Goal: Communication & Community: Answer question/provide support

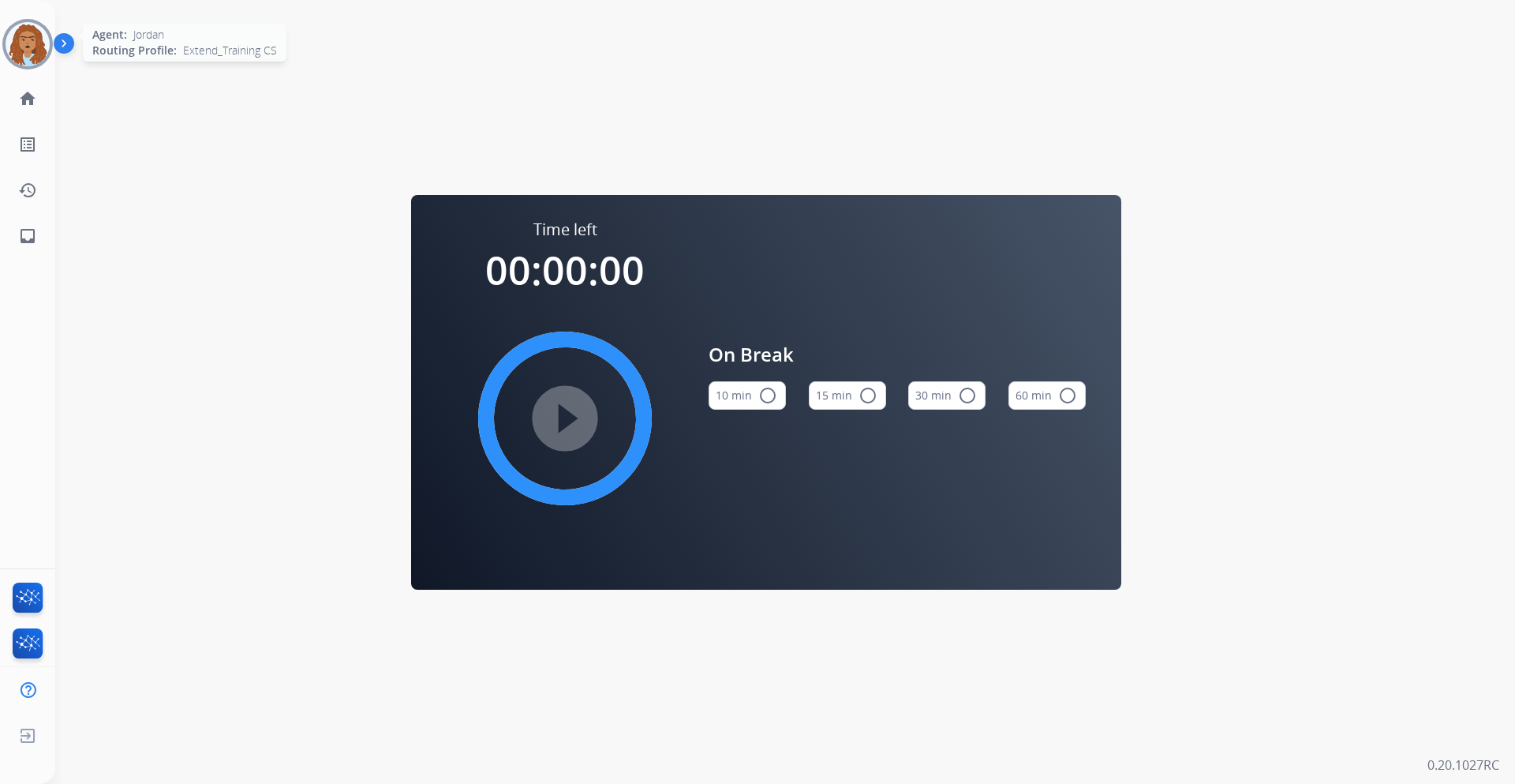
click at [33, 44] on img at bounding box center [28, 44] width 44 height 44
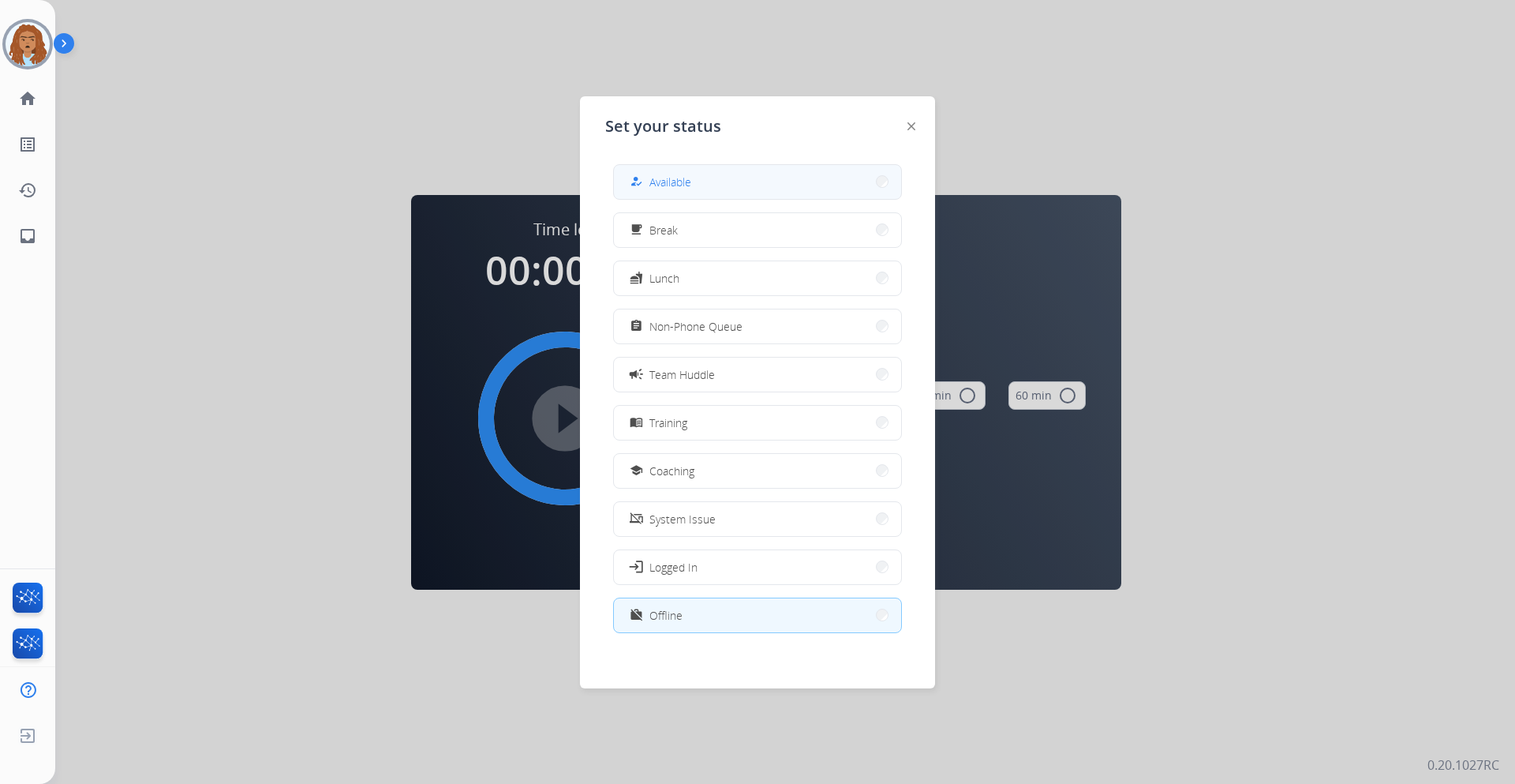
click at [716, 184] on button "how_to_reg Available" at bounding box center [758, 181] width 287 height 34
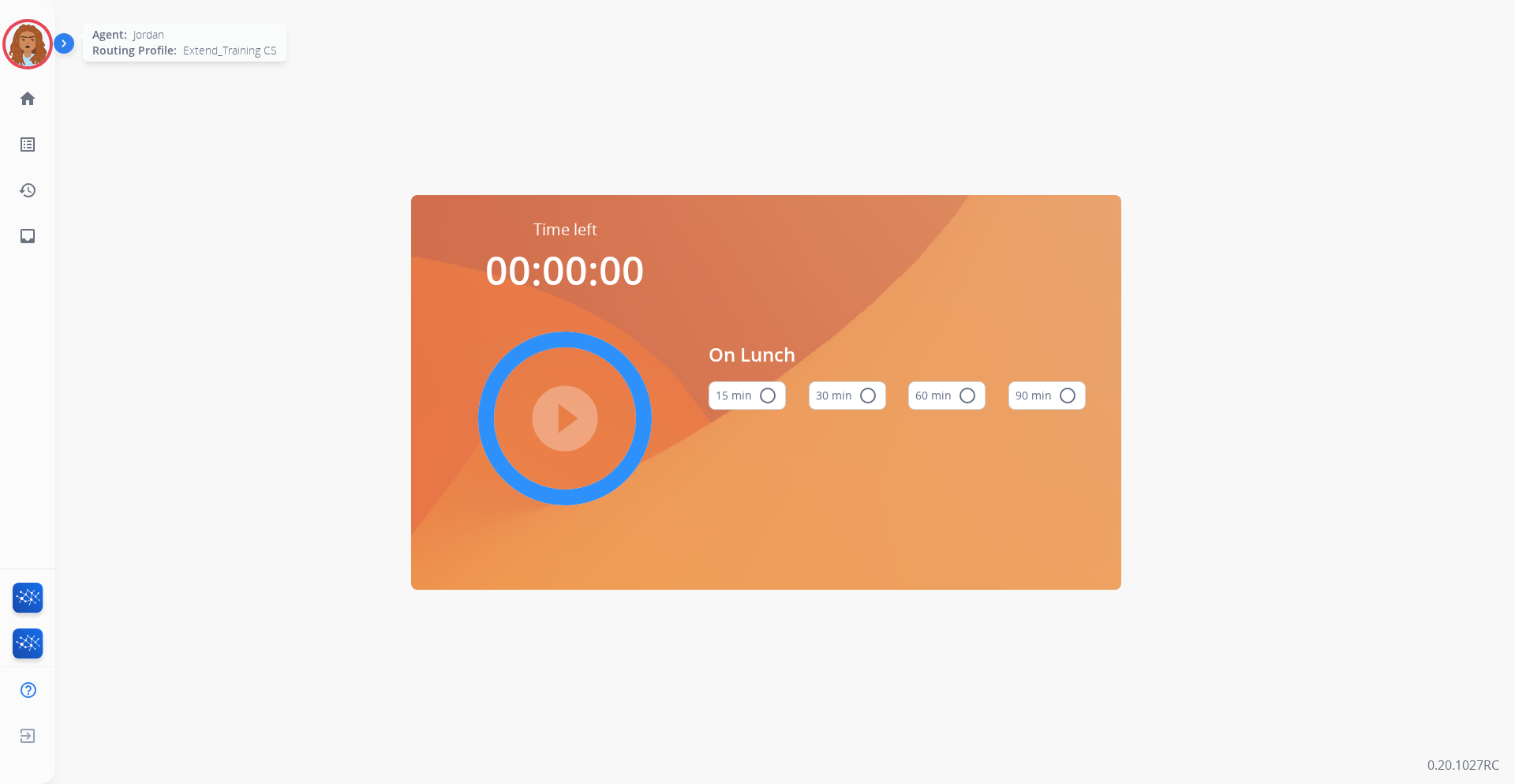
click at [12, 25] on div at bounding box center [27, 44] width 50 height 50
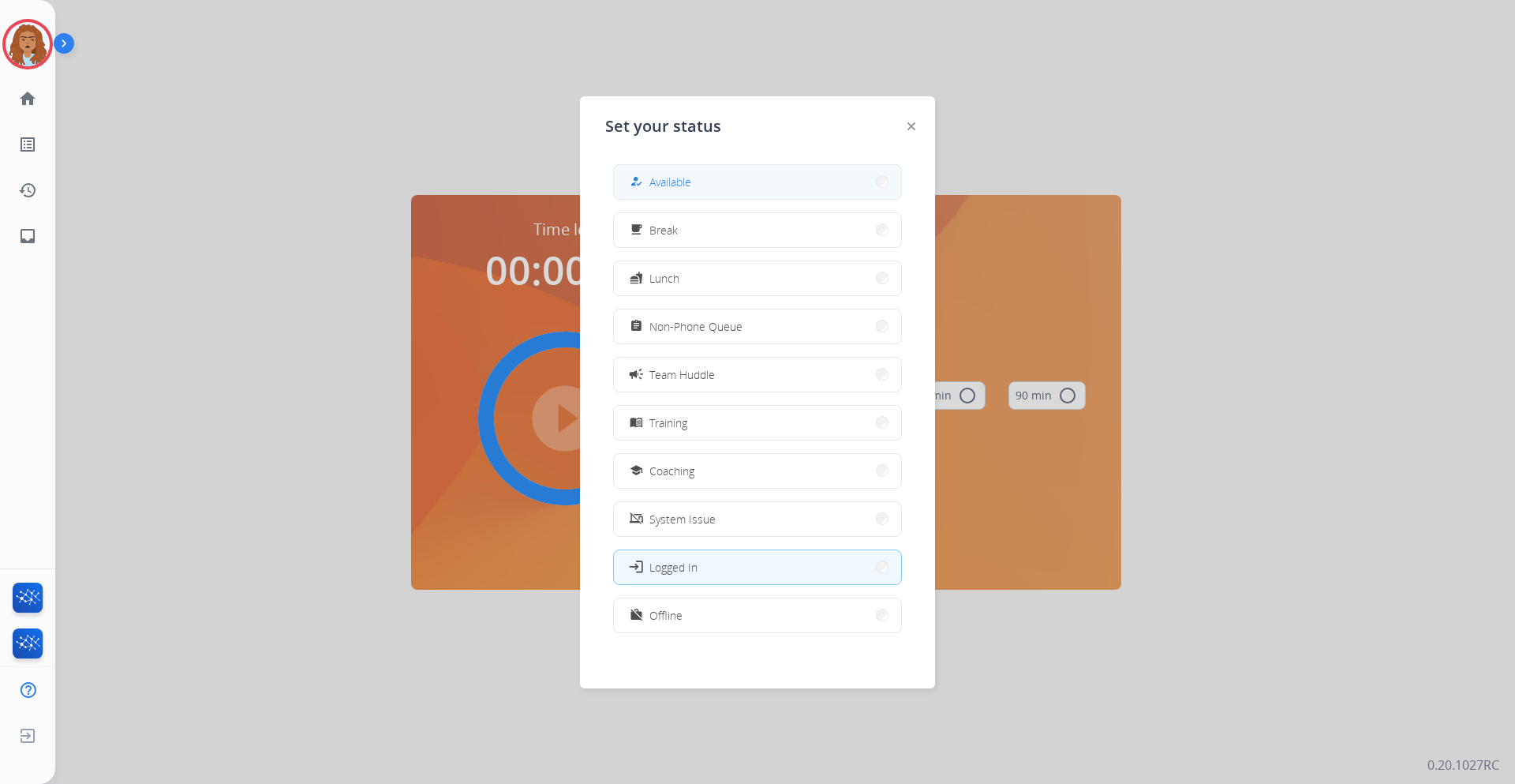
click at [689, 177] on span "Available" at bounding box center [669, 181] width 41 height 16
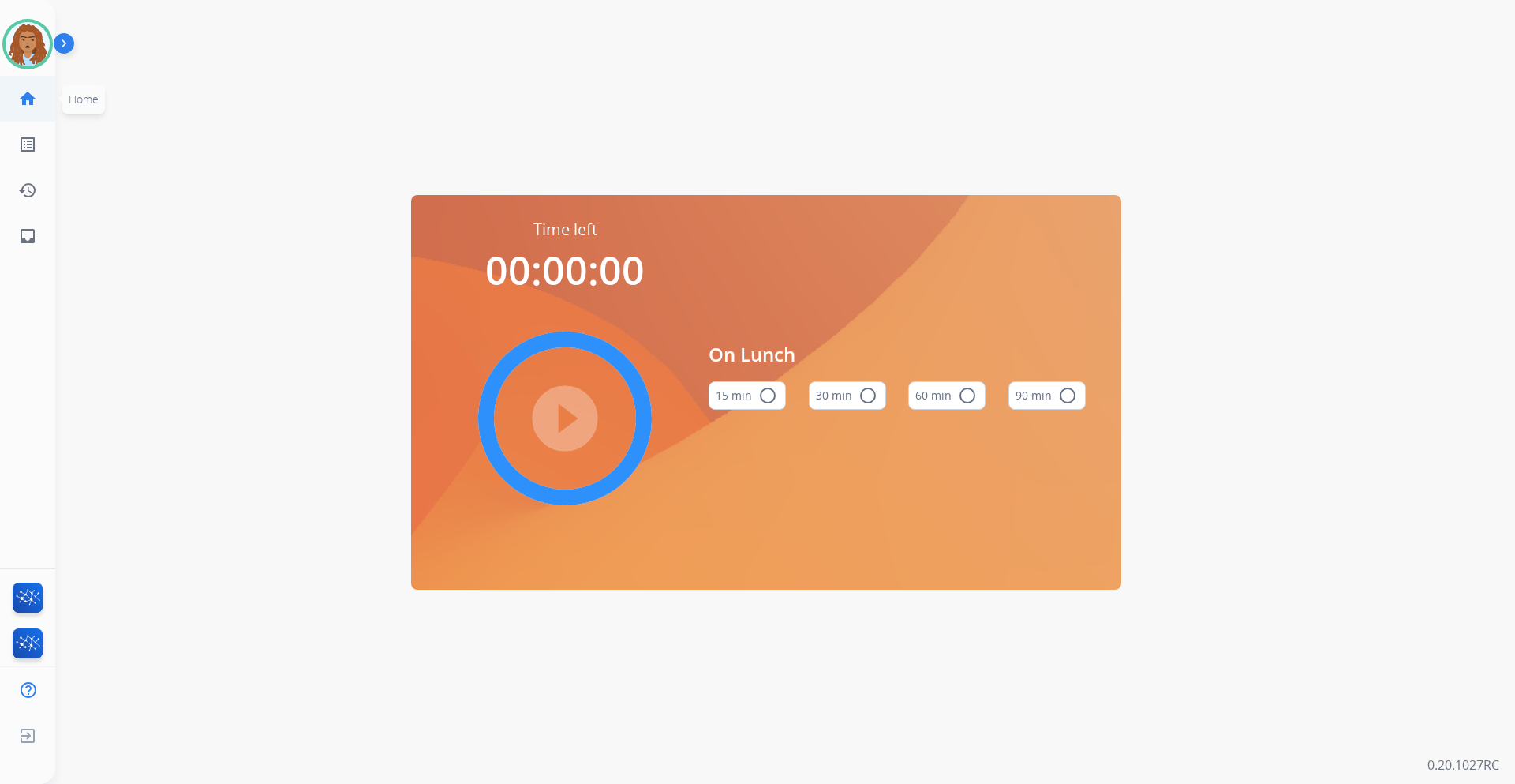
click at [24, 113] on link "home Home" at bounding box center [28, 98] width 44 height 44
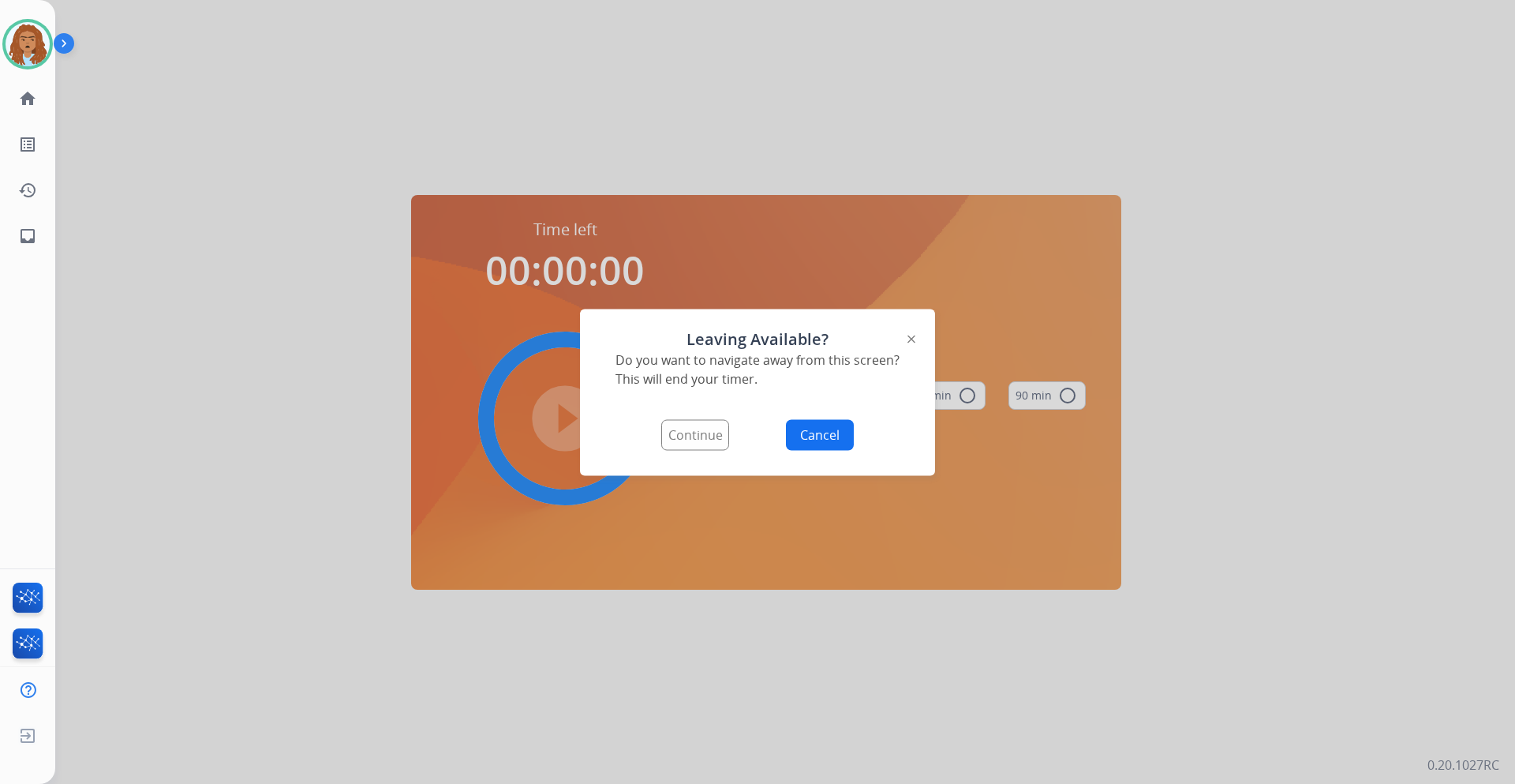
click at [690, 439] on button "Continue" at bounding box center [695, 434] width 67 height 31
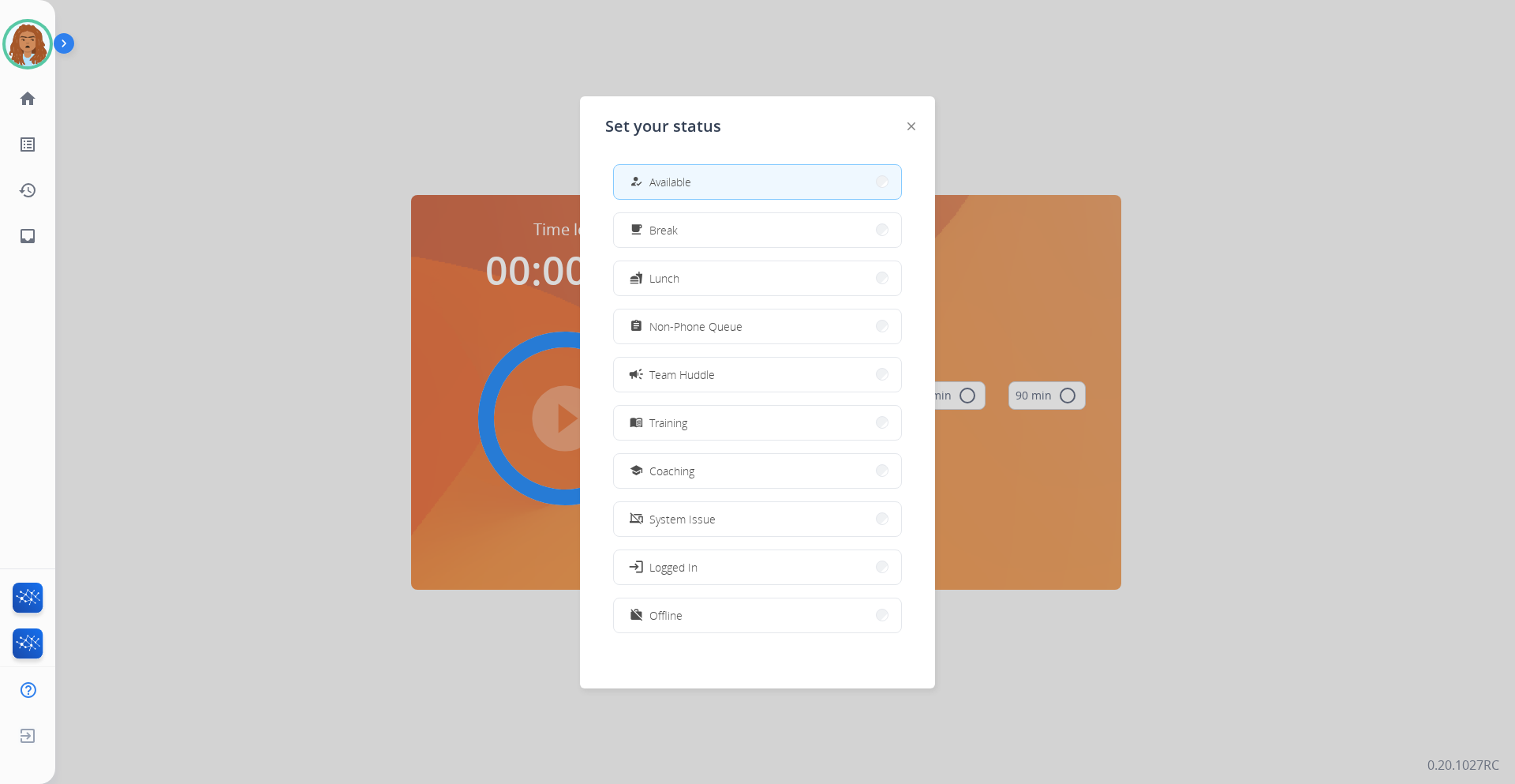
click at [680, 189] on span "Available" at bounding box center [669, 181] width 41 height 16
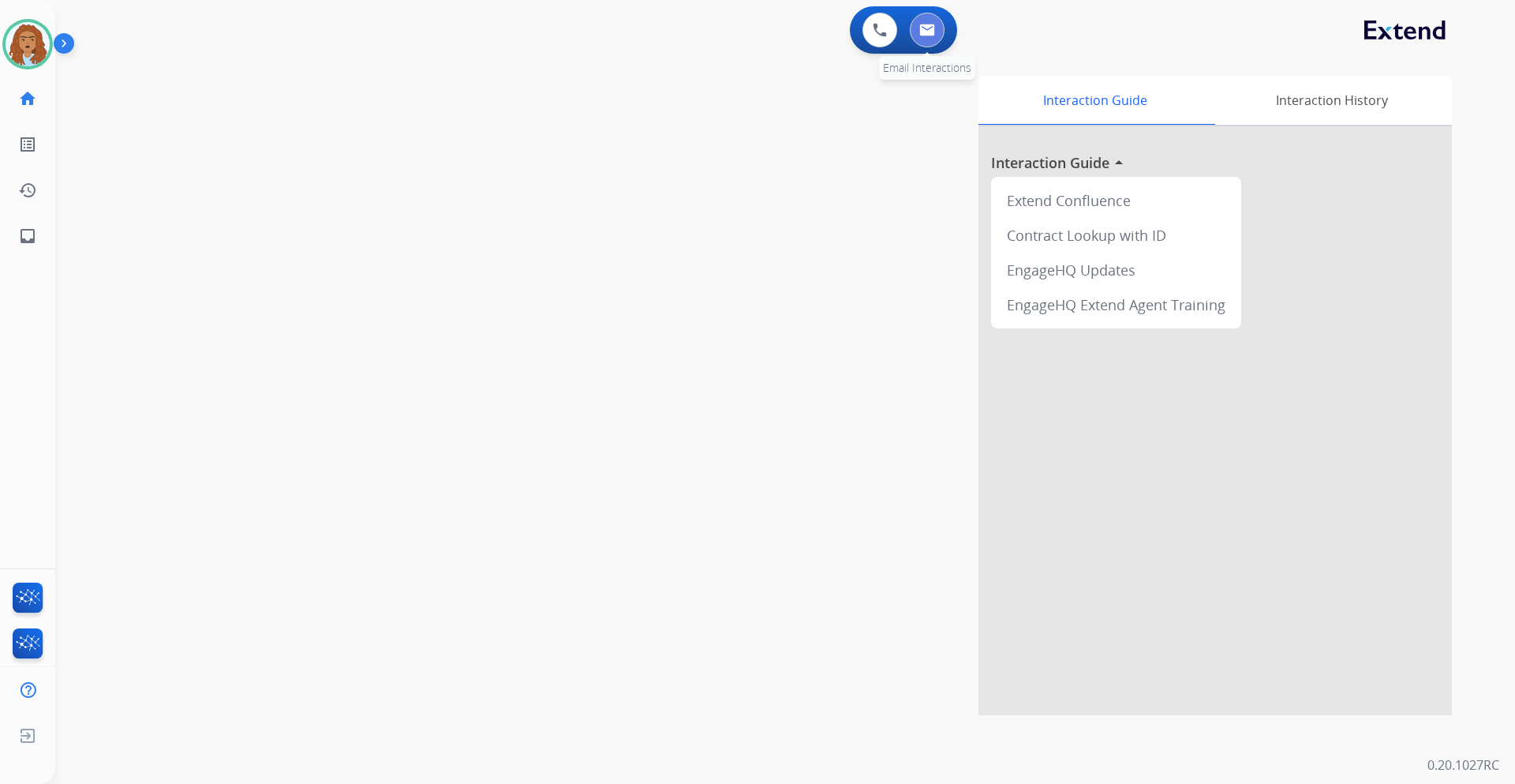
click at [927, 27] on img at bounding box center [927, 30] width 15 height 13
select select "**********"
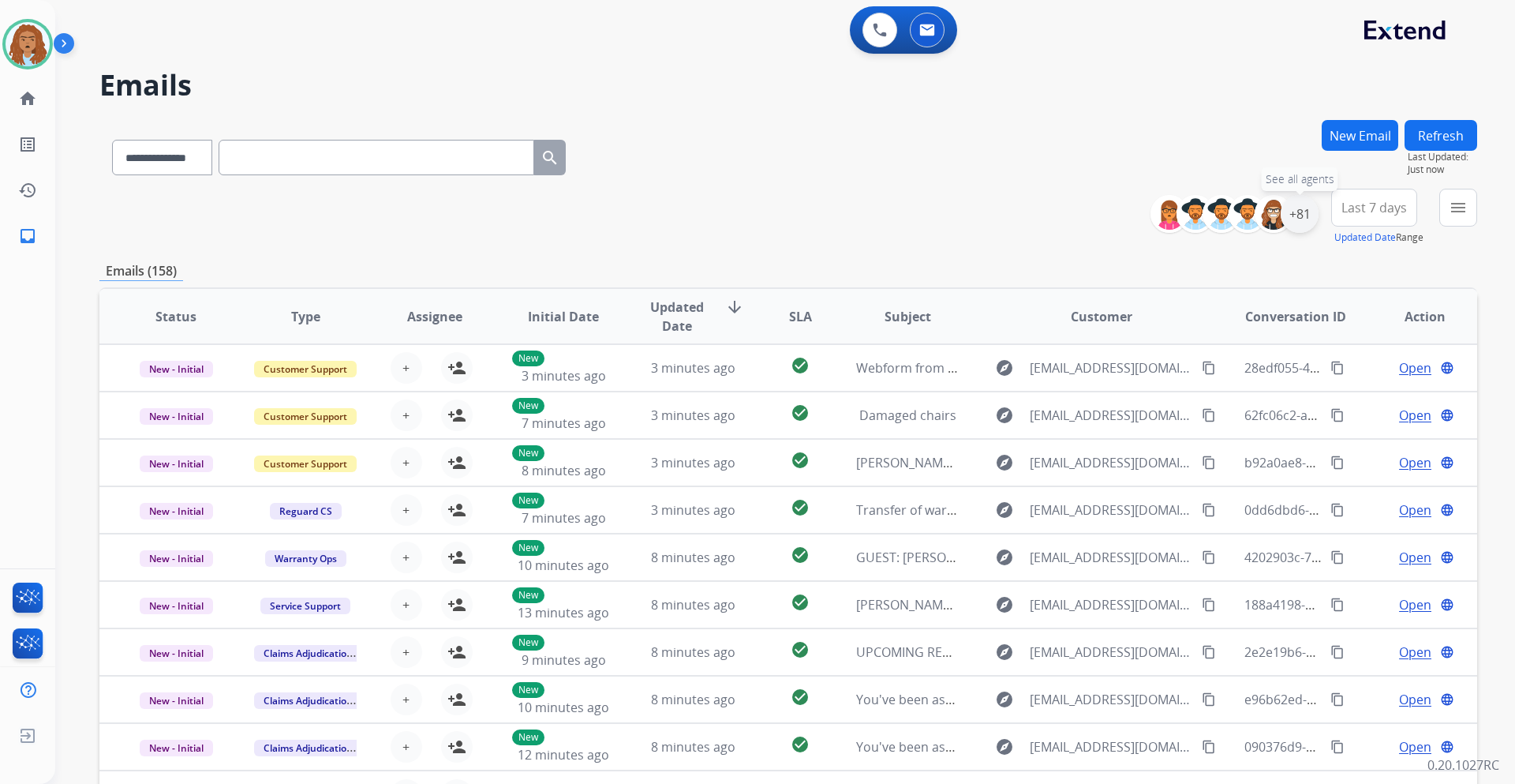
click at [1293, 214] on div "+81" at bounding box center [1299, 213] width 38 height 38
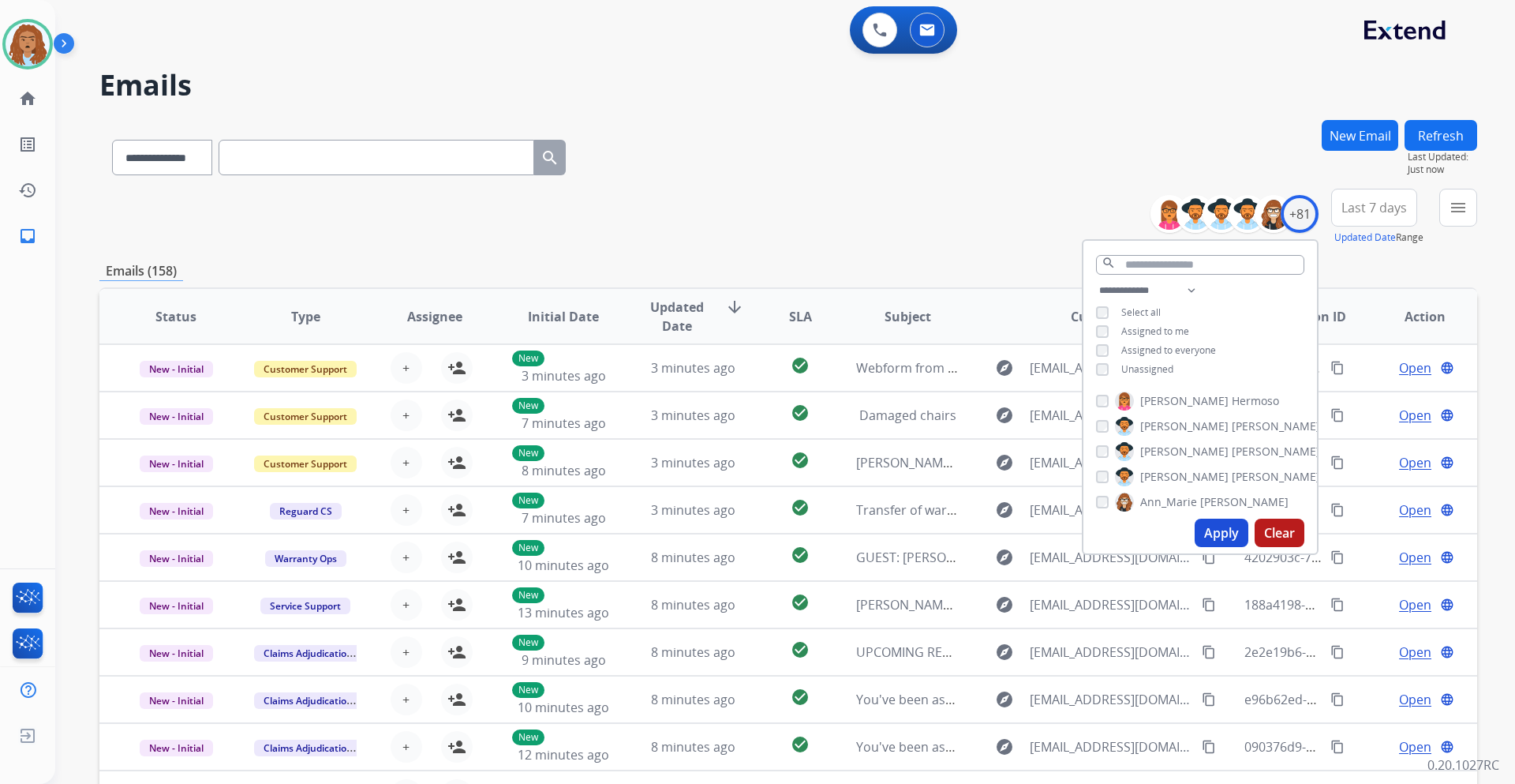
click at [1223, 532] on button "Apply" at bounding box center [1222, 532] width 54 height 28
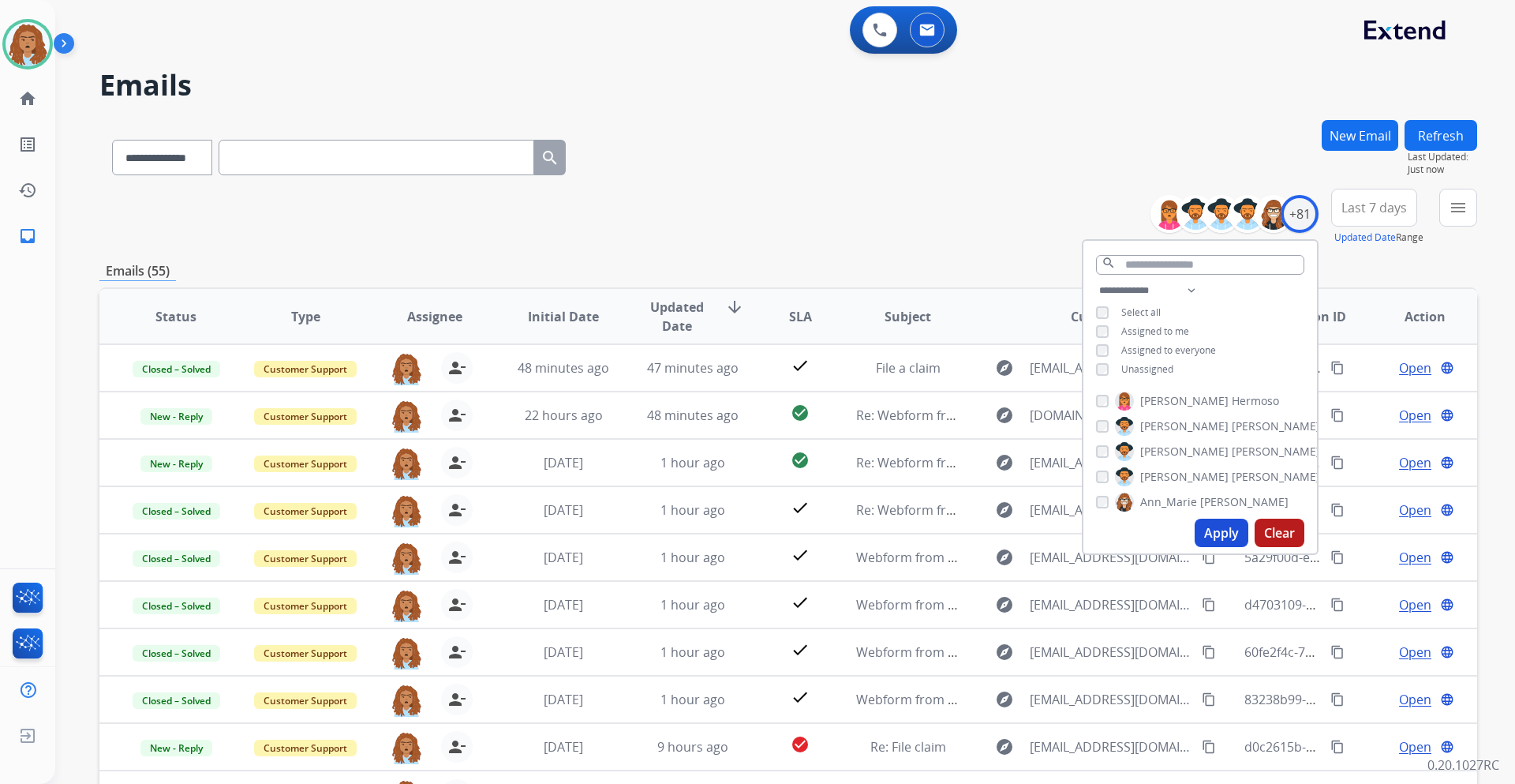
click at [954, 256] on div "**********" at bounding box center [788, 510] width 1378 height 778
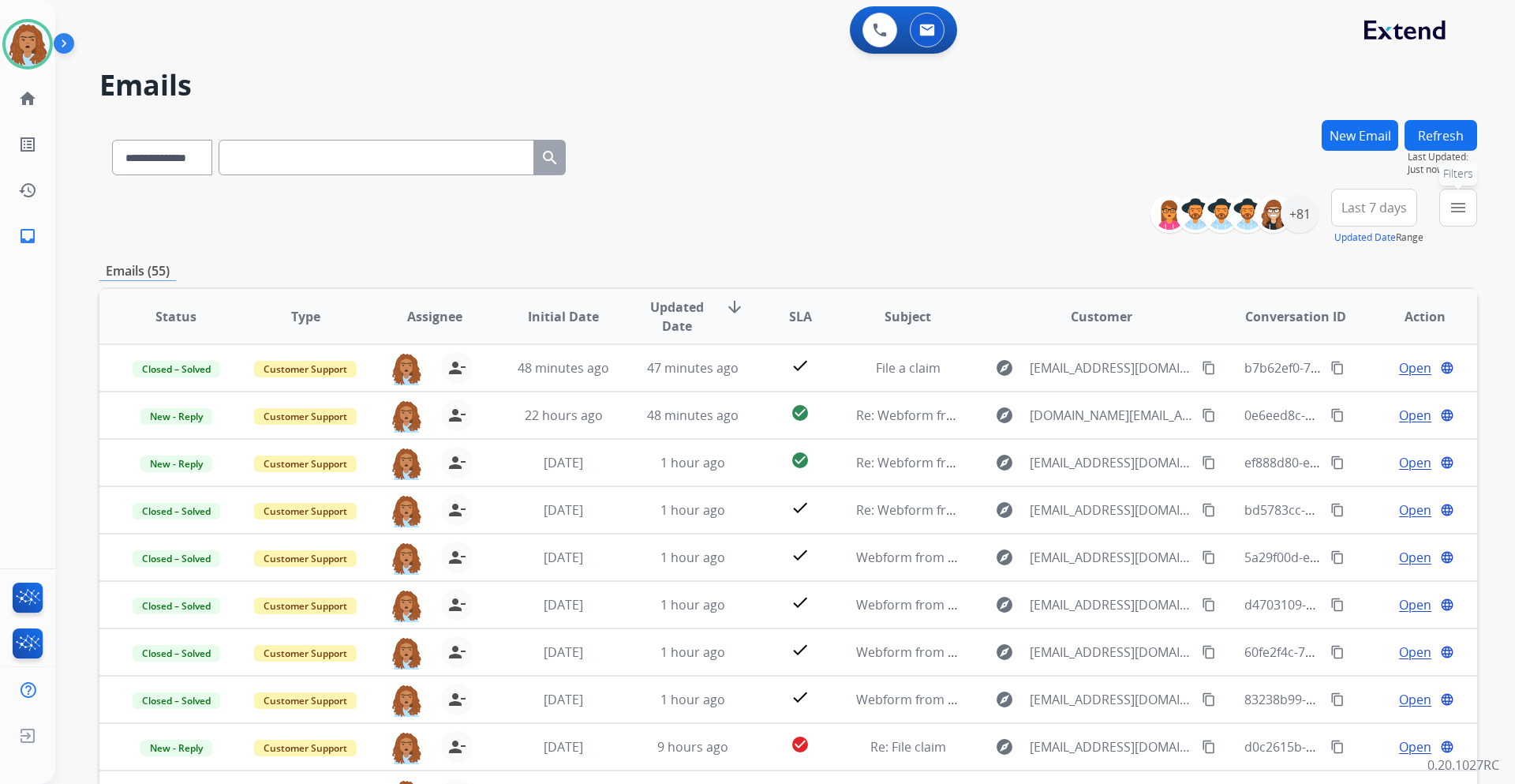
click at [1449, 214] on button "menu Filters" at bounding box center [1458, 207] width 38 height 38
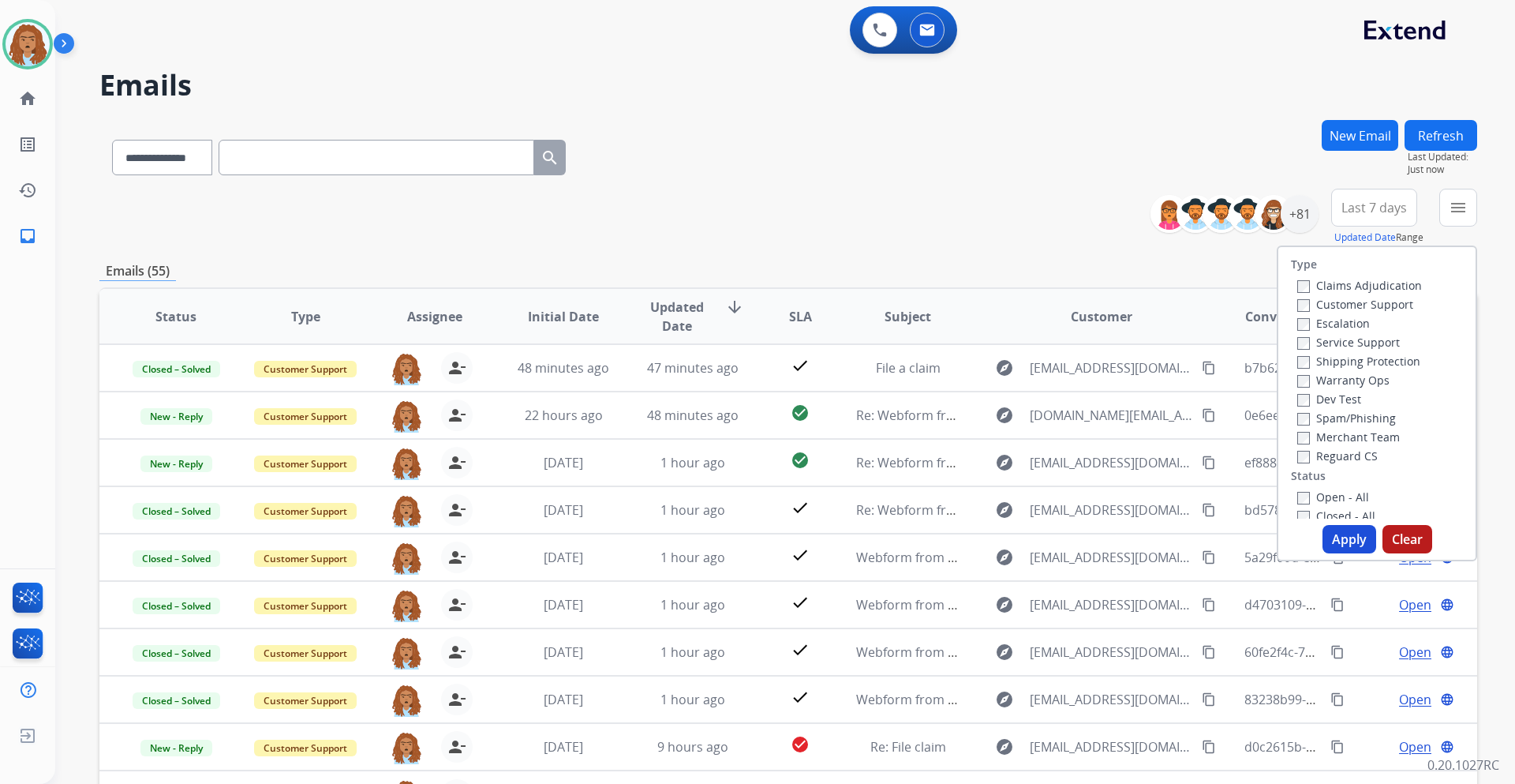
click at [1298, 491] on label "Open - All" at bounding box center [1333, 497] width 72 height 15
click at [1345, 536] on button "Apply" at bounding box center [1349, 538] width 54 height 28
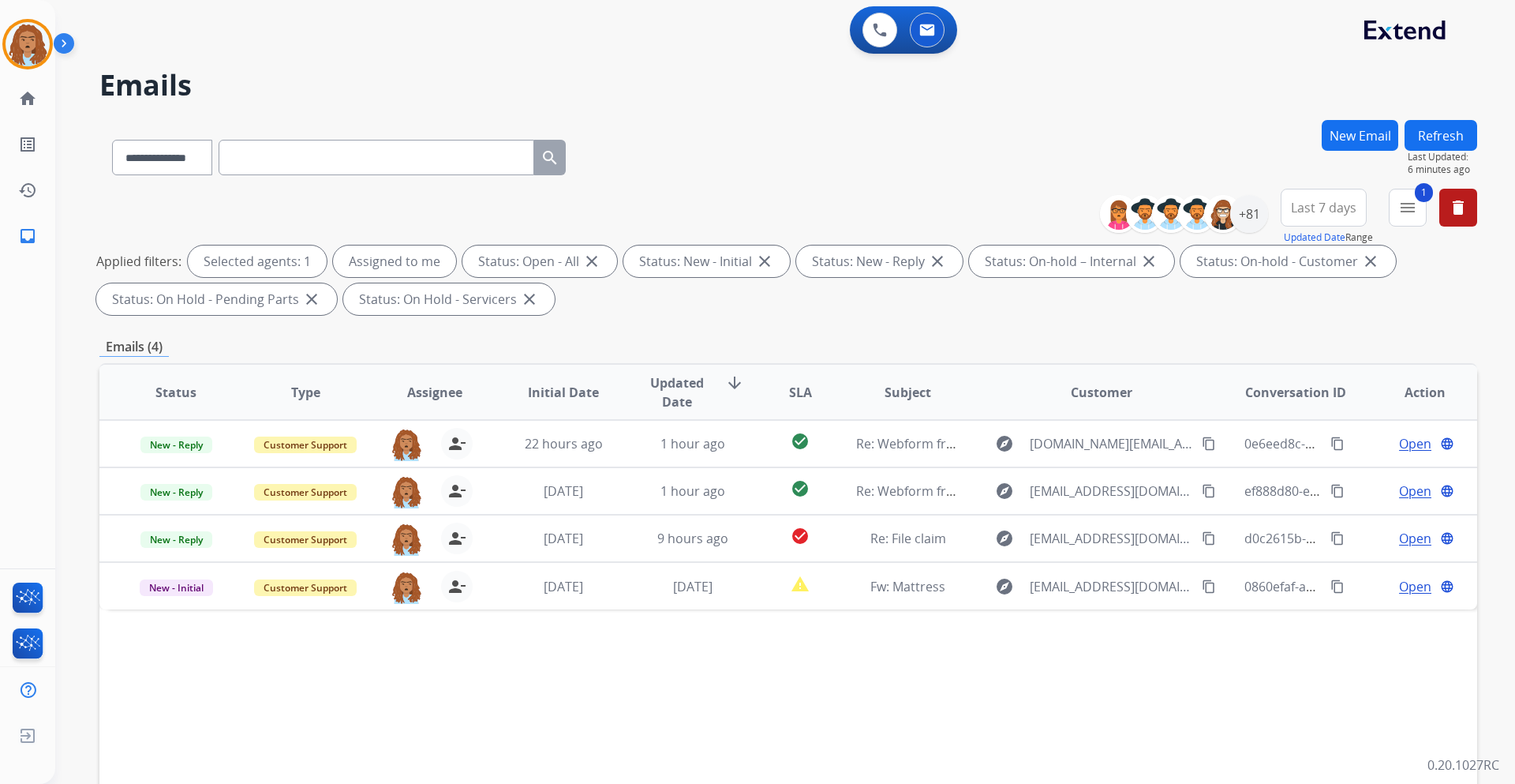
click at [794, 513] on td "check_circle" at bounding box center [788, 490] width 86 height 47
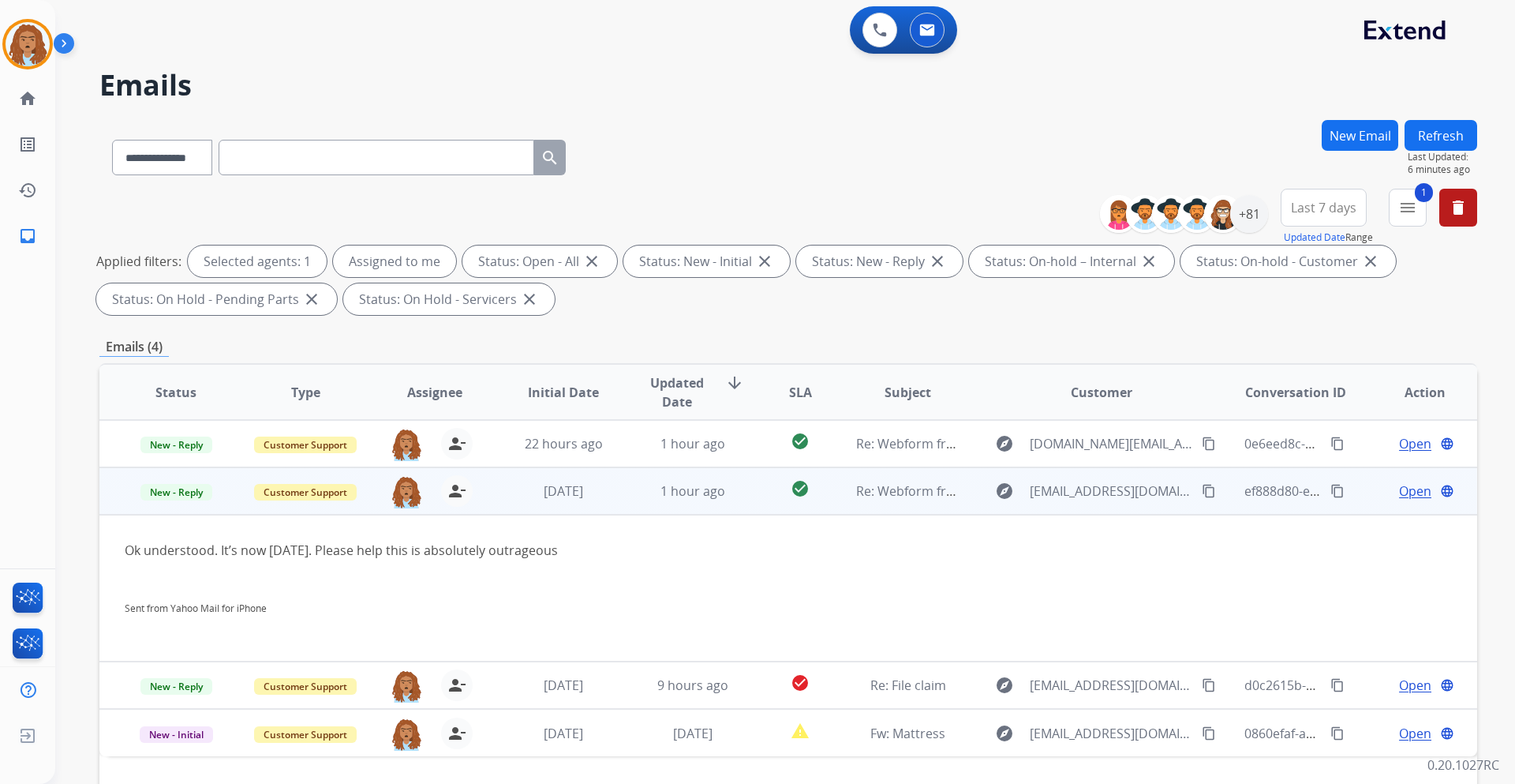
click at [1399, 486] on span "Open" at bounding box center [1416, 491] width 33 height 19
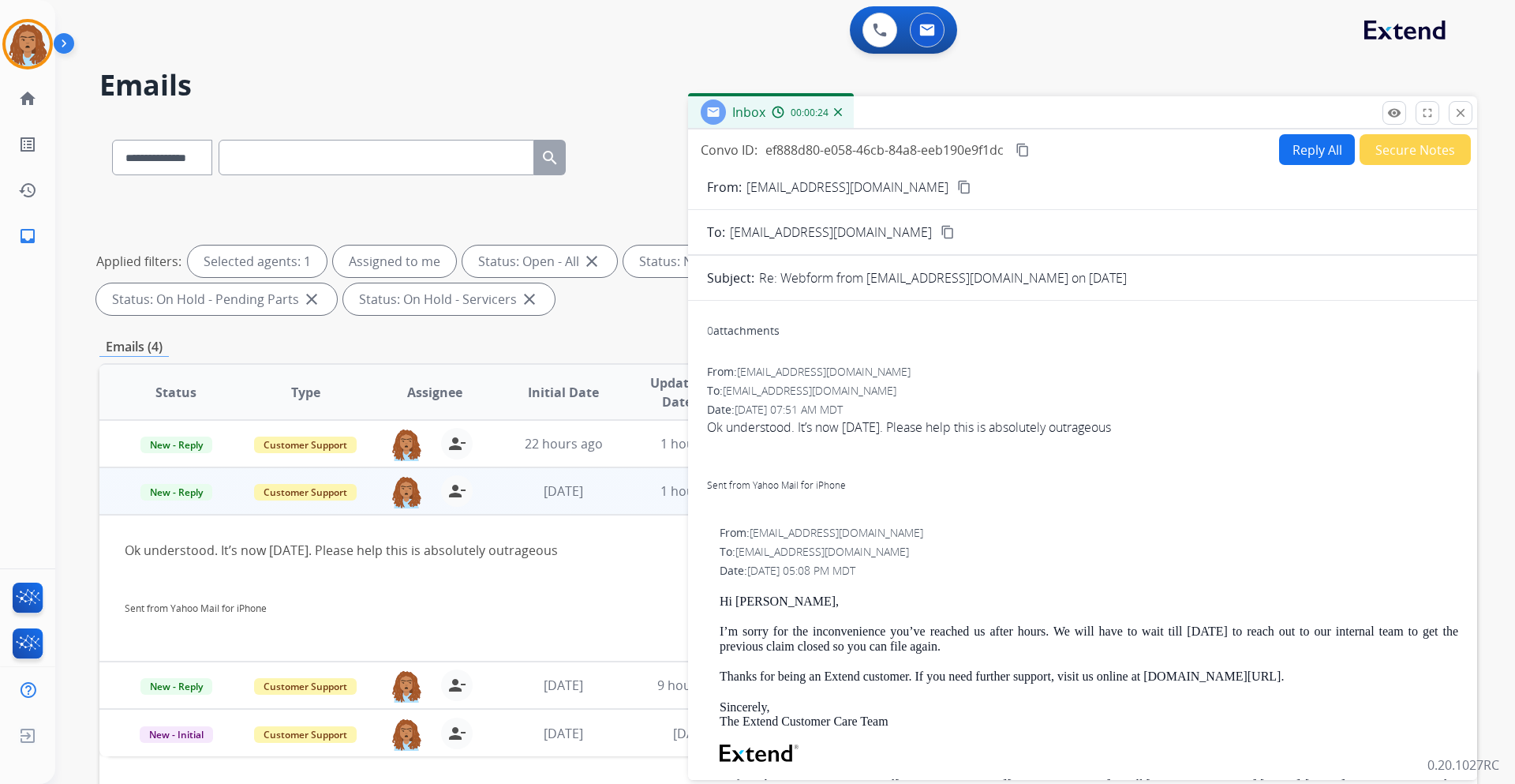
click at [957, 181] on mat-icon "content_copy" at bounding box center [964, 187] width 14 height 14
click at [1457, 122] on button "close Close" at bounding box center [1460, 113] width 24 height 24
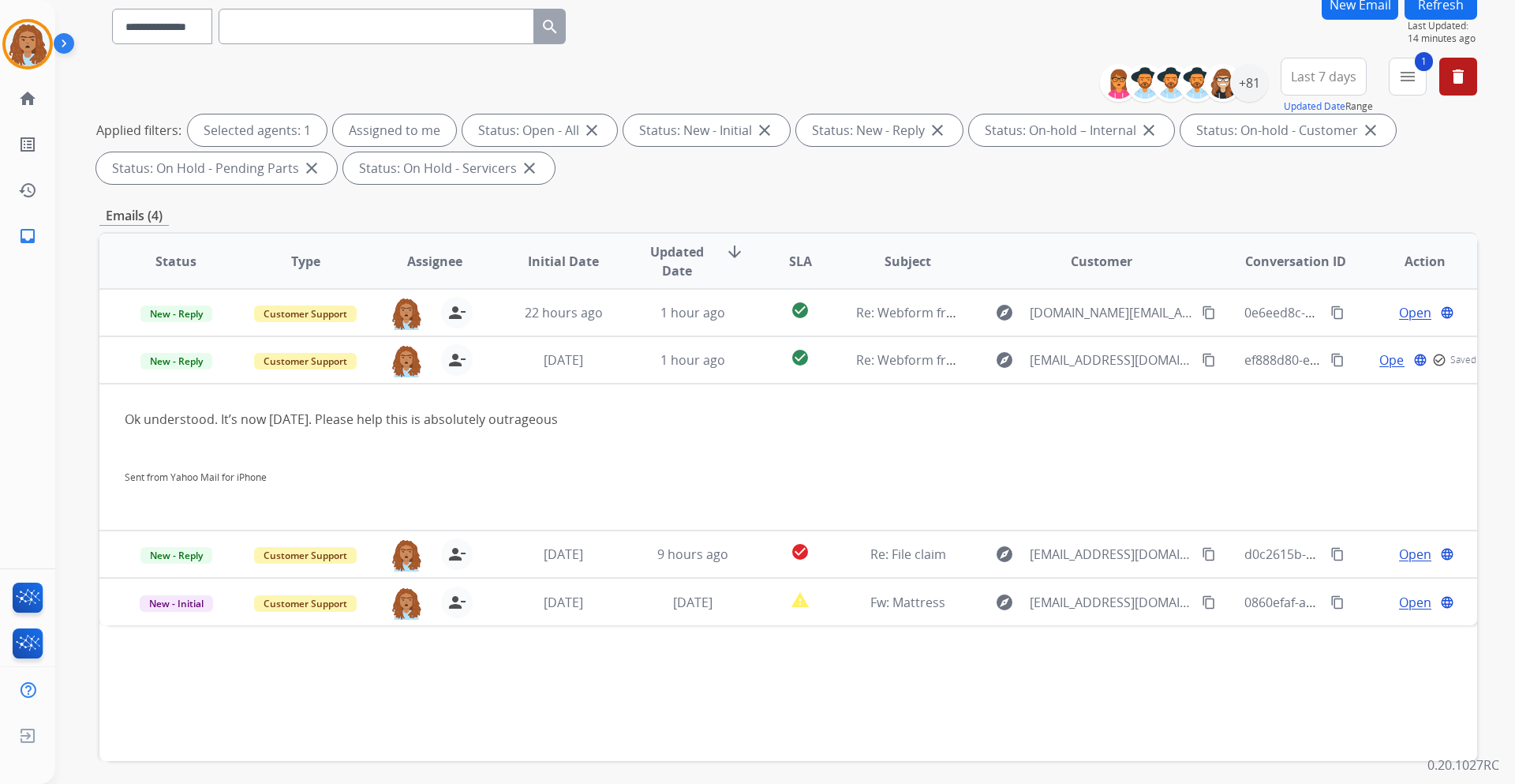
scroll to position [158, 0]
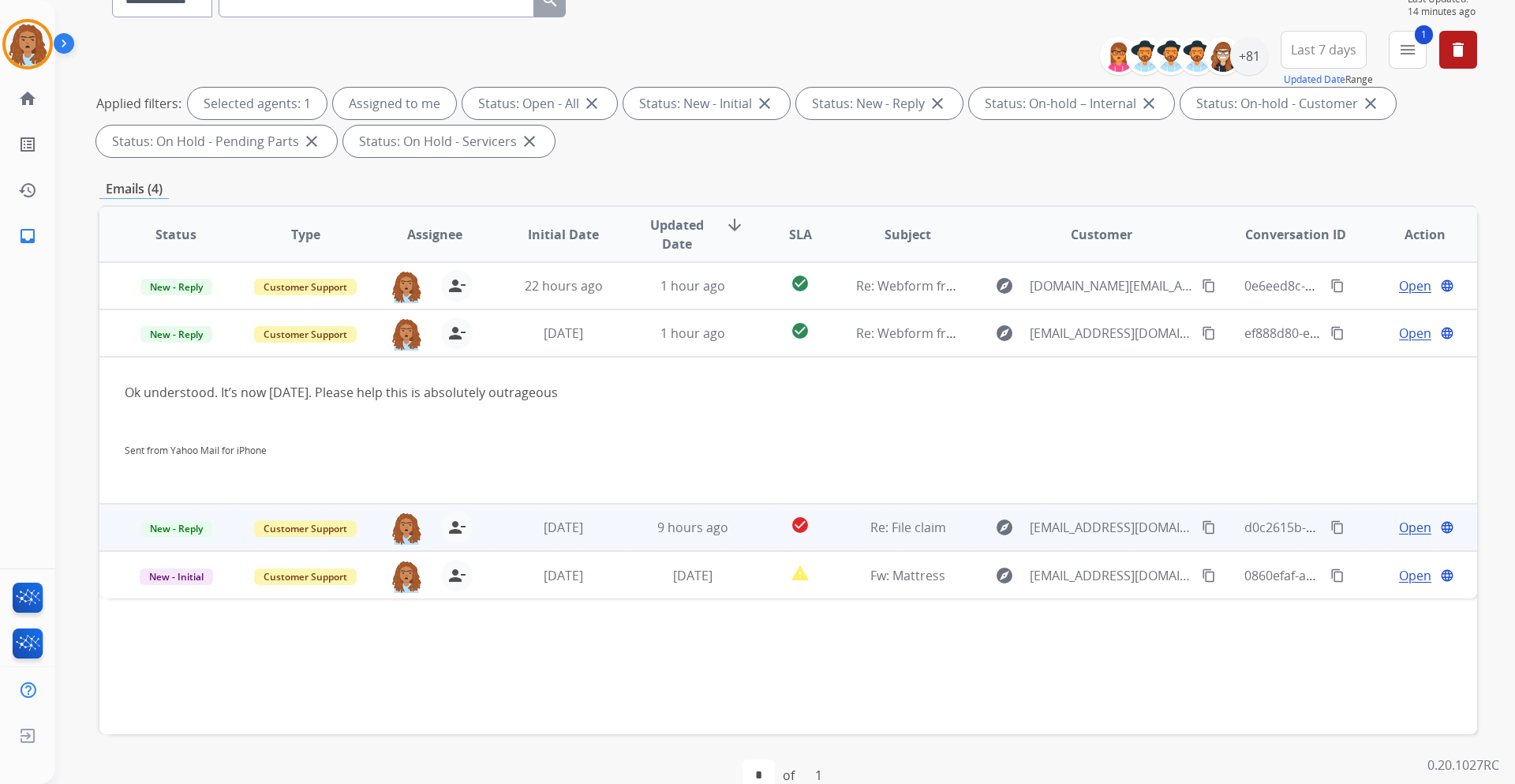
click at [1399, 527] on span "Open" at bounding box center [1416, 528] width 33 height 19
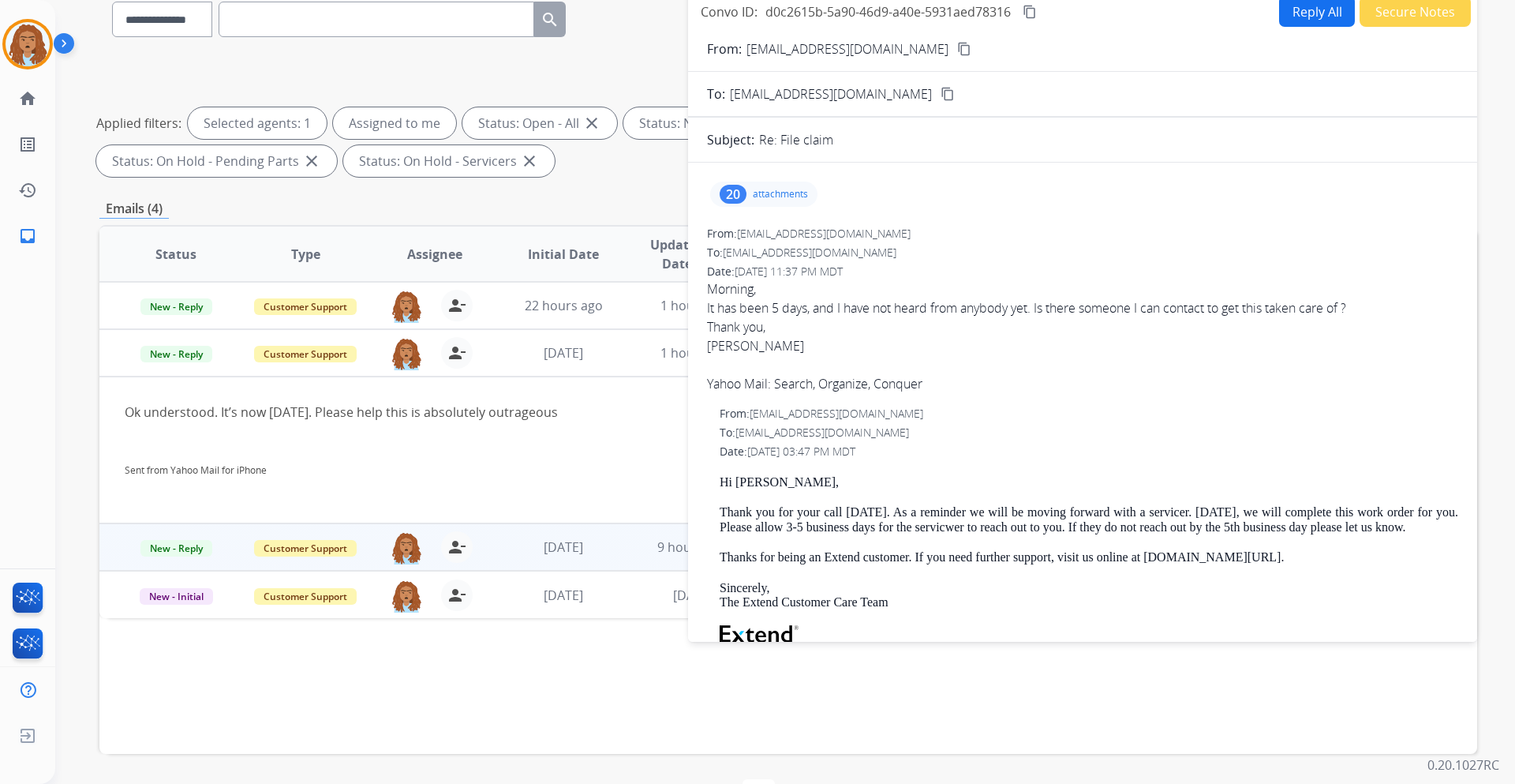
scroll to position [0, 0]
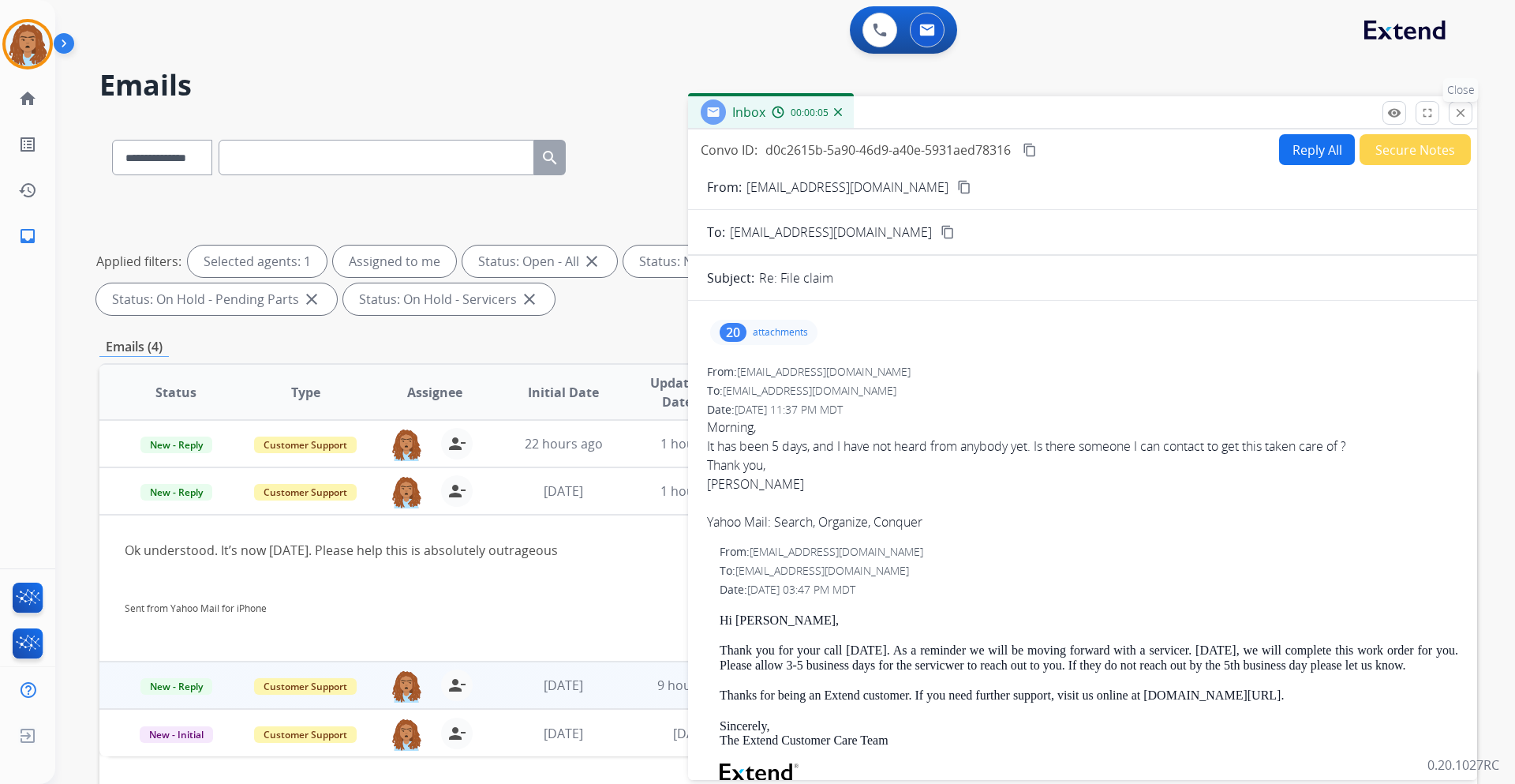
click at [1470, 118] on button "close Close" at bounding box center [1460, 113] width 24 height 24
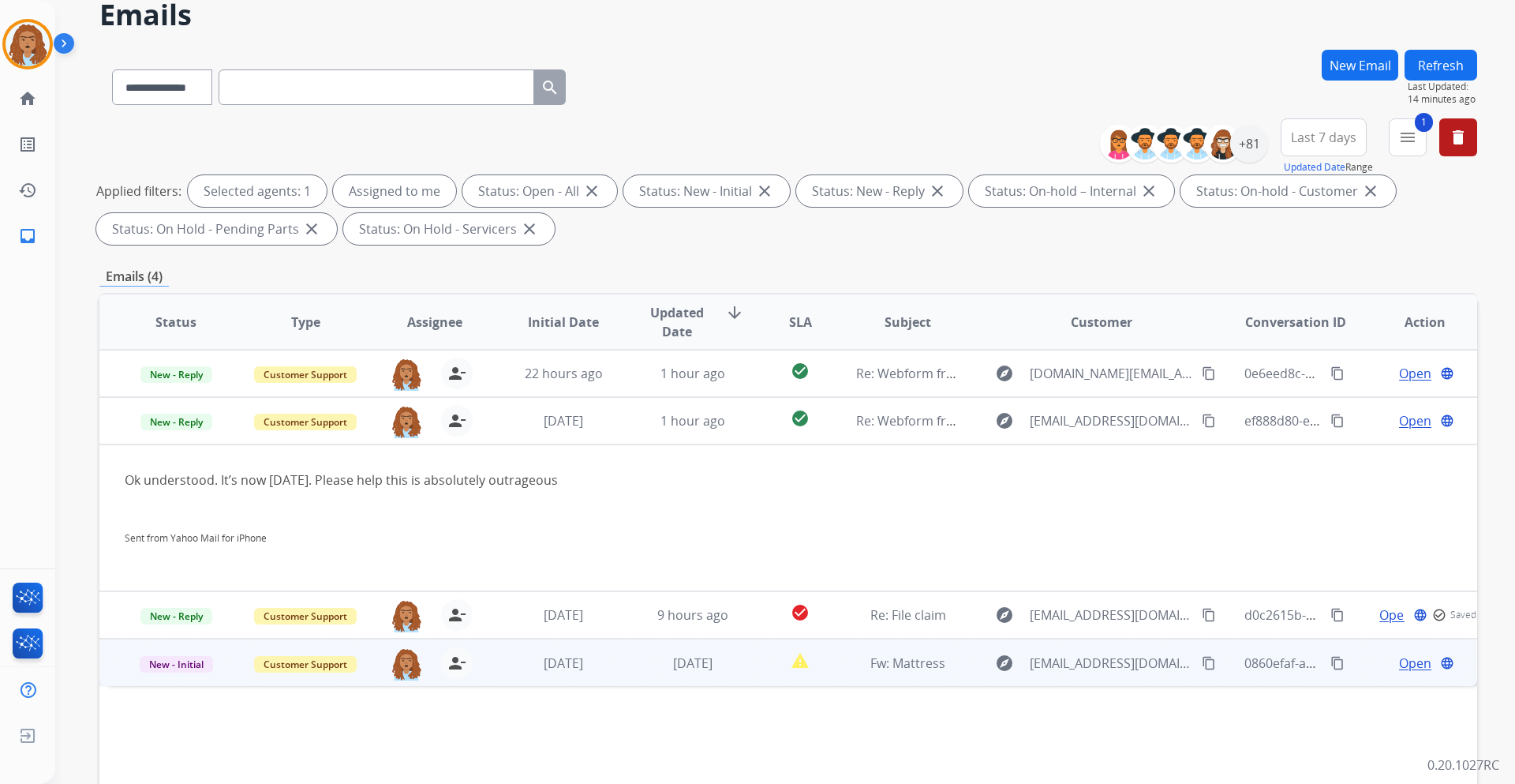
scroll to position [79, 0]
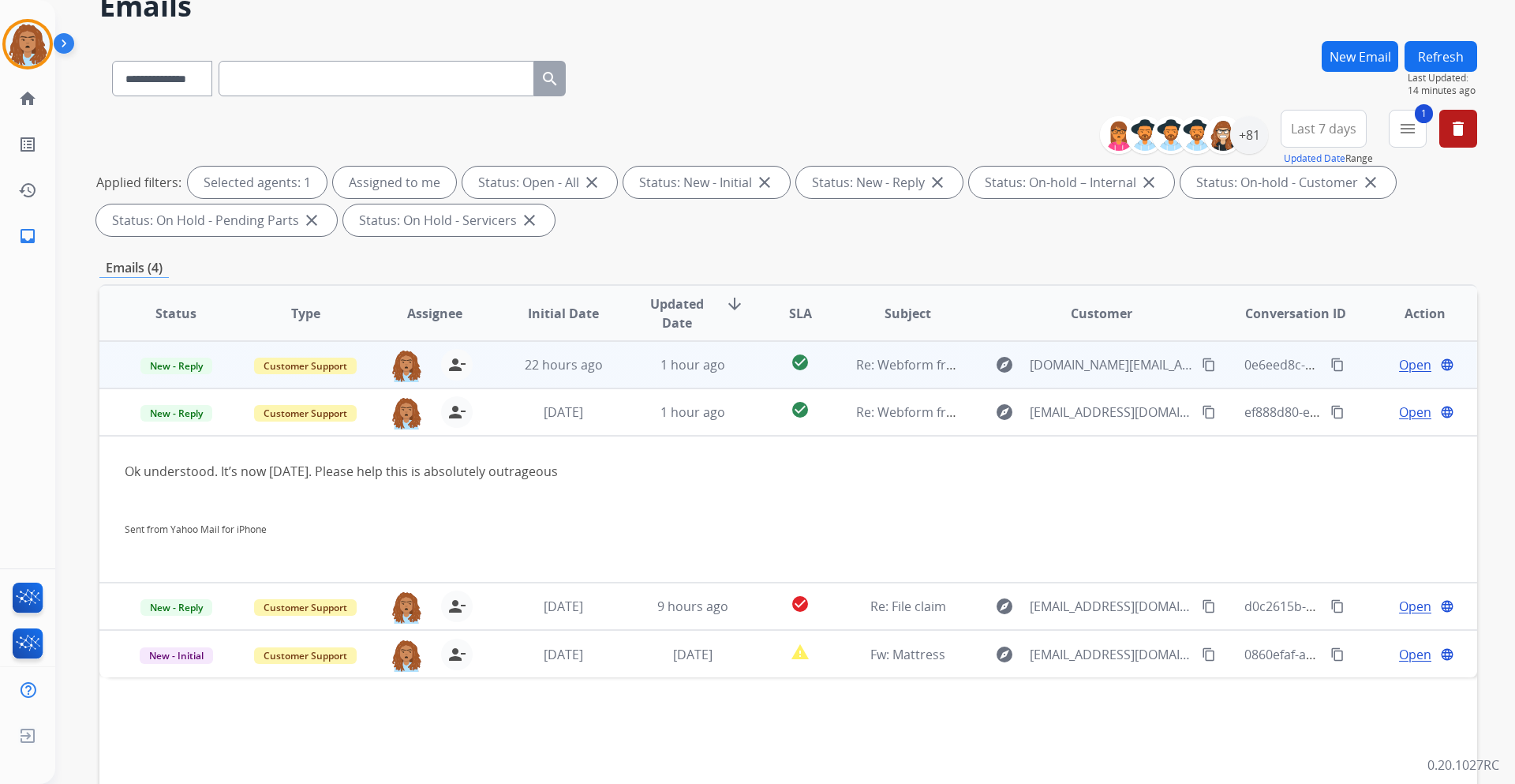
click at [1403, 362] on span "Open" at bounding box center [1416, 365] width 33 height 19
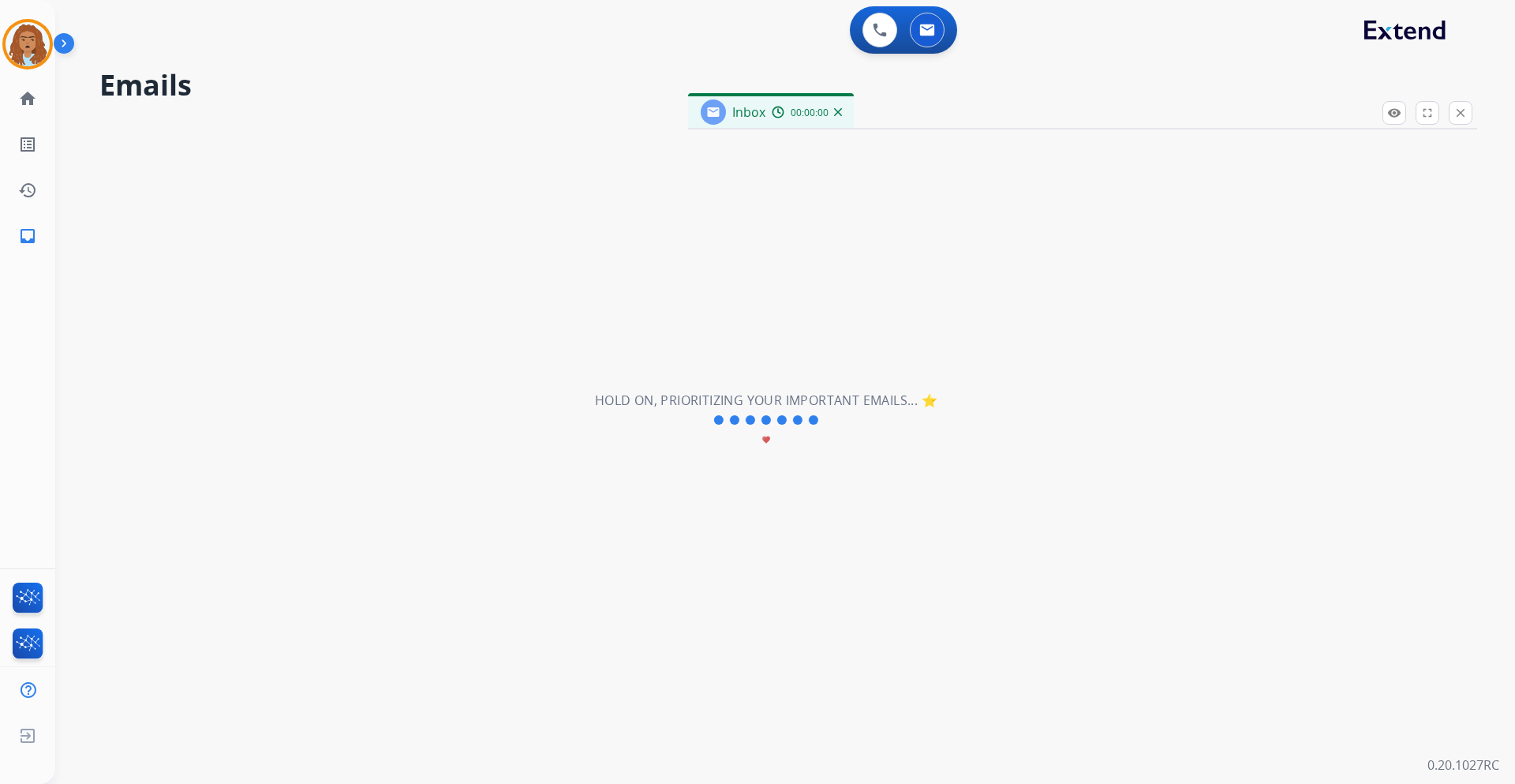
scroll to position [0, 0]
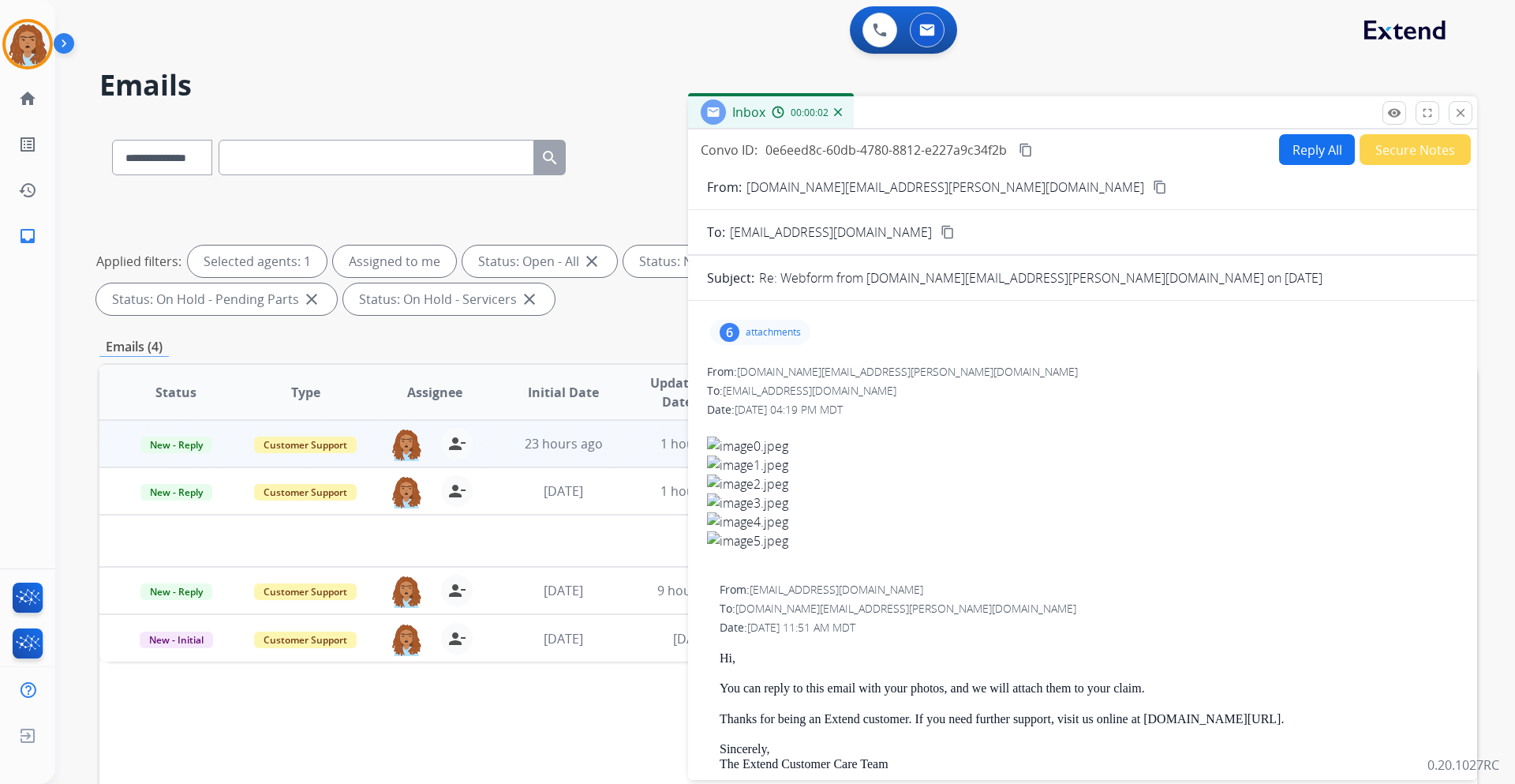
click at [773, 339] on div "6 attachments" at bounding box center [760, 332] width 100 height 25
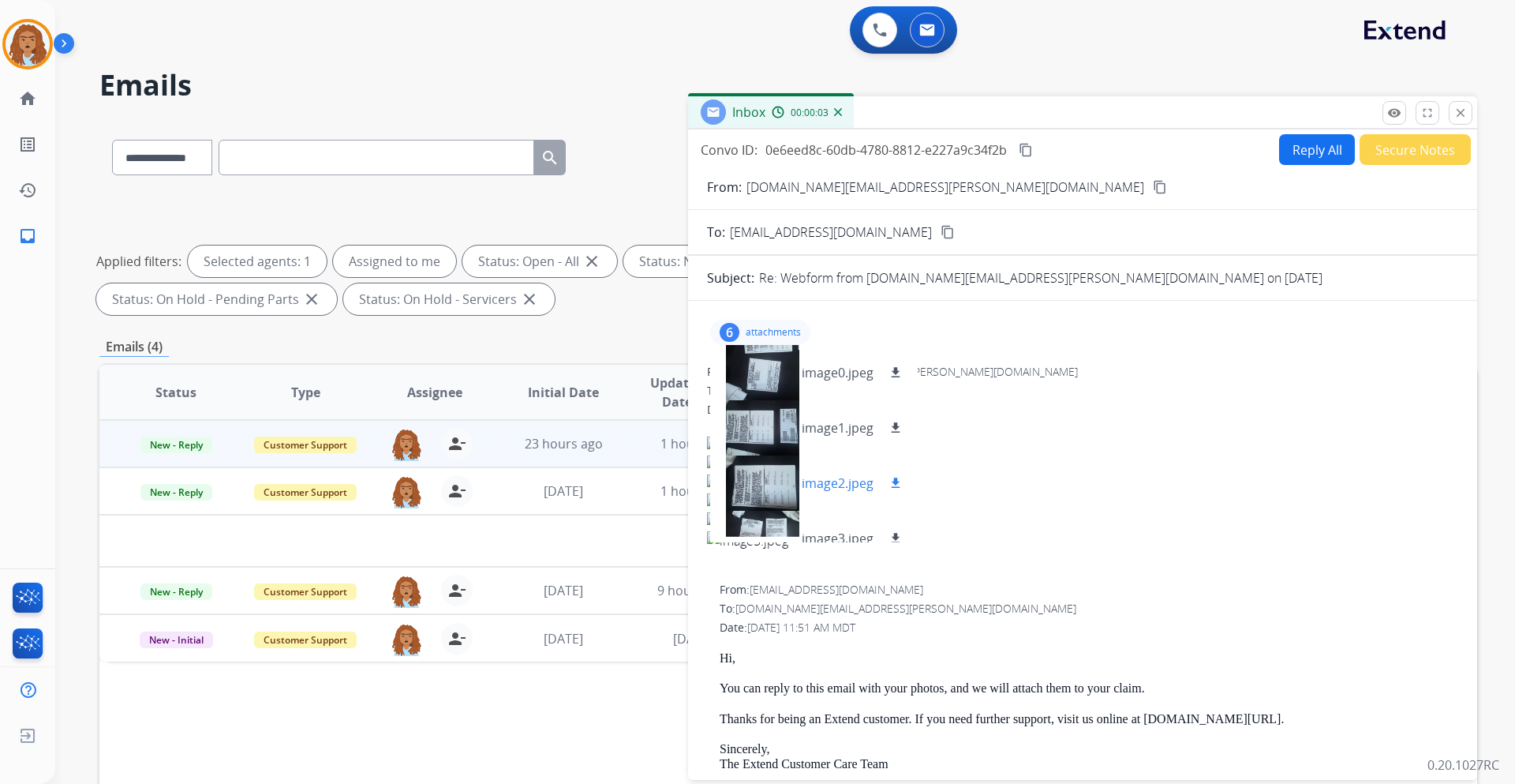
scroll to position [134, 0]
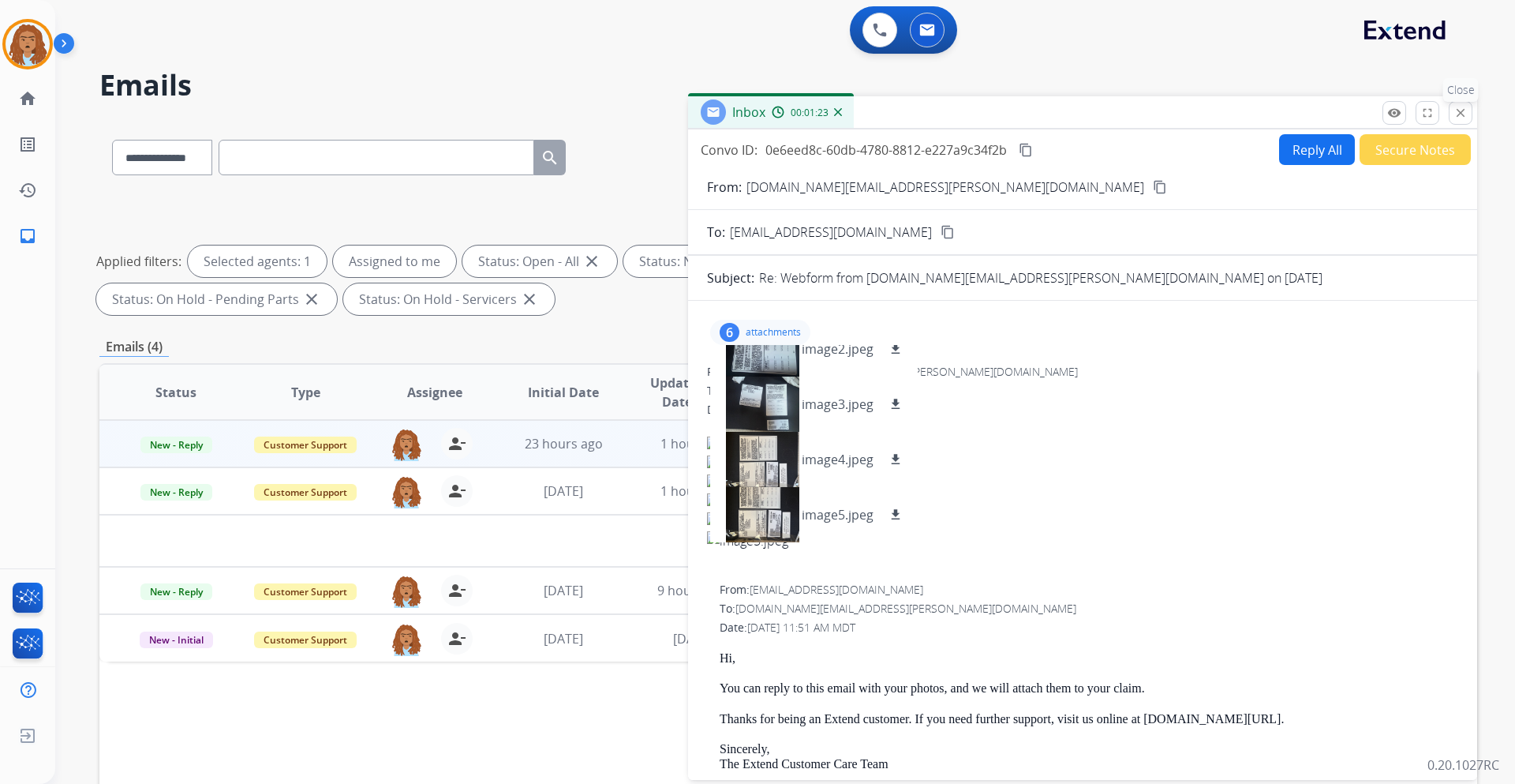
click at [1464, 116] on mat-icon "close" at bounding box center [1460, 113] width 14 height 14
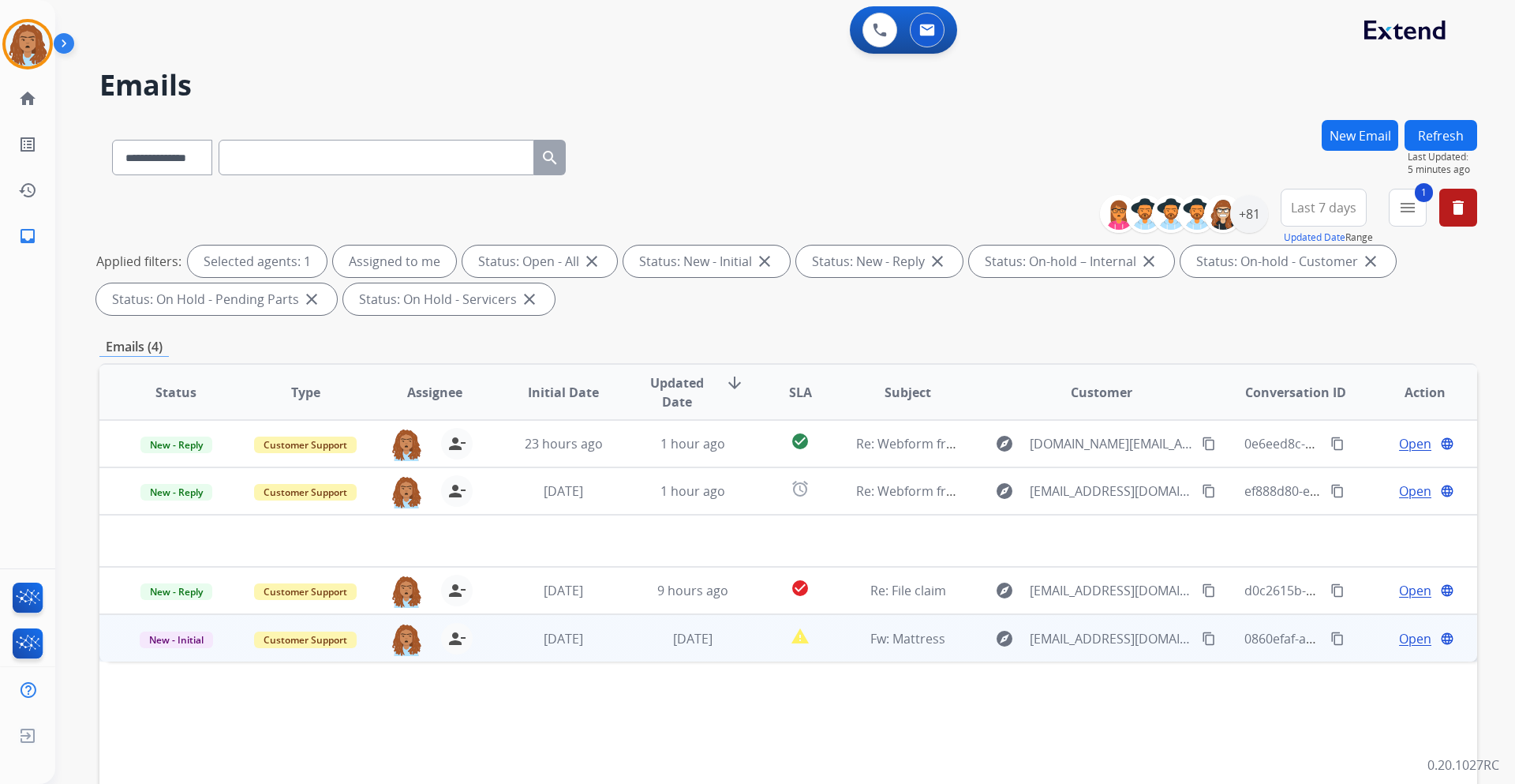
click at [1399, 637] on span "Open" at bounding box center [1416, 639] width 33 height 19
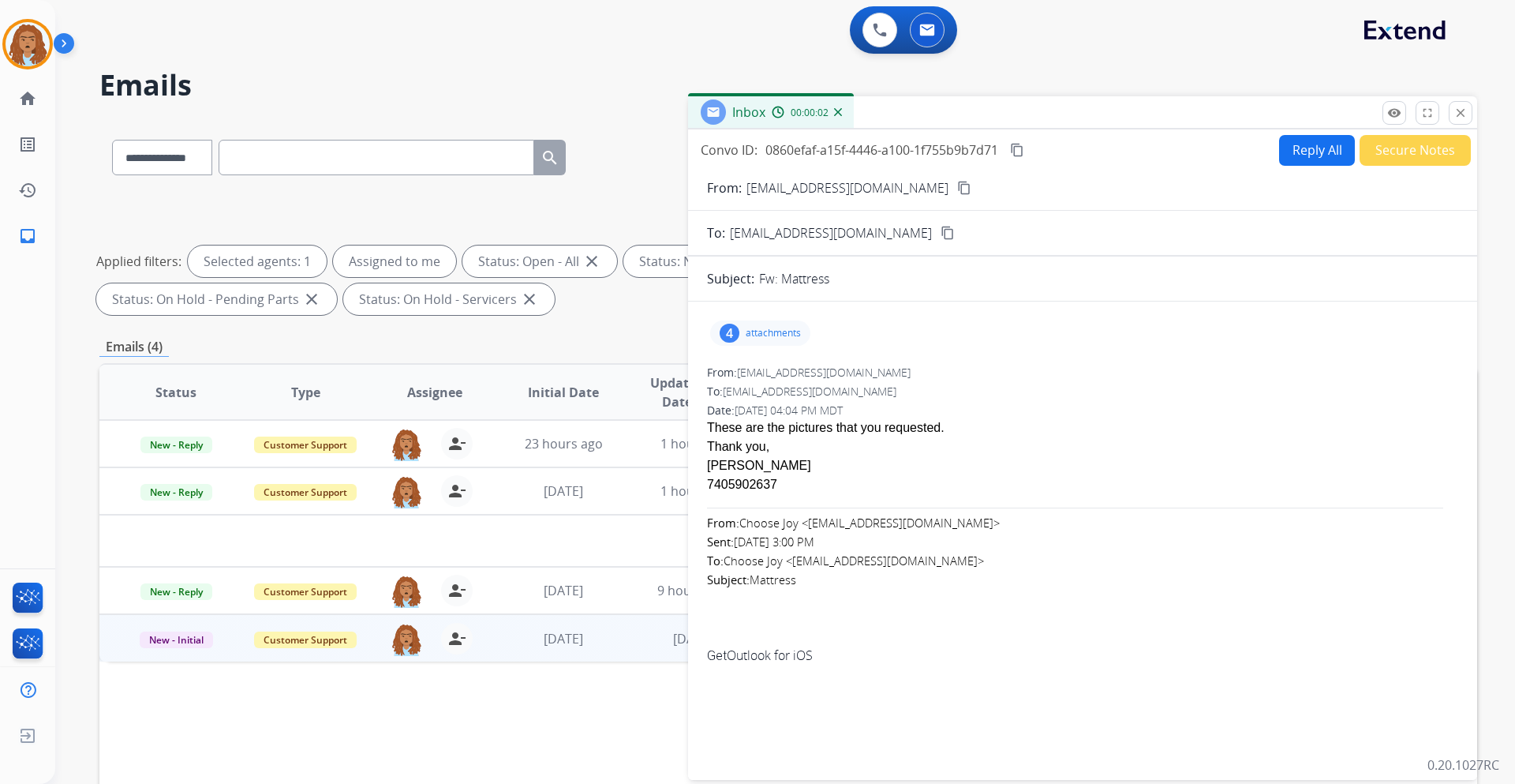
click at [761, 329] on p "attachments" at bounding box center [772, 332] width 55 height 13
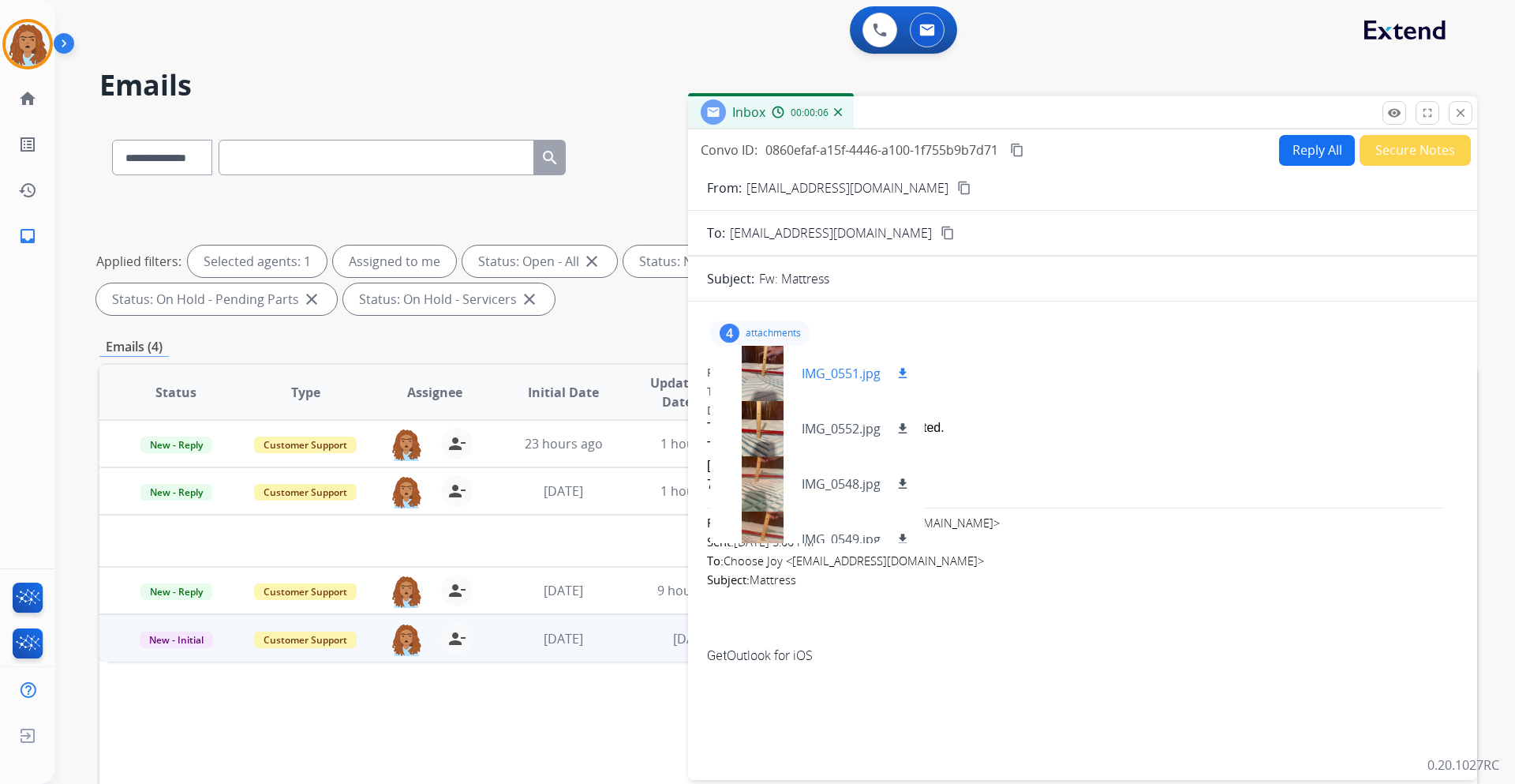
click at [756, 372] on div at bounding box center [763, 373] width 79 height 55
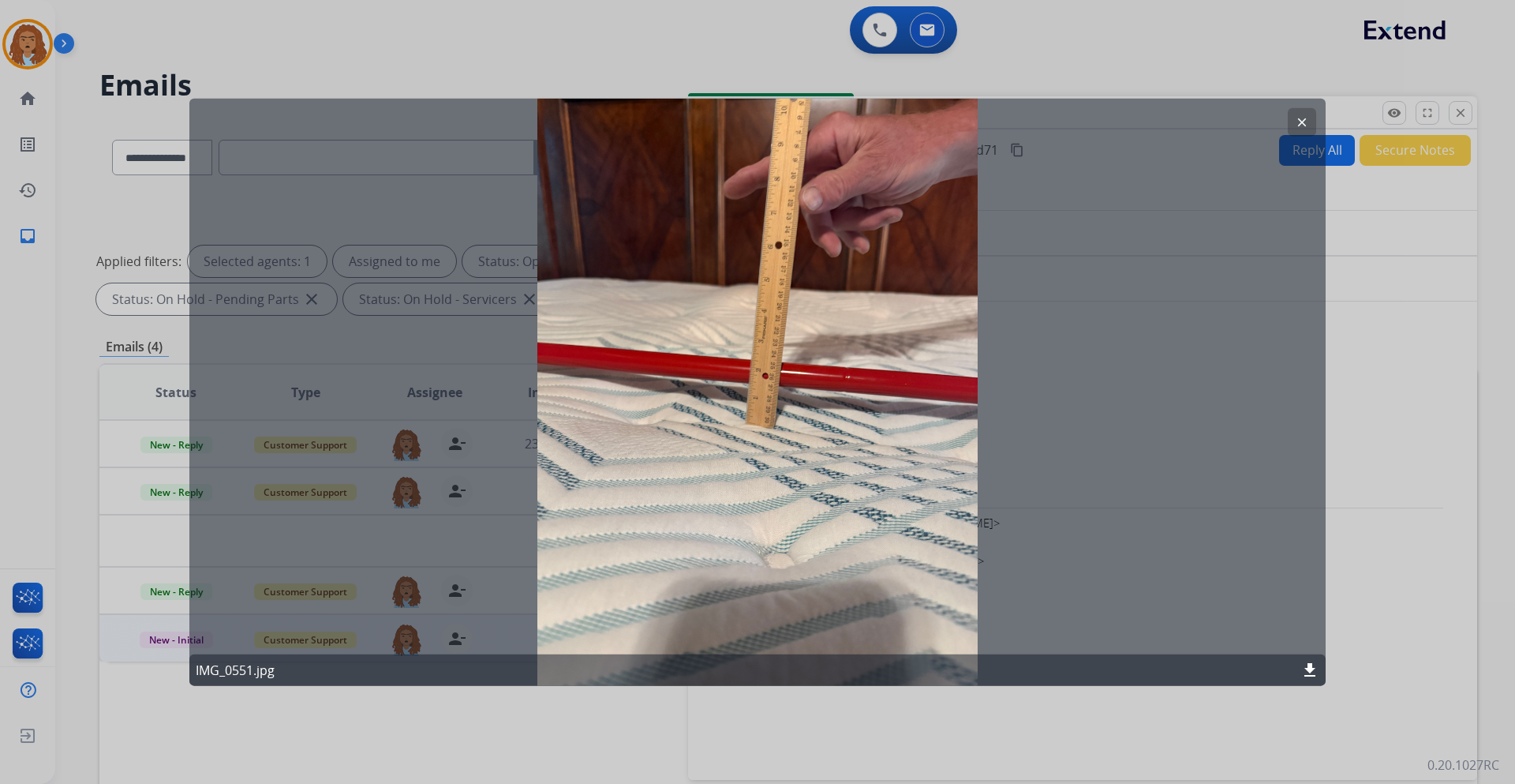
click at [1301, 121] on mat-icon "clear" at bounding box center [1302, 121] width 14 height 14
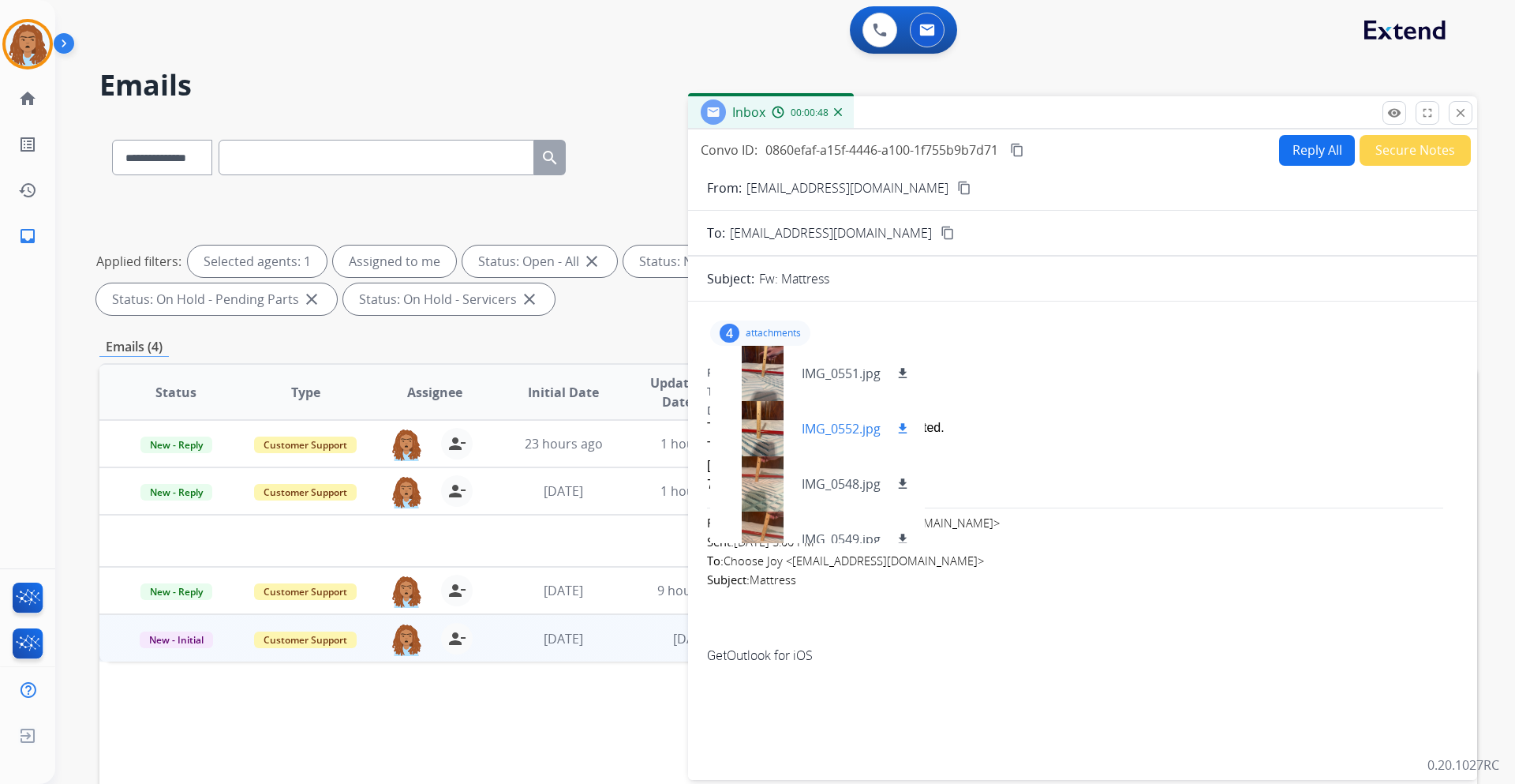
click at [755, 439] on div at bounding box center [763, 428] width 79 height 55
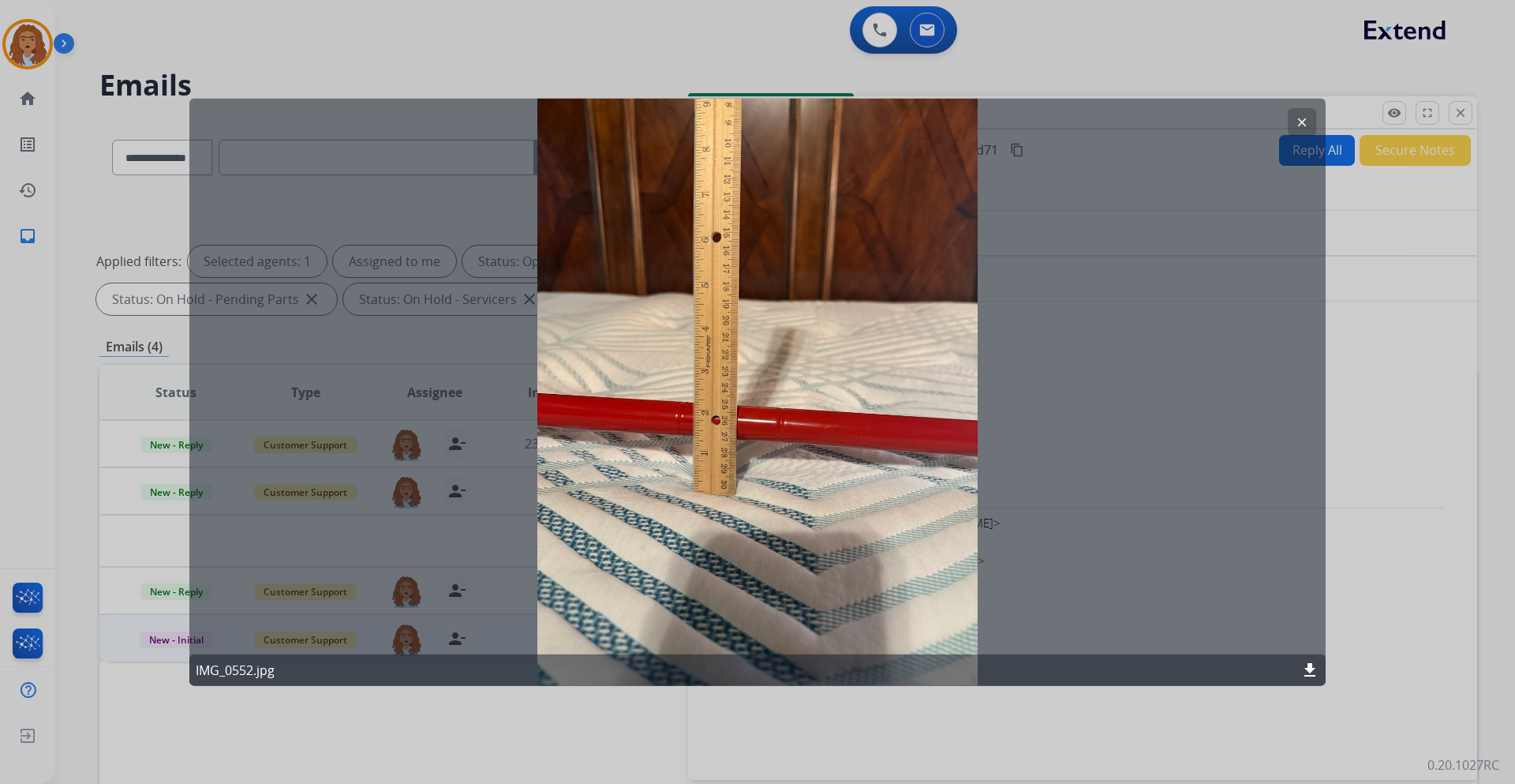
click at [1315, 120] on button "clear" at bounding box center [1301, 120] width 28 height 28
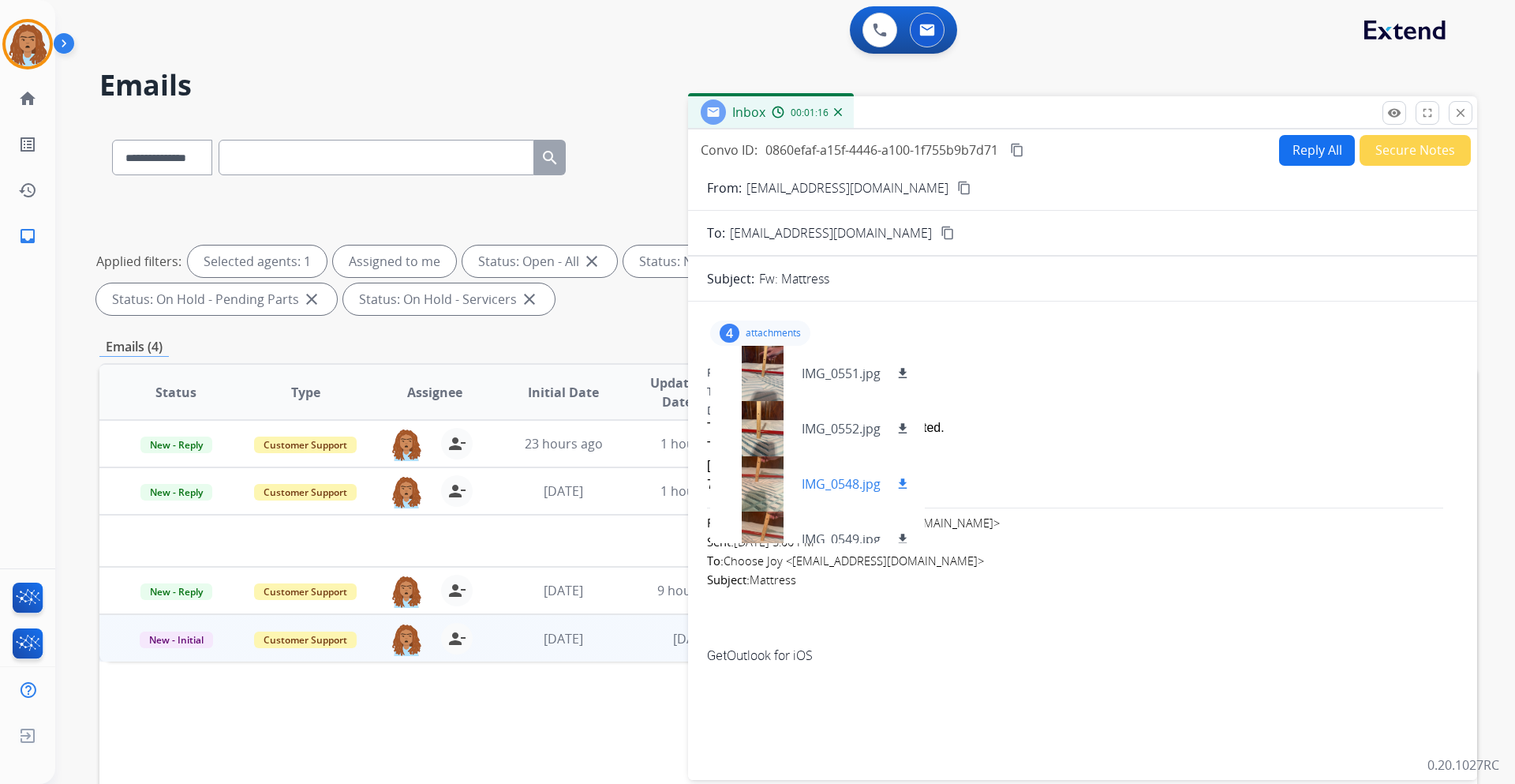
click at [755, 477] on div at bounding box center [763, 483] width 79 height 55
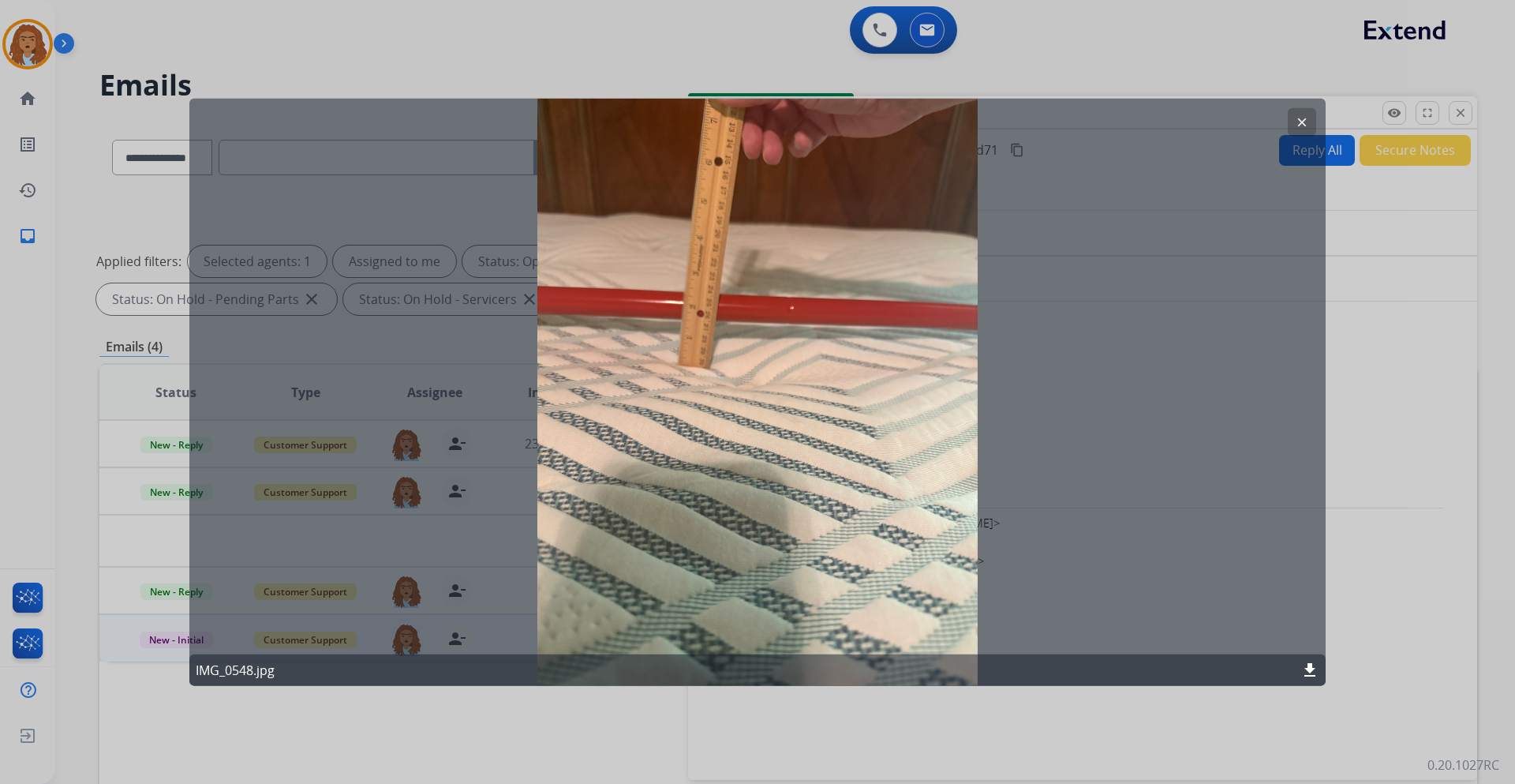
click at [1314, 122] on button "clear" at bounding box center [1301, 120] width 28 height 28
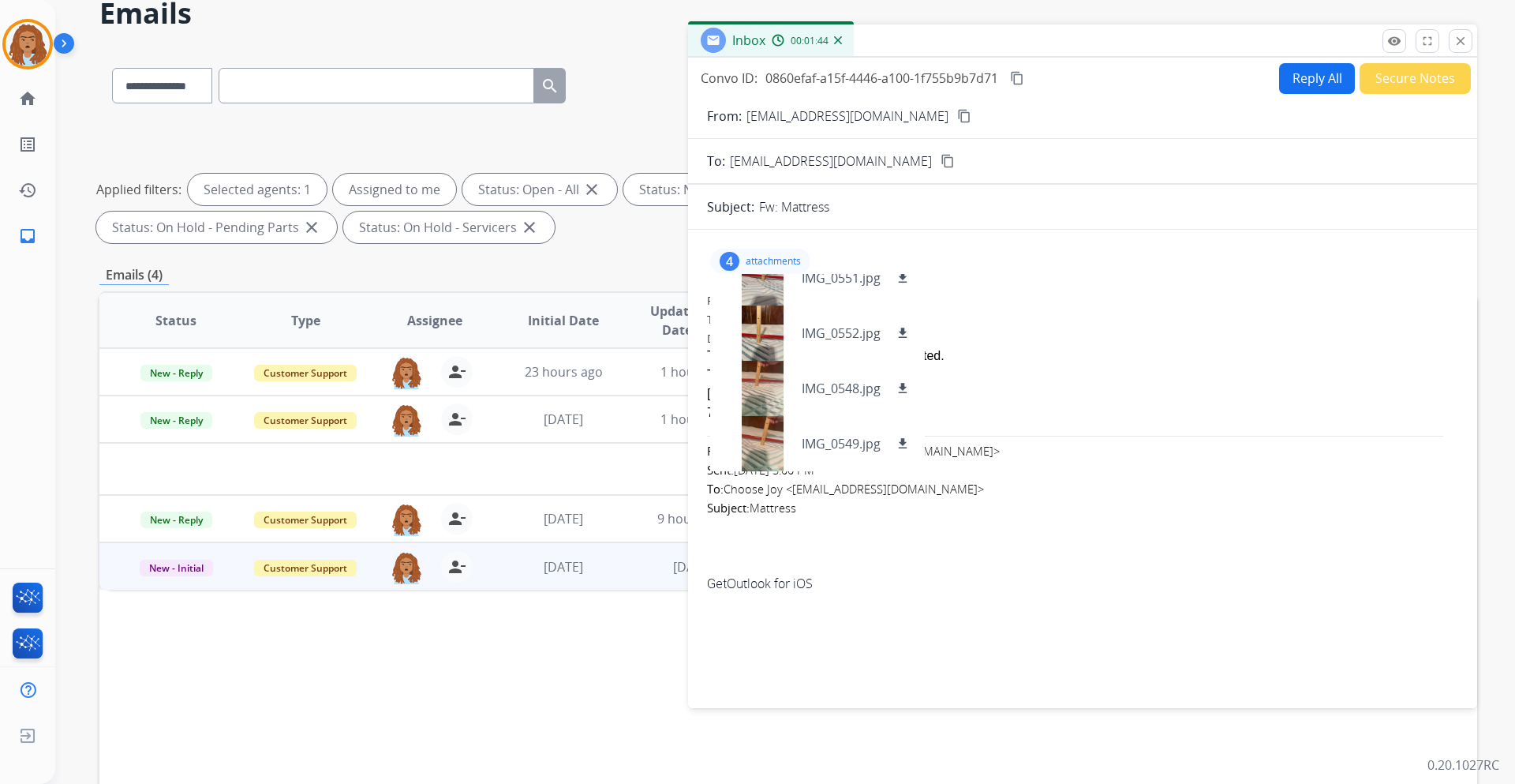
scroll to position [79, 0]
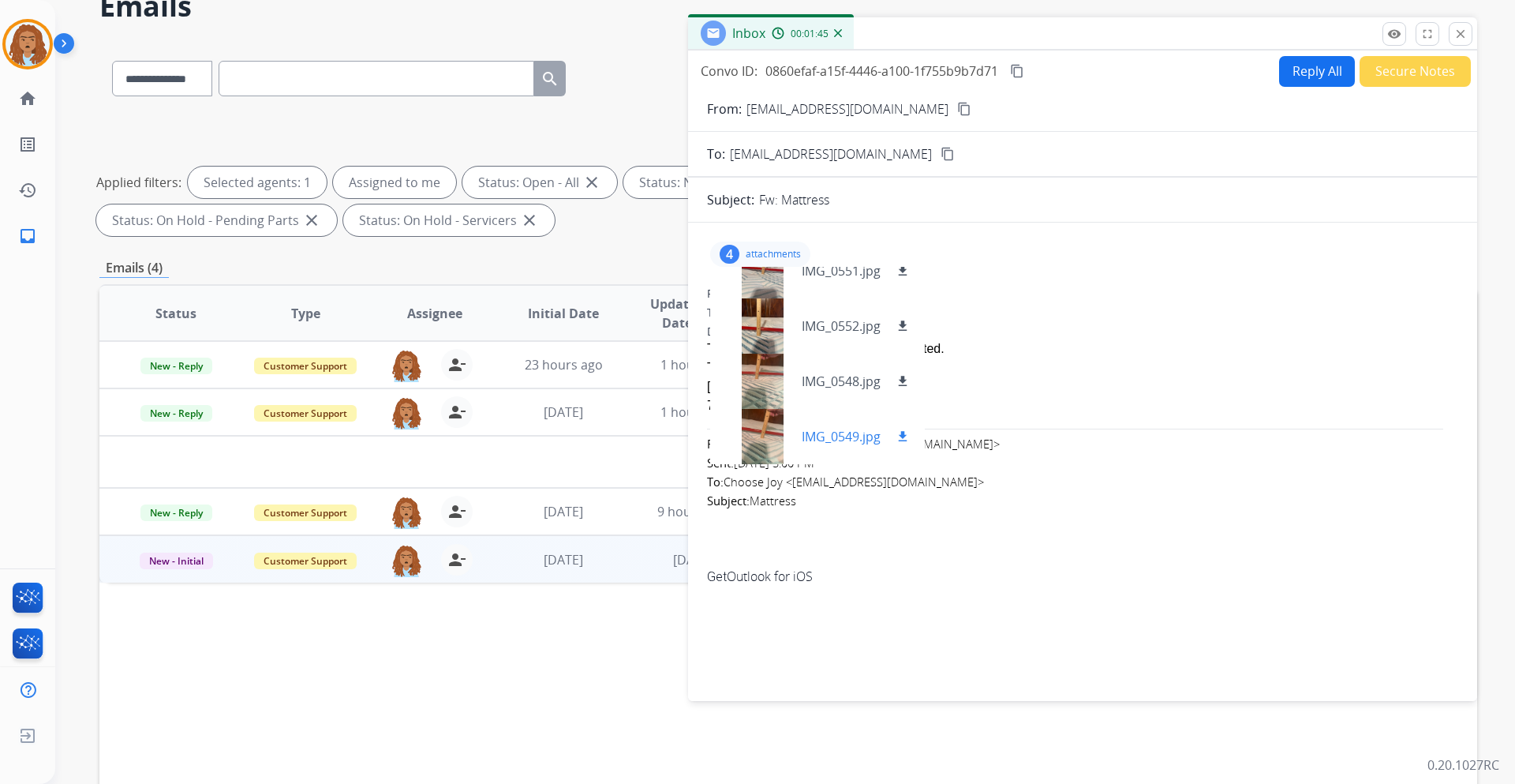
click at [755, 426] on div at bounding box center [763, 435] width 79 height 55
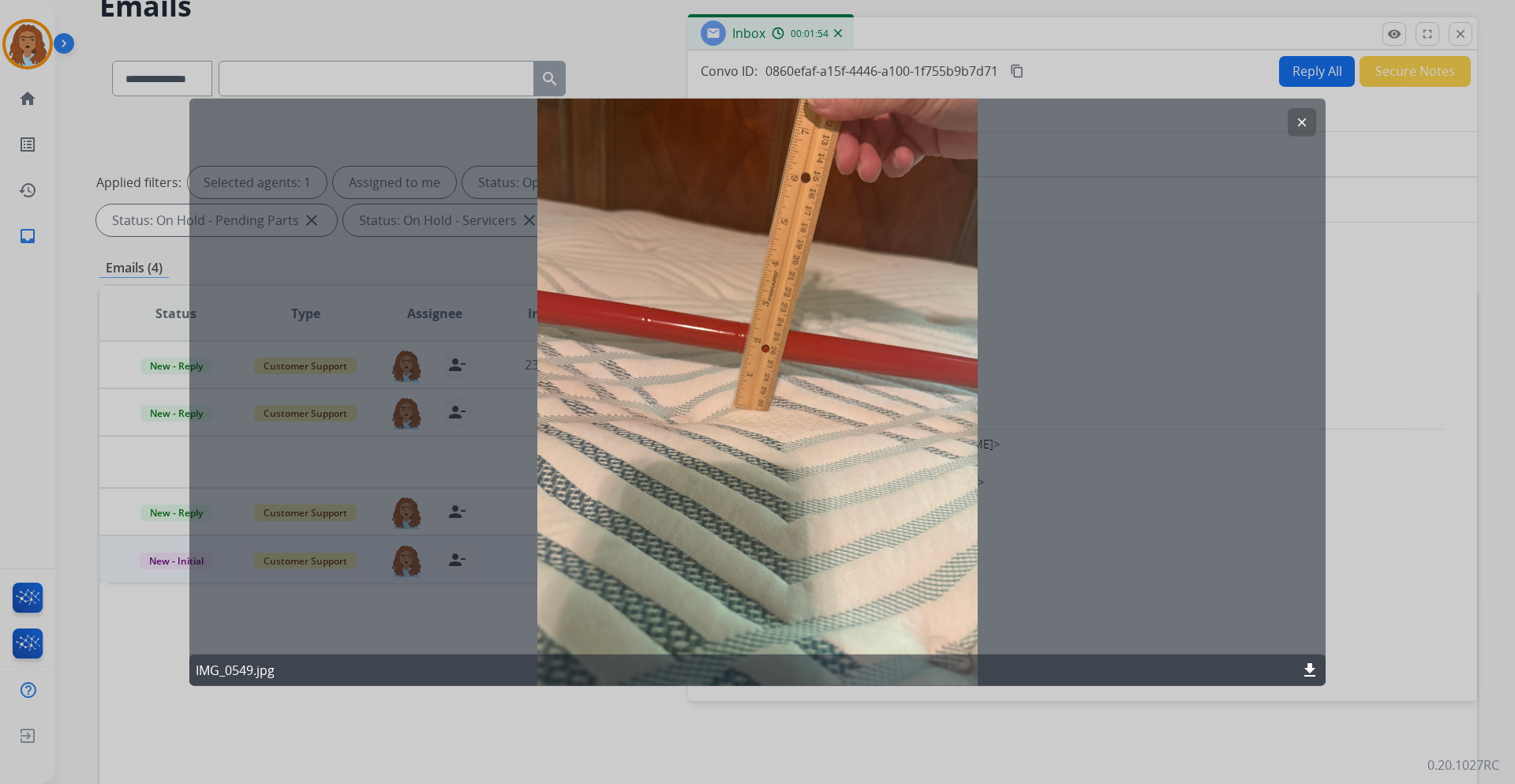
click at [1309, 116] on mat-icon "clear" at bounding box center [1302, 121] width 14 height 14
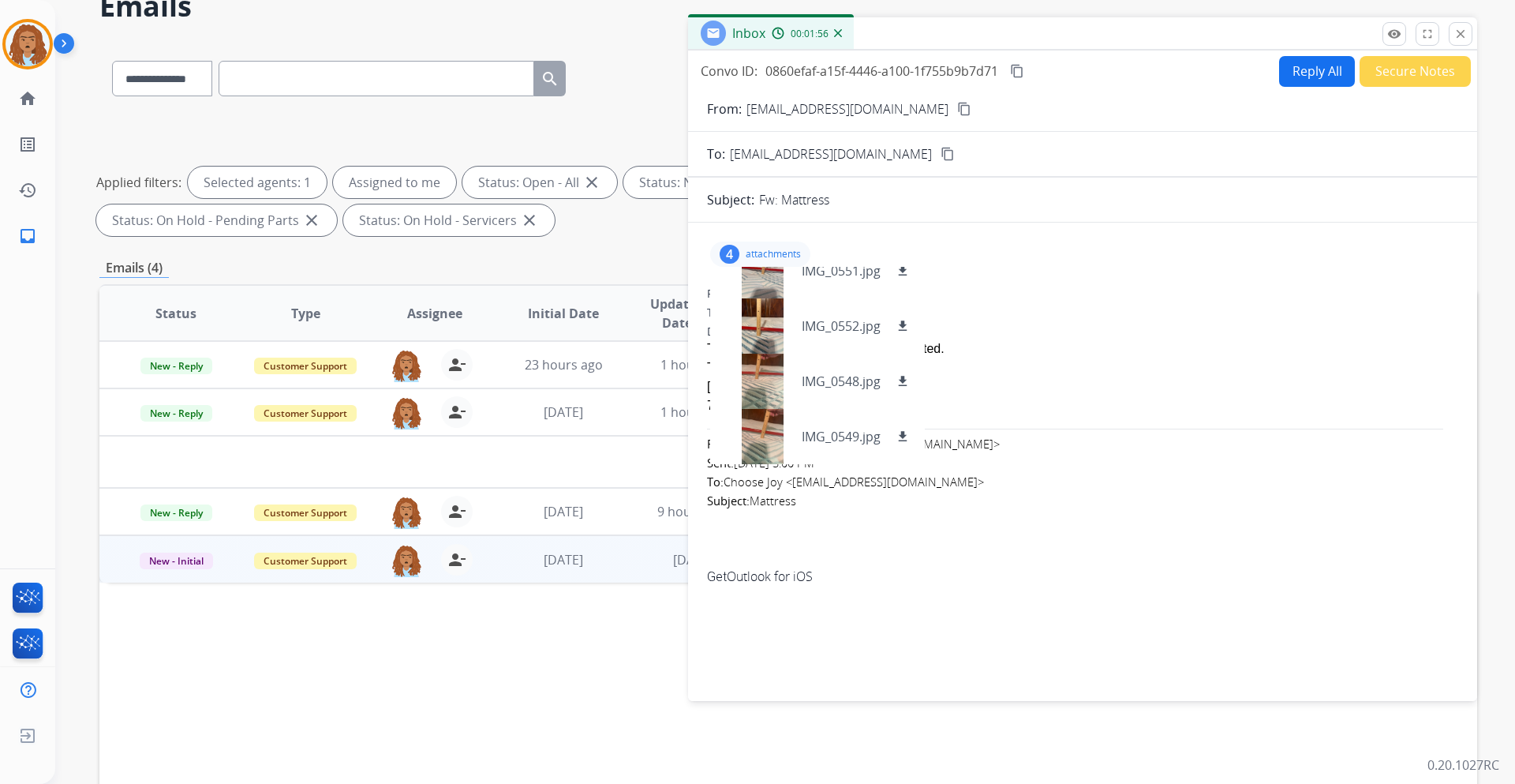
click at [1038, 644] on div "4 attachments IMG_0551.jpg download IMG_0552.jpg download IMG_0548.jpg download…" at bounding box center [1083, 458] width 789 height 447
click at [986, 587] on div "From: pmby@msn.com To: support@extend.com Date: 09/12/2025 - 04:04 PM MDT These…" at bounding box center [1083, 442] width 751 height 313
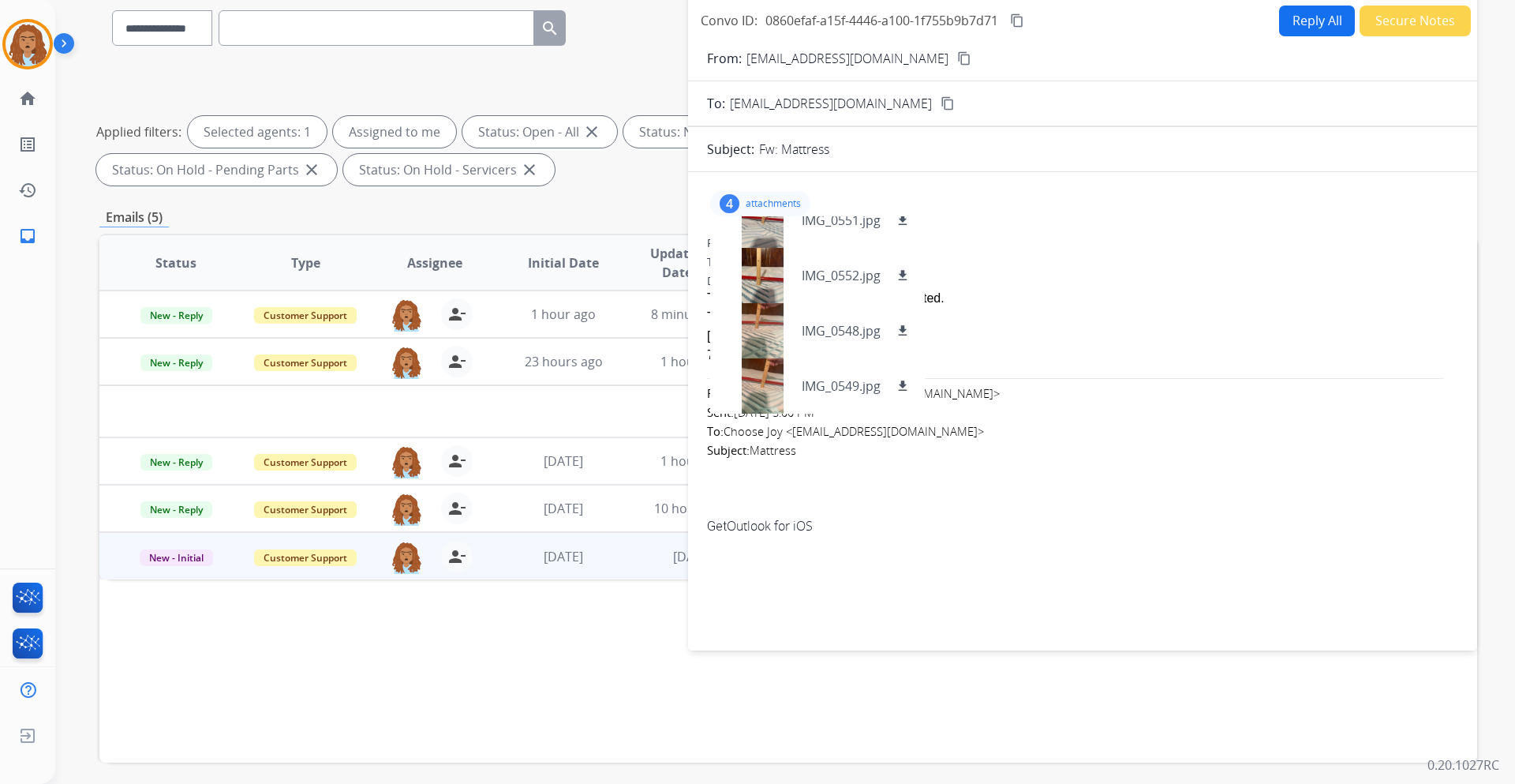
scroll to position [190, 0]
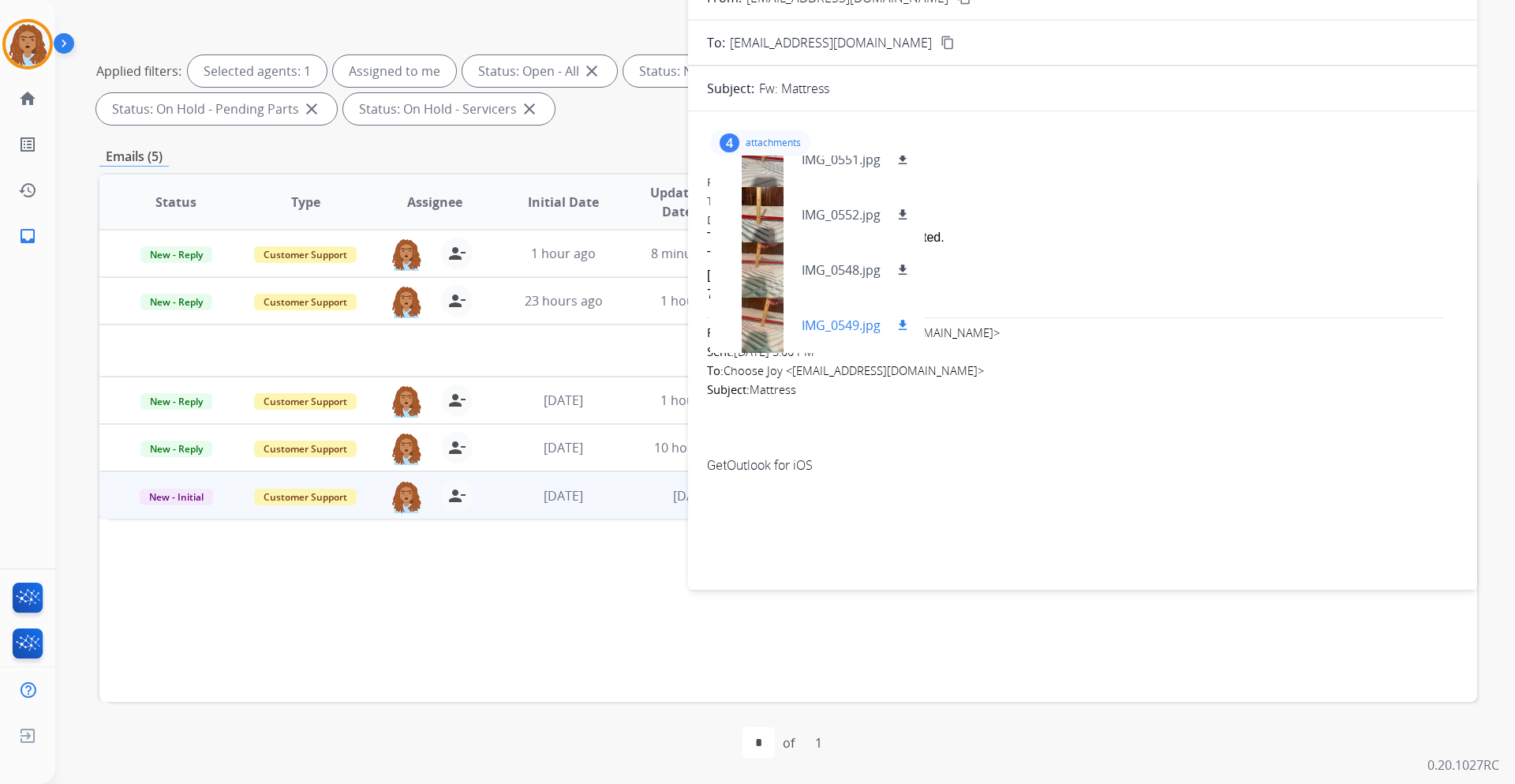
click at [765, 321] on div at bounding box center [763, 325] width 79 height 55
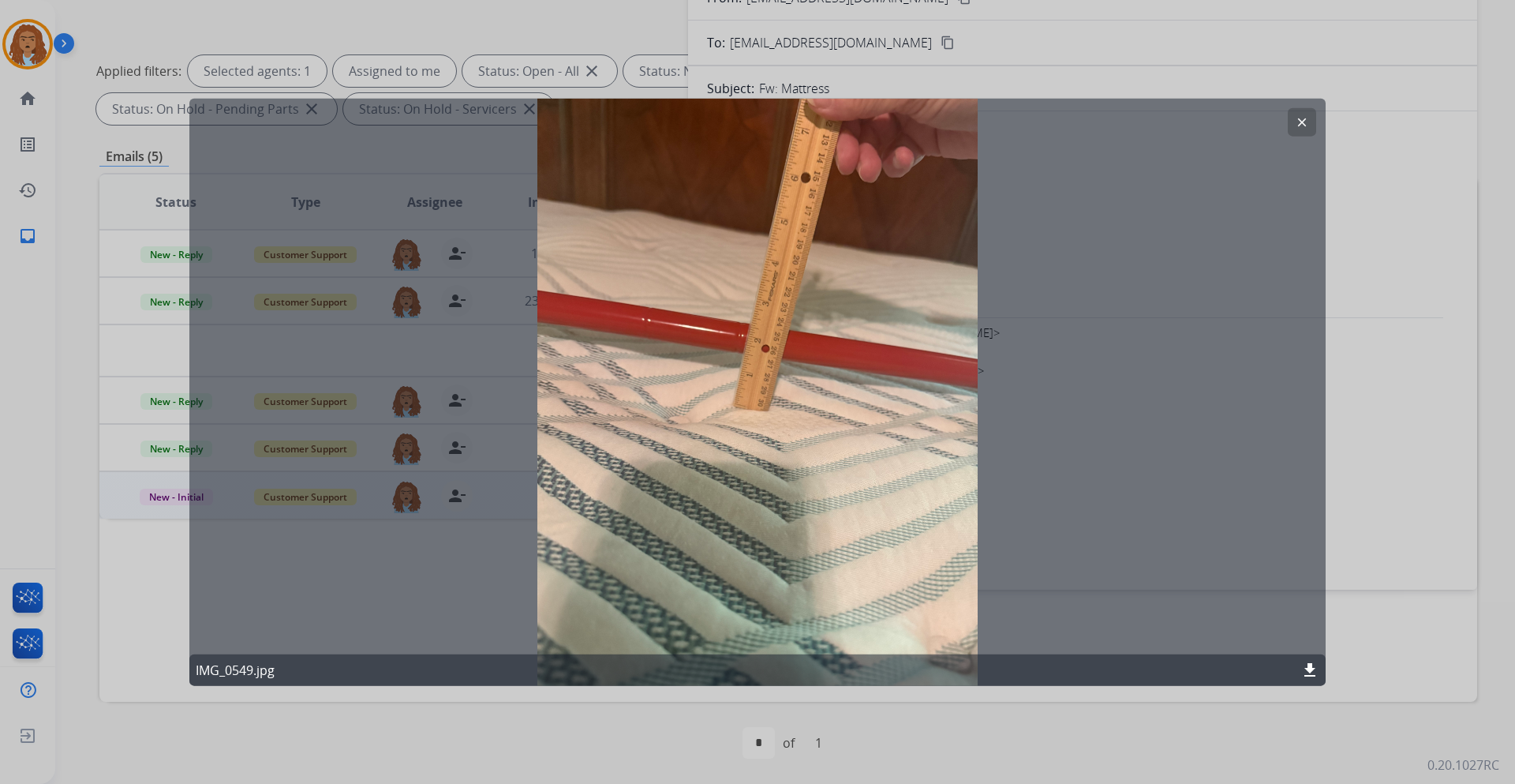
click at [1312, 128] on button "clear" at bounding box center [1301, 120] width 28 height 28
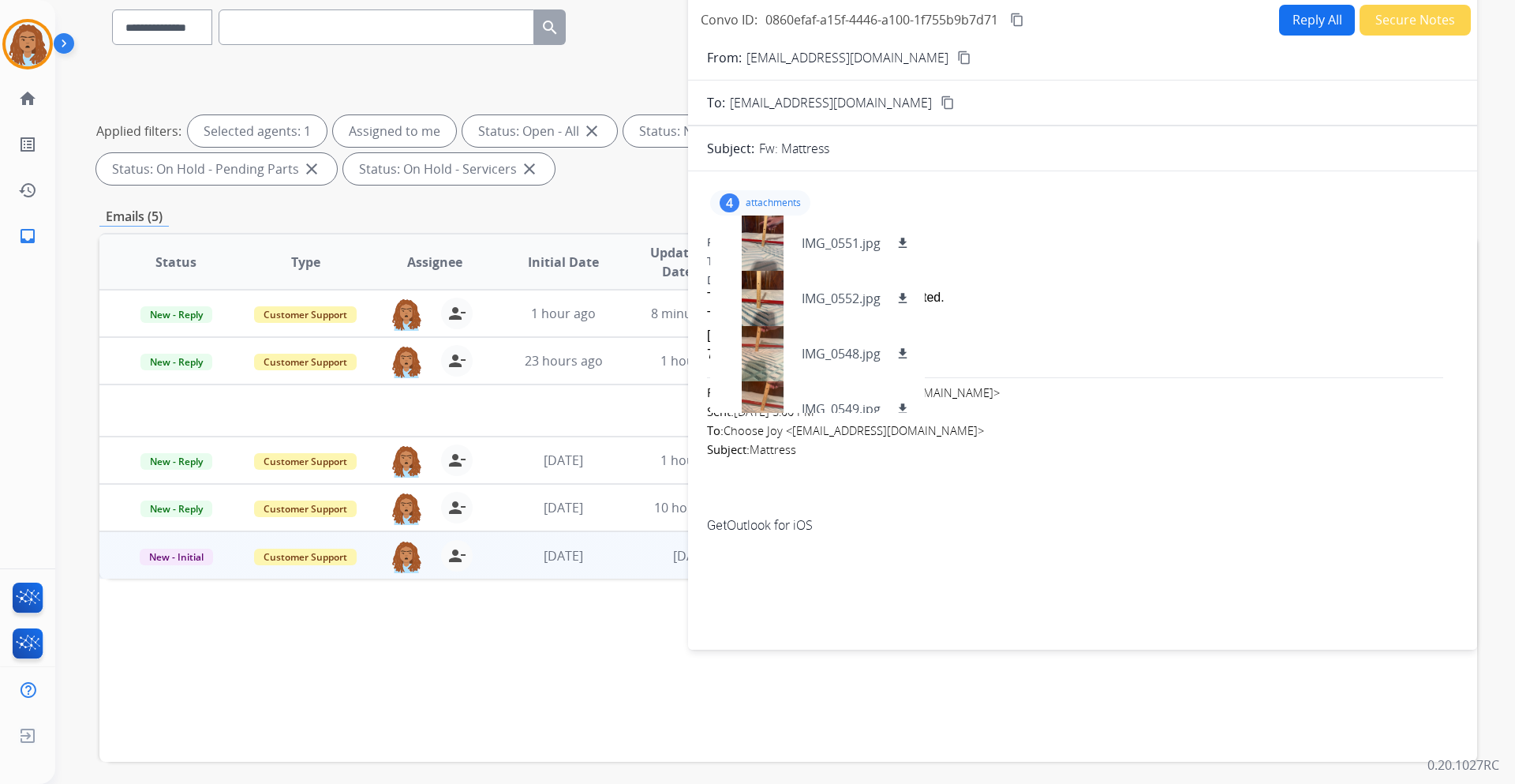
scroll to position [0, 0]
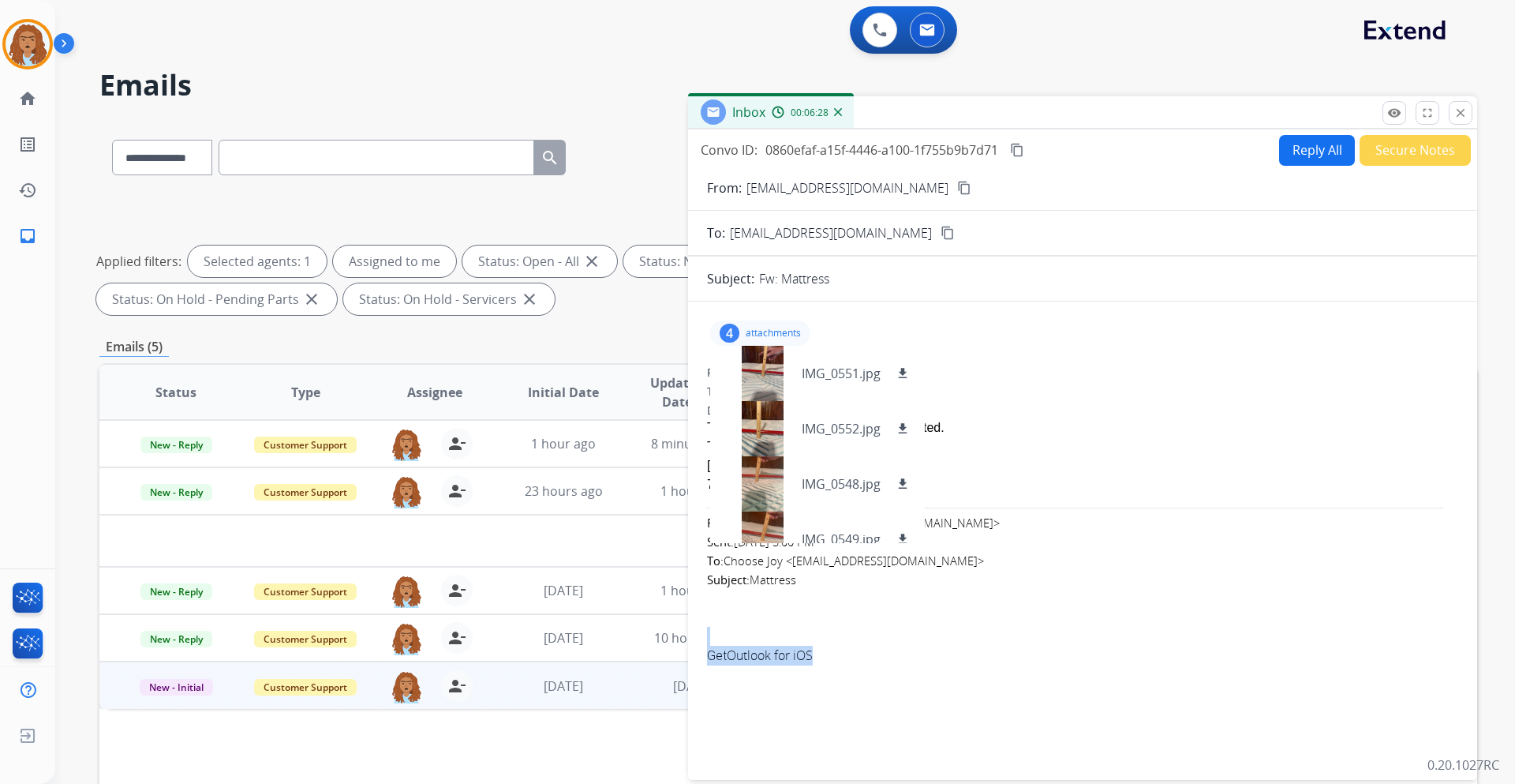
drag, startPoint x: 1144, startPoint y: 24, endPoint x: 1235, endPoint y: 627, distance: 609.8
click at [1235, 627] on div "4 attachments IMG_0551.jpg download IMG_0552.jpg download IMG_0548.jpg download…" at bounding box center [1083, 537] width 789 height 447
click at [1103, 468] on div "Pam Page" at bounding box center [1083, 466] width 751 height 19
click at [957, 186] on mat-icon "content_copy" at bounding box center [964, 188] width 14 height 14
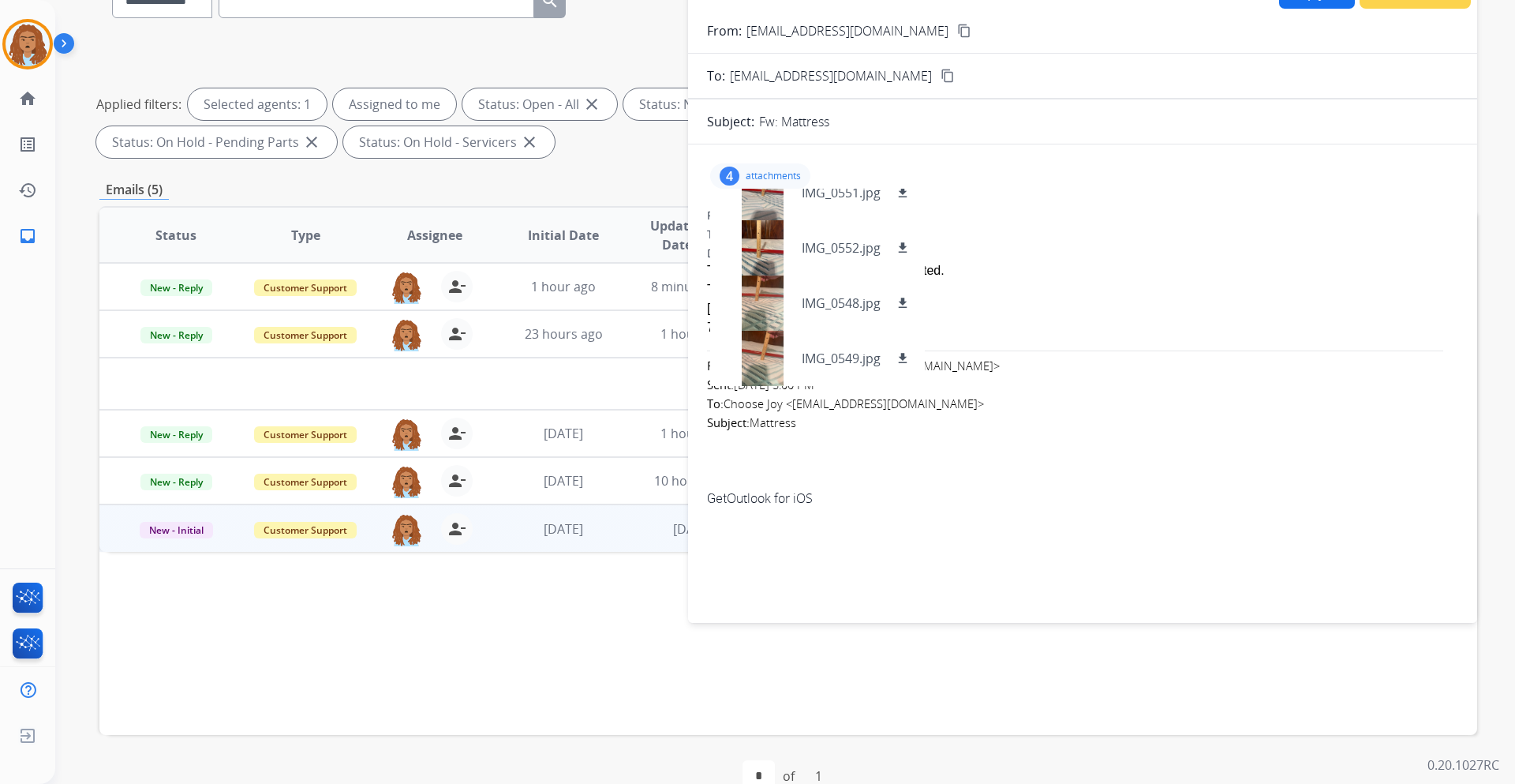
scroll to position [190, 0]
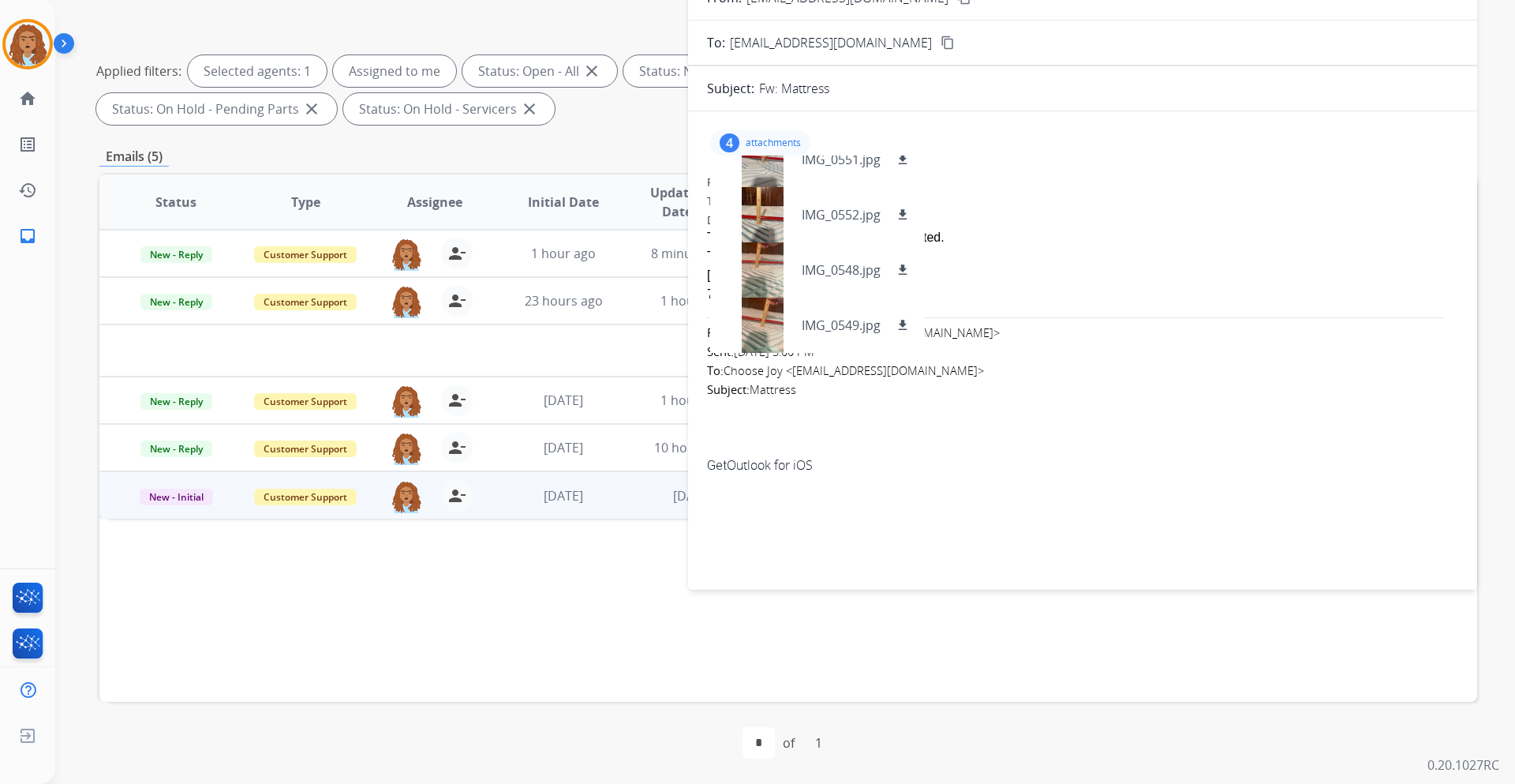
click at [921, 427] on div at bounding box center [1083, 427] width 751 height 19
click at [778, 137] on p "attachments" at bounding box center [772, 143] width 55 height 13
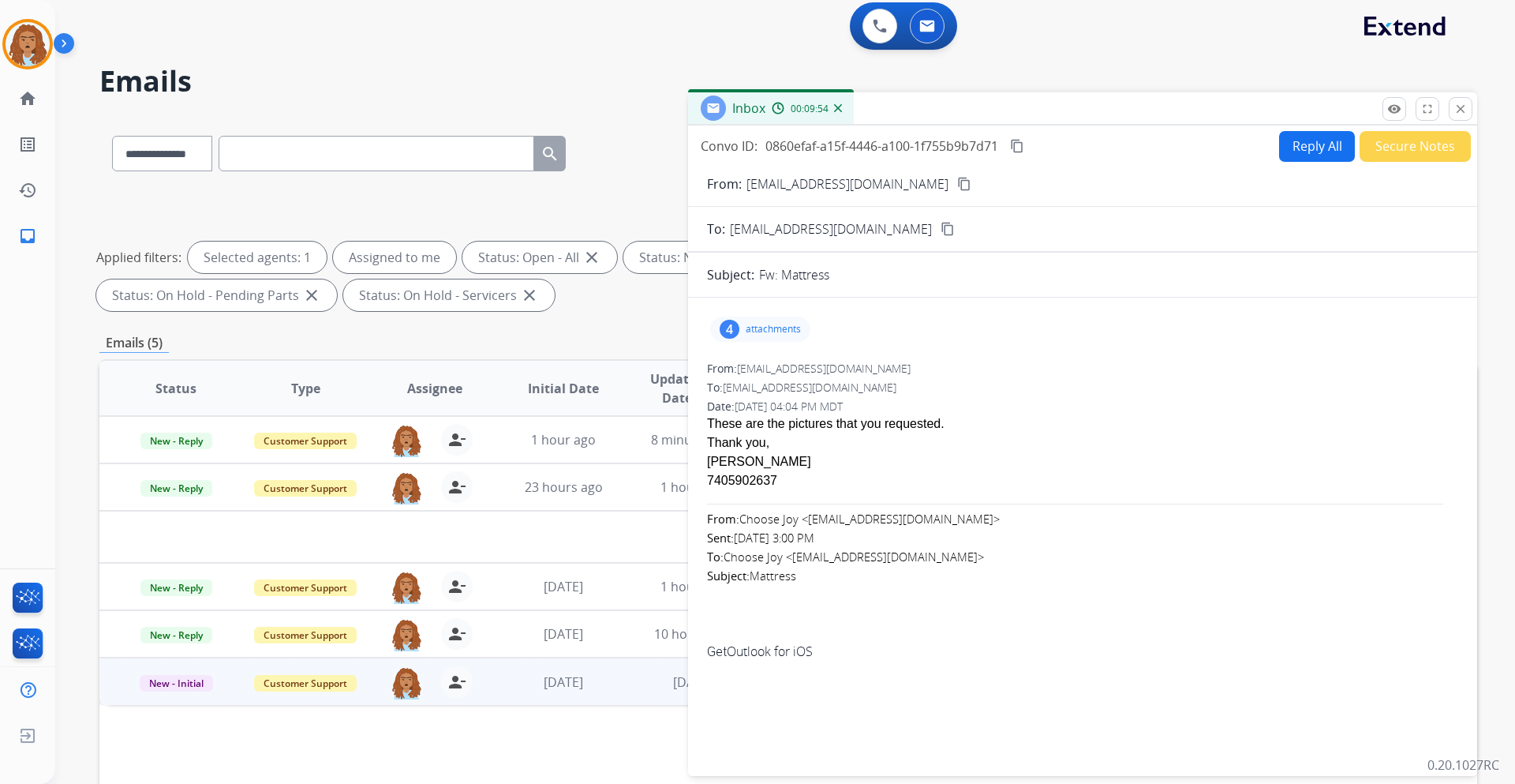
scroll to position [0, 0]
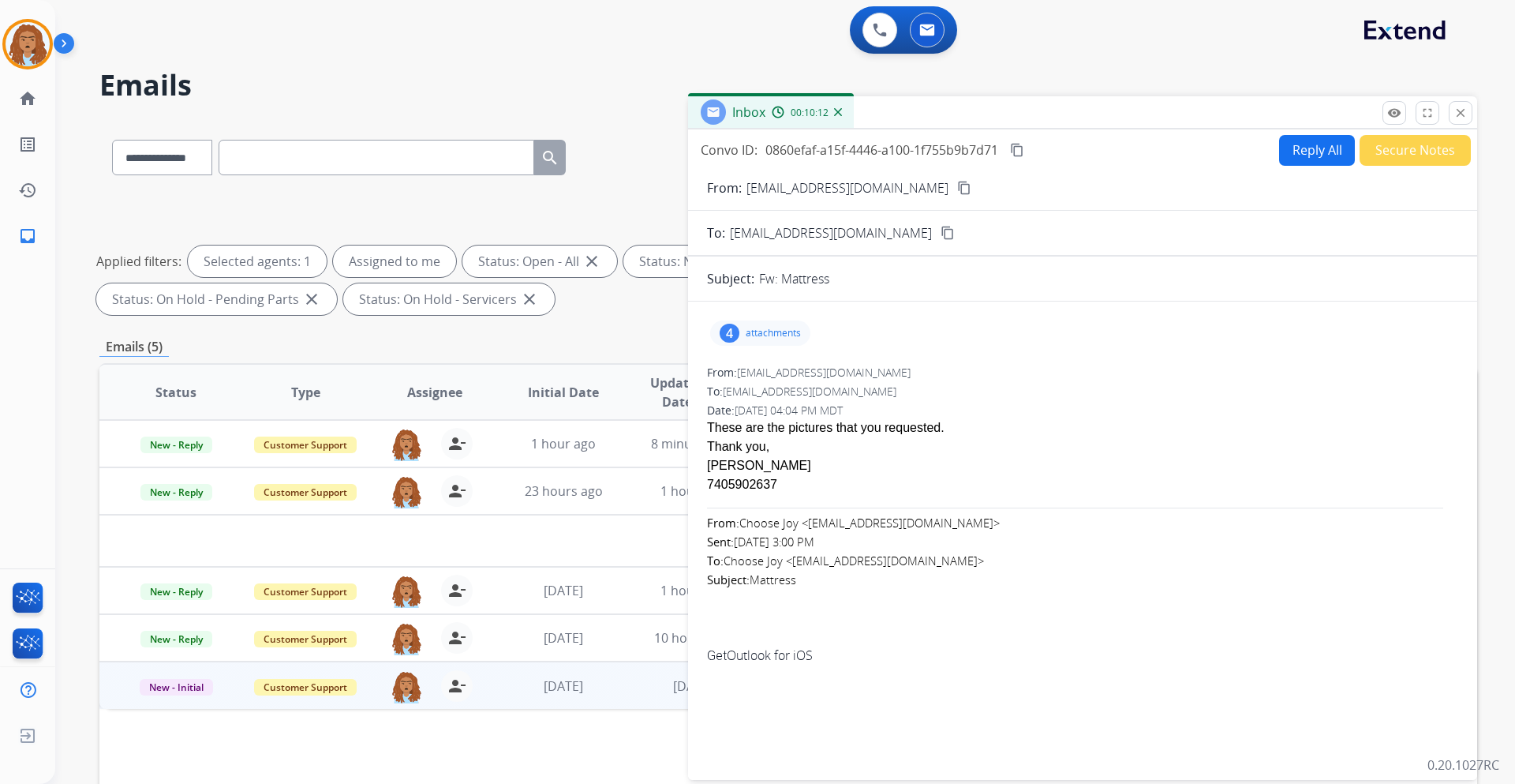
click at [1293, 138] on button "Reply All" at bounding box center [1317, 150] width 76 height 31
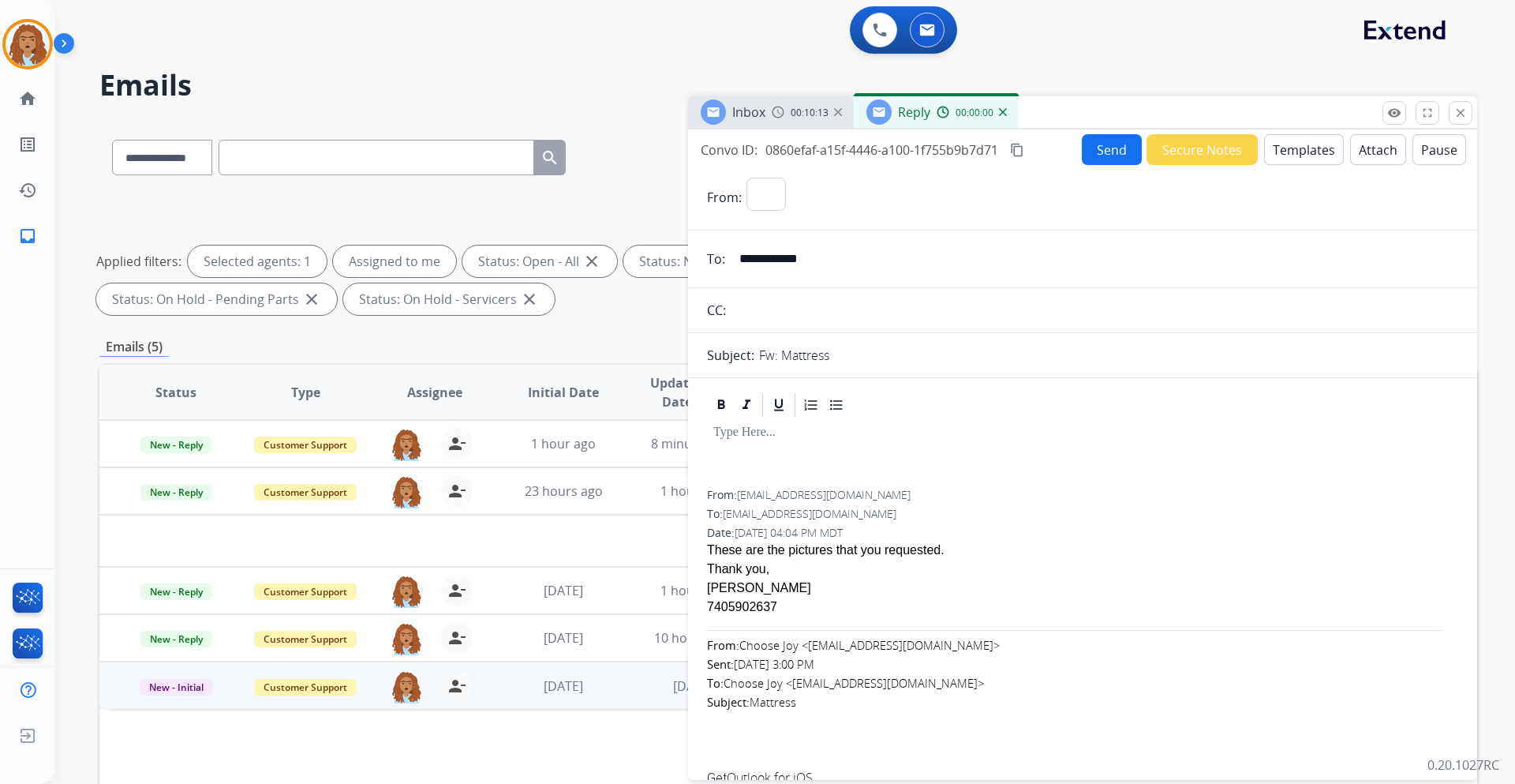
select select "**********"
click at [1295, 152] on button "Templates" at bounding box center [1304, 149] width 80 height 31
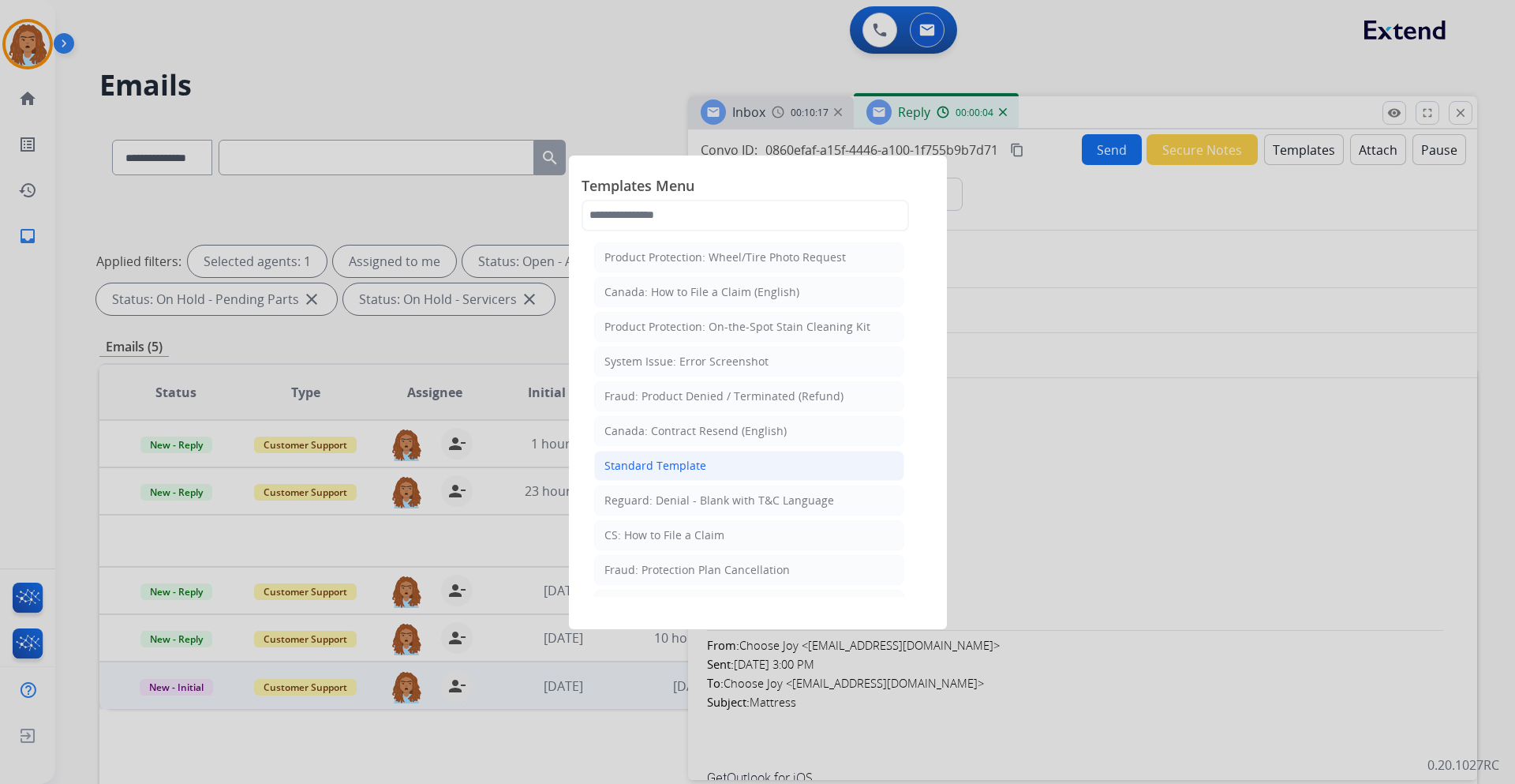
click at [656, 466] on div "Standard Template" at bounding box center [656, 465] width 102 height 15
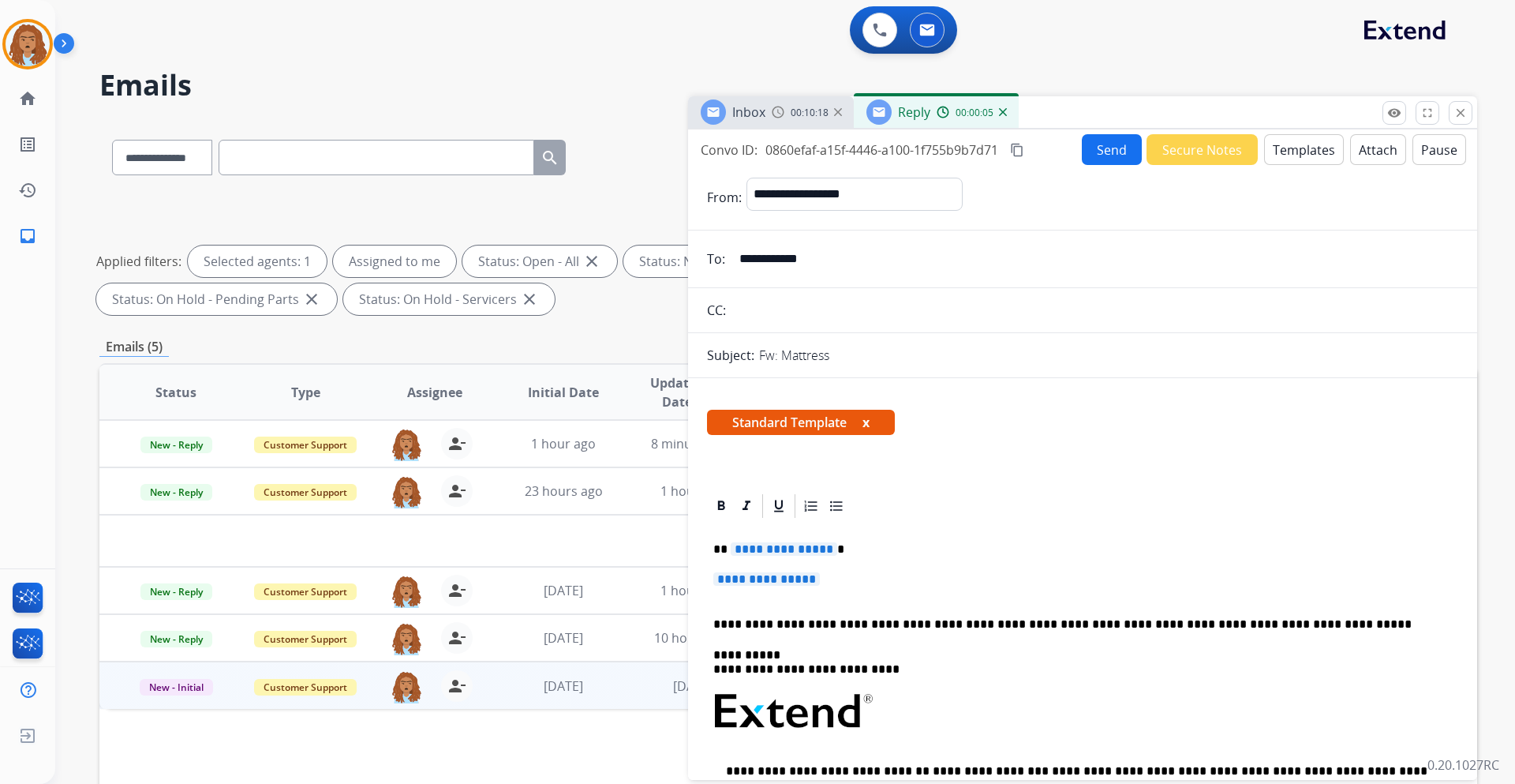
click at [730, 577] on span "**********" at bounding box center [767, 579] width 107 height 13
click at [743, 586] on span "**********" at bounding box center [767, 579] width 107 height 13
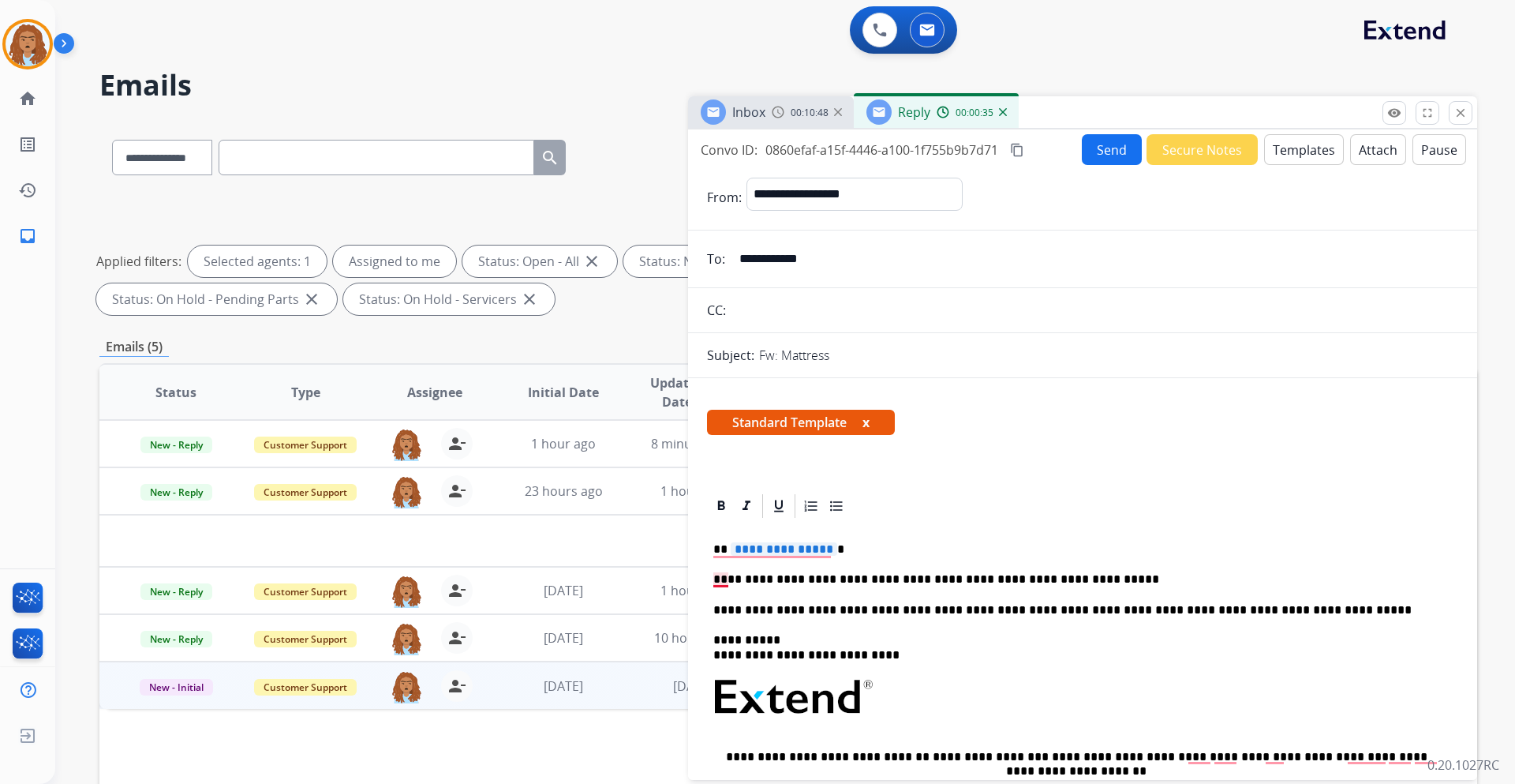
click at [718, 578] on p "**********" at bounding box center [1077, 579] width 726 height 14
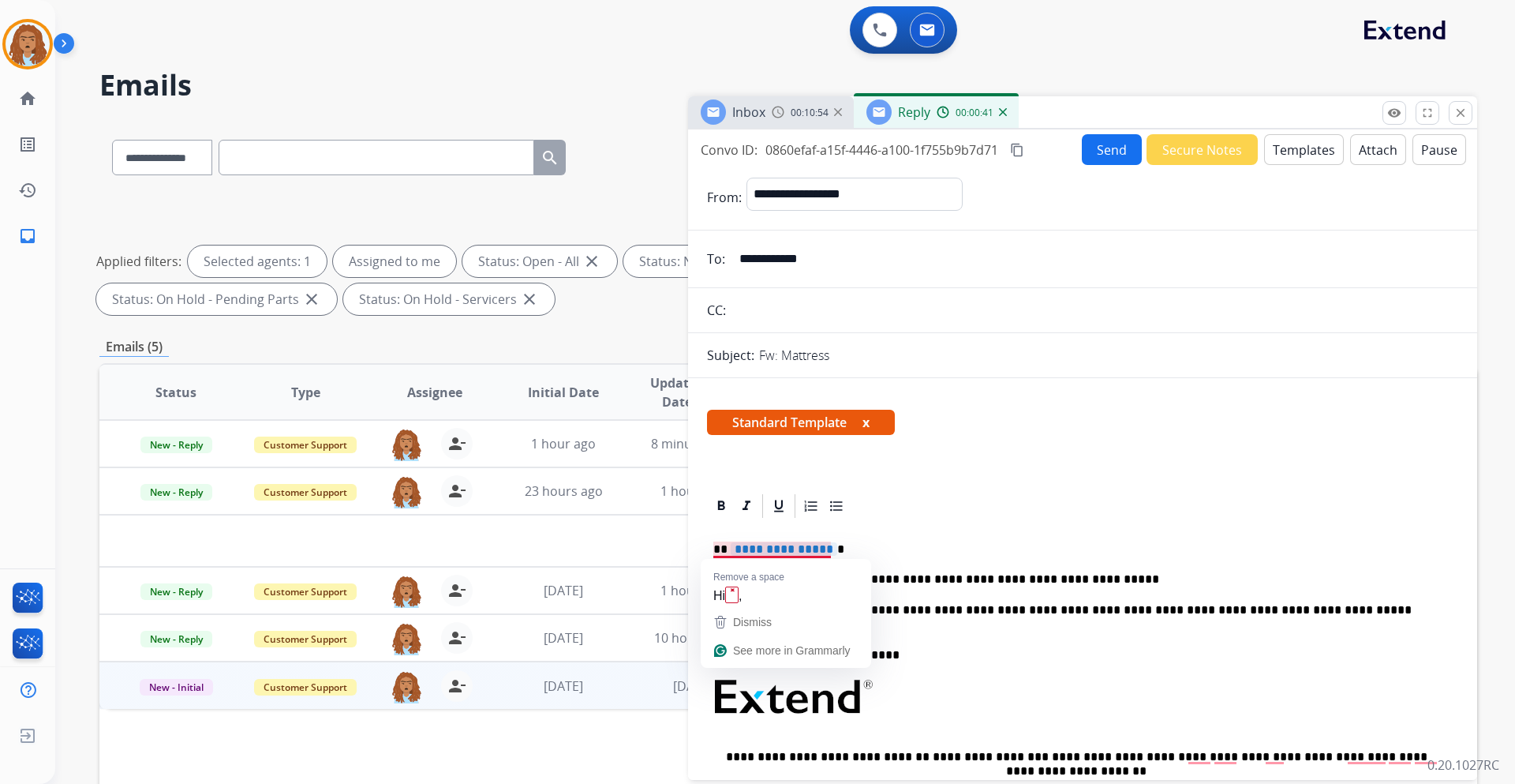
click at [825, 547] on span "**********" at bounding box center [784, 549] width 107 height 13
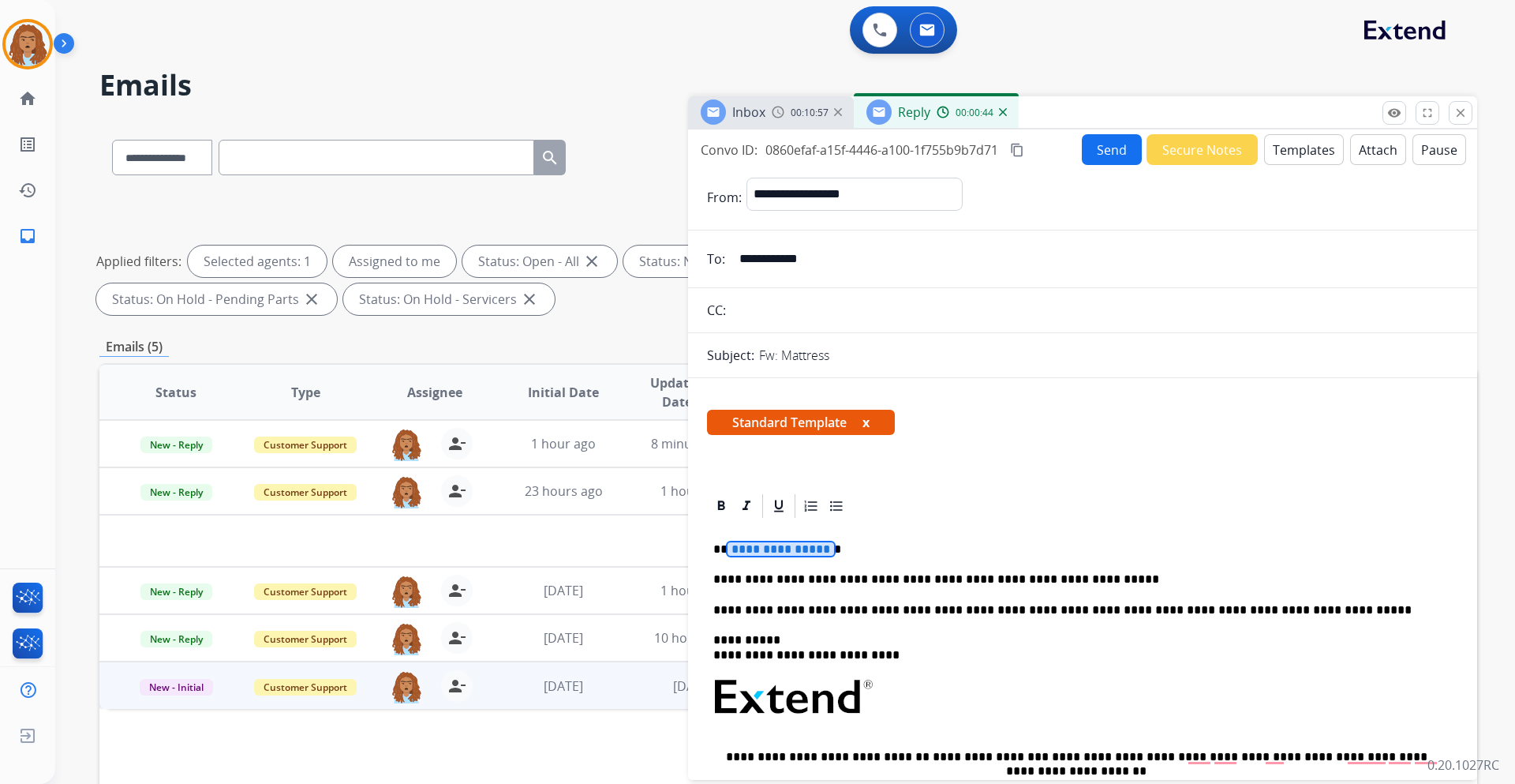
click at [803, 551] on span "**********" at bounding box center [780, 549] width 107 height 13
click at [712, 580] on div "**********" at bounding box center [1083, 741] width 751 height 442
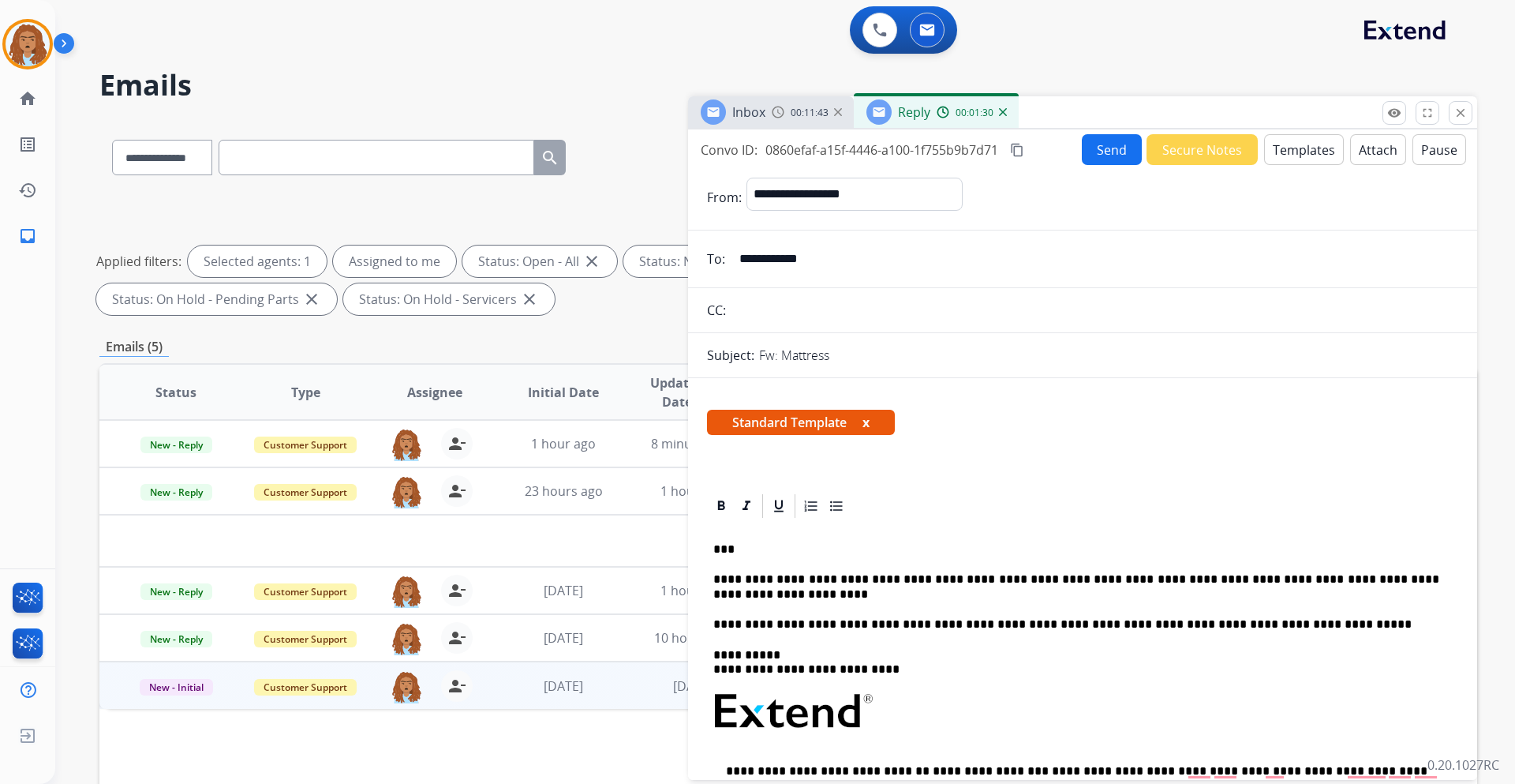
click at [762, 607] on div "**********" at bounding box center [1083, 748] width 751 height 457
click at [754, 595] on p "**********" at bounding box center [1077, 587] width 726 height 29
click at [1107, 144] on button "Send" at bounding box center [1111, 149] width 60 height 31
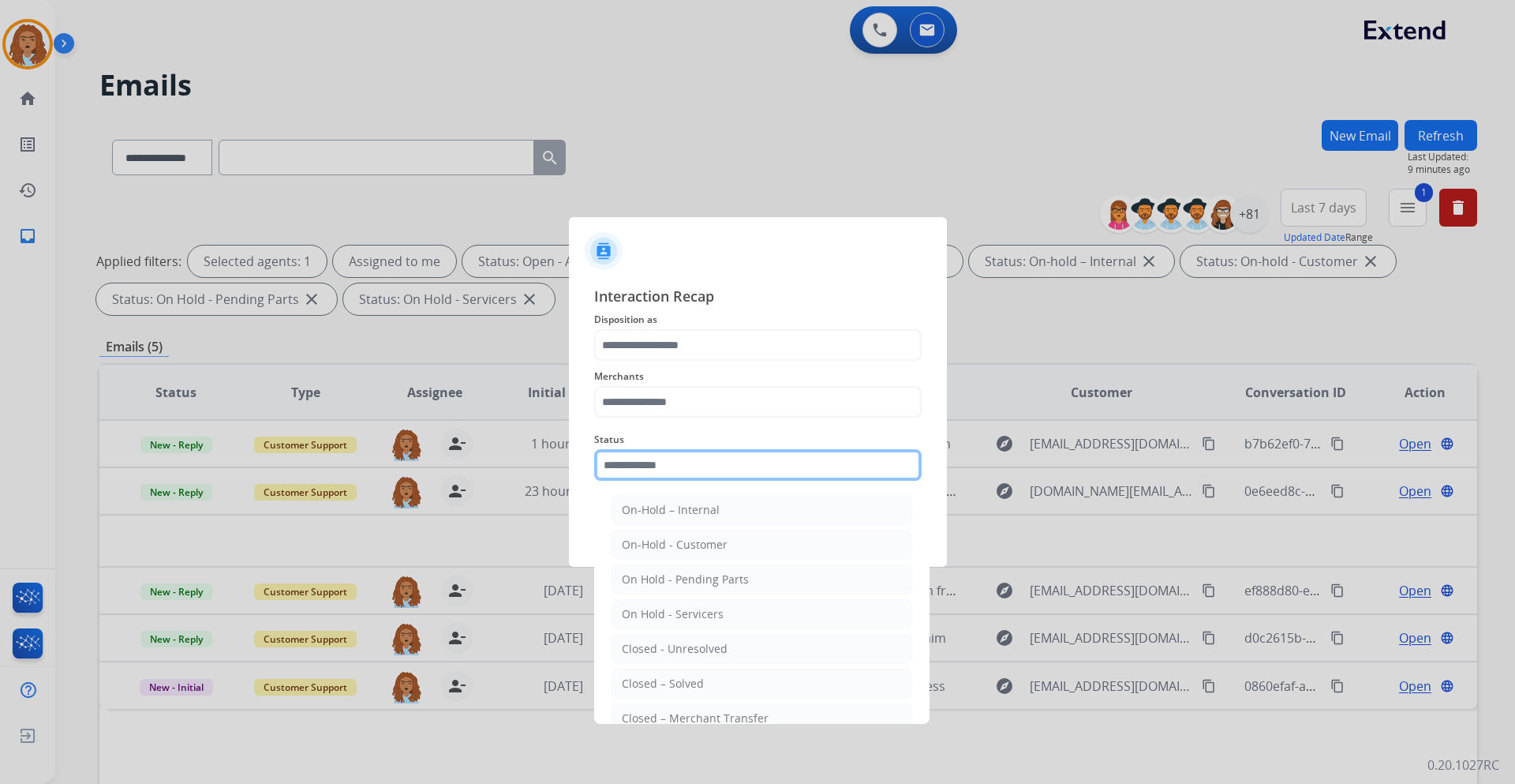
click at [636, 465] on input "text" at bounding box center [758, 464] width 327 height 32
click at [693, 676] on div "Closed – Solved" at bounding box center [663, 683] width 82 height 15
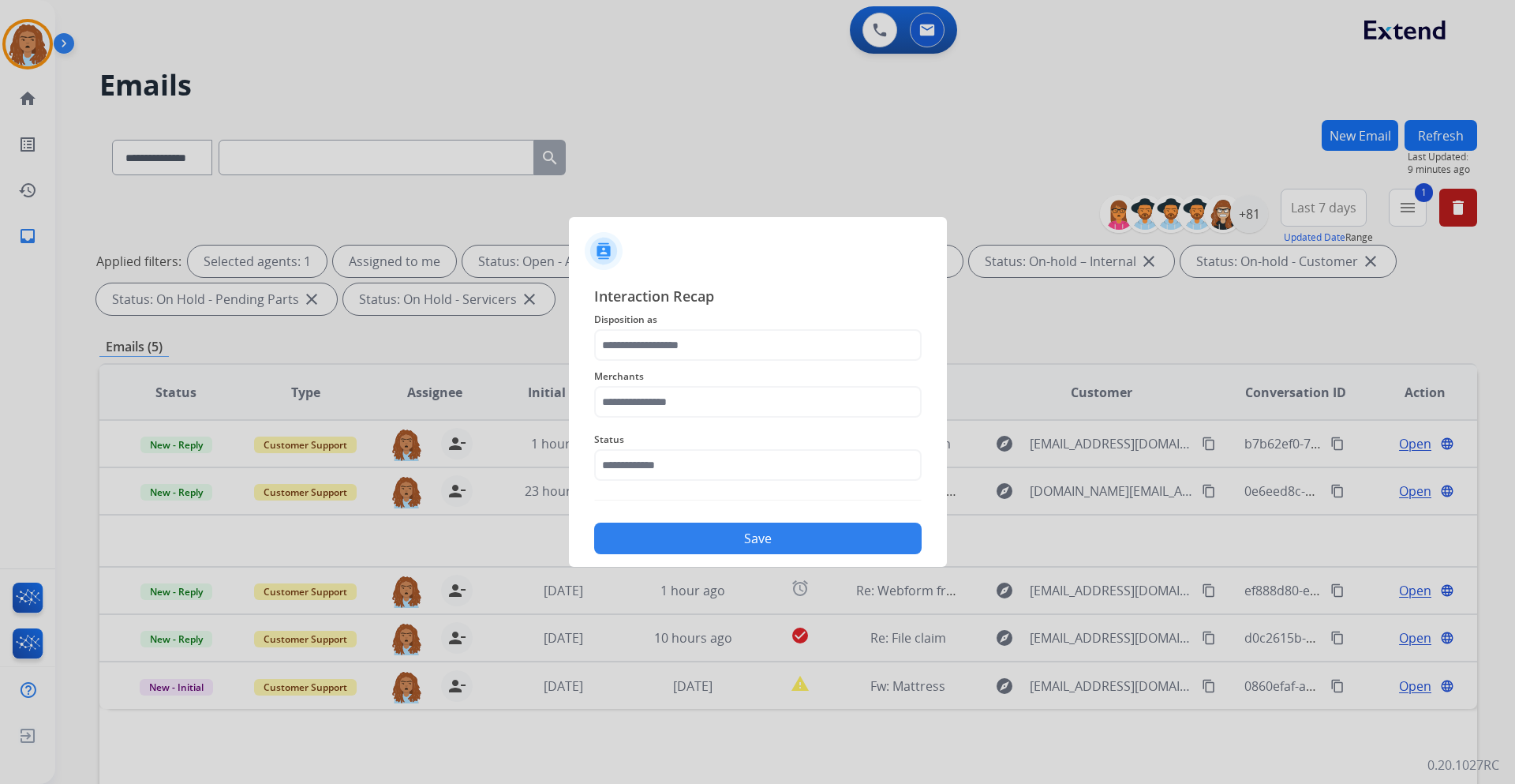
type input "**********"
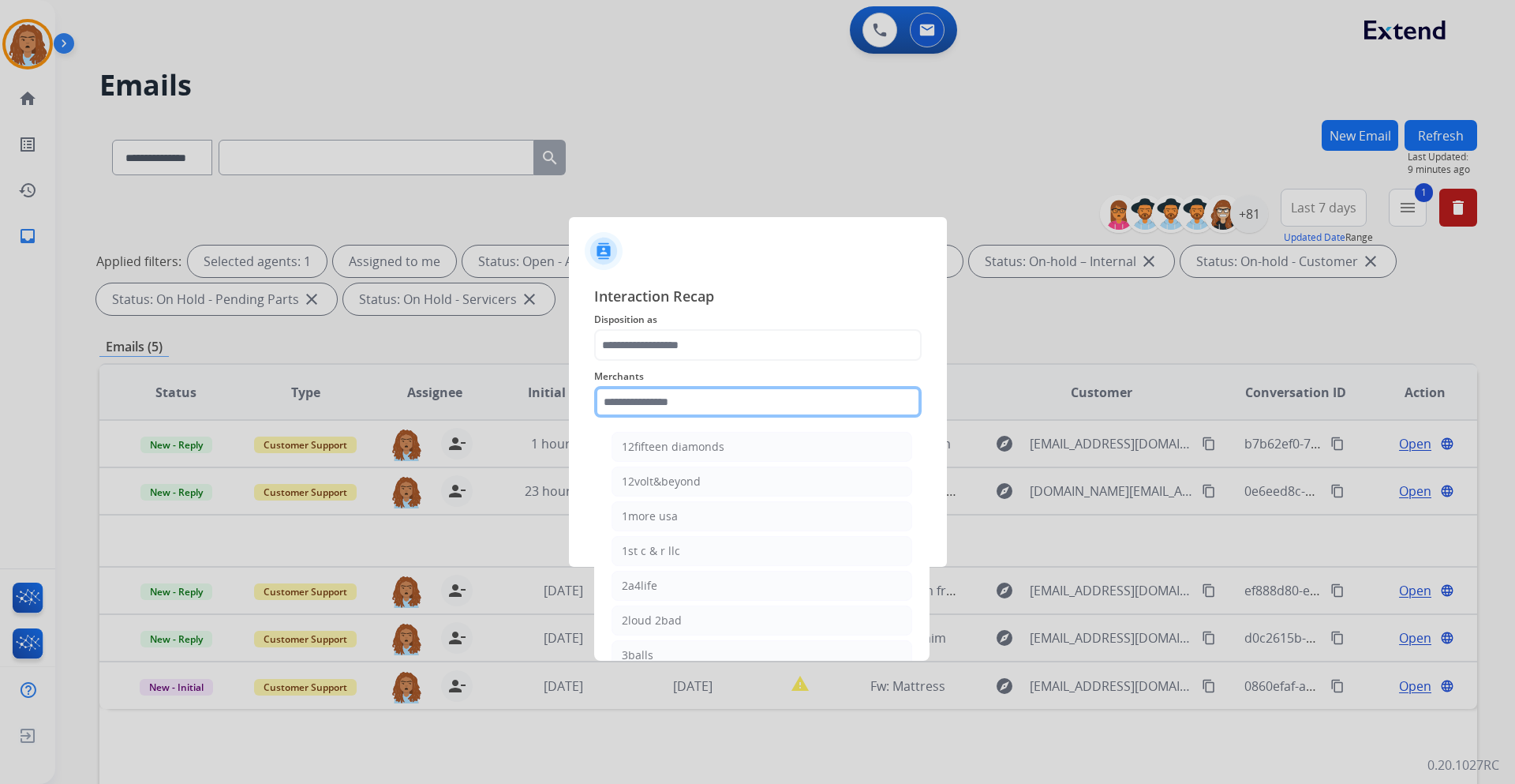
click at [692, 412] on input "text" at bounding box center [758, 402] width 327 height 32
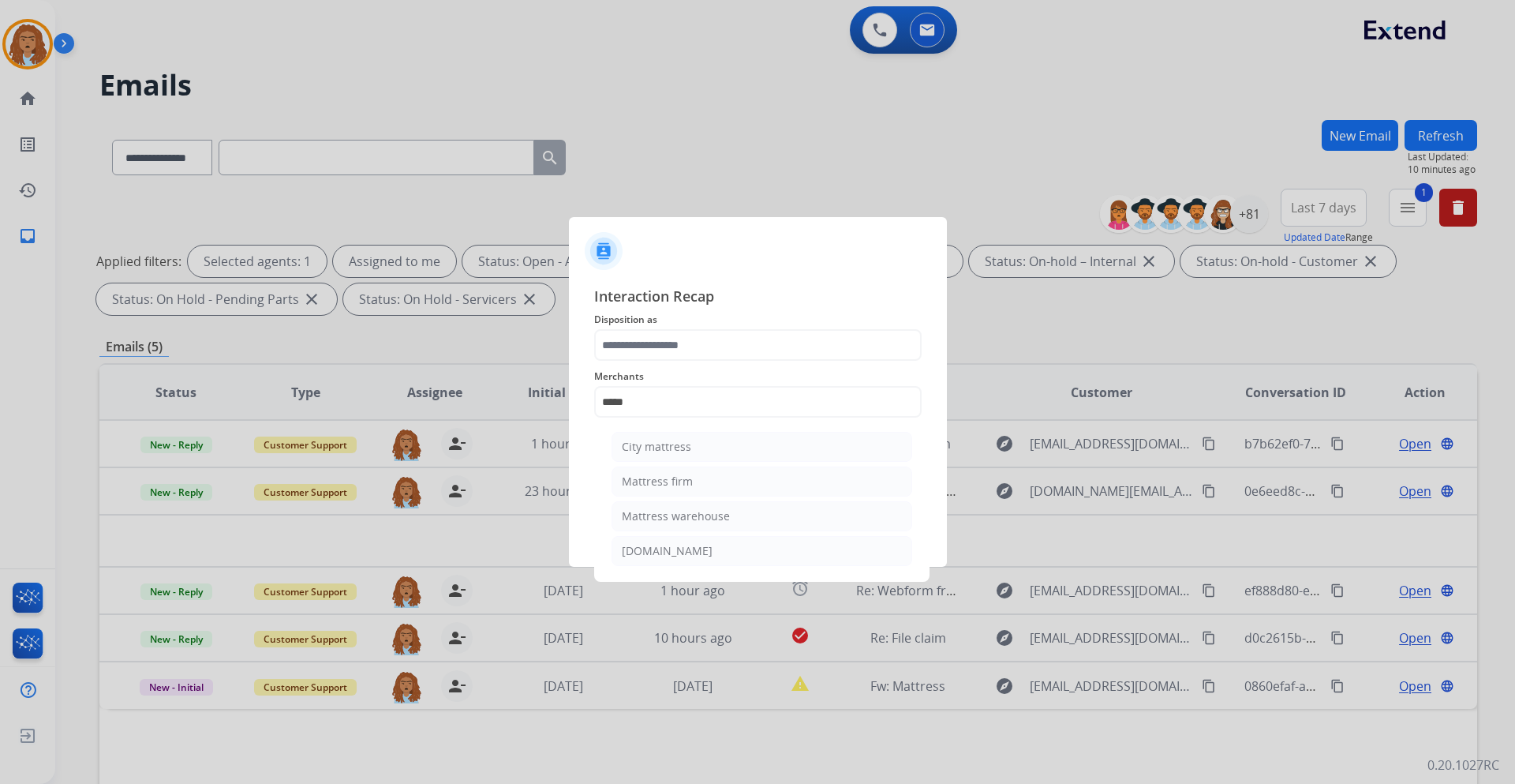
click at [697, 490] on li "Mattress firm" at bounding box center [762, 481] width 300 height 30
type input "**********"
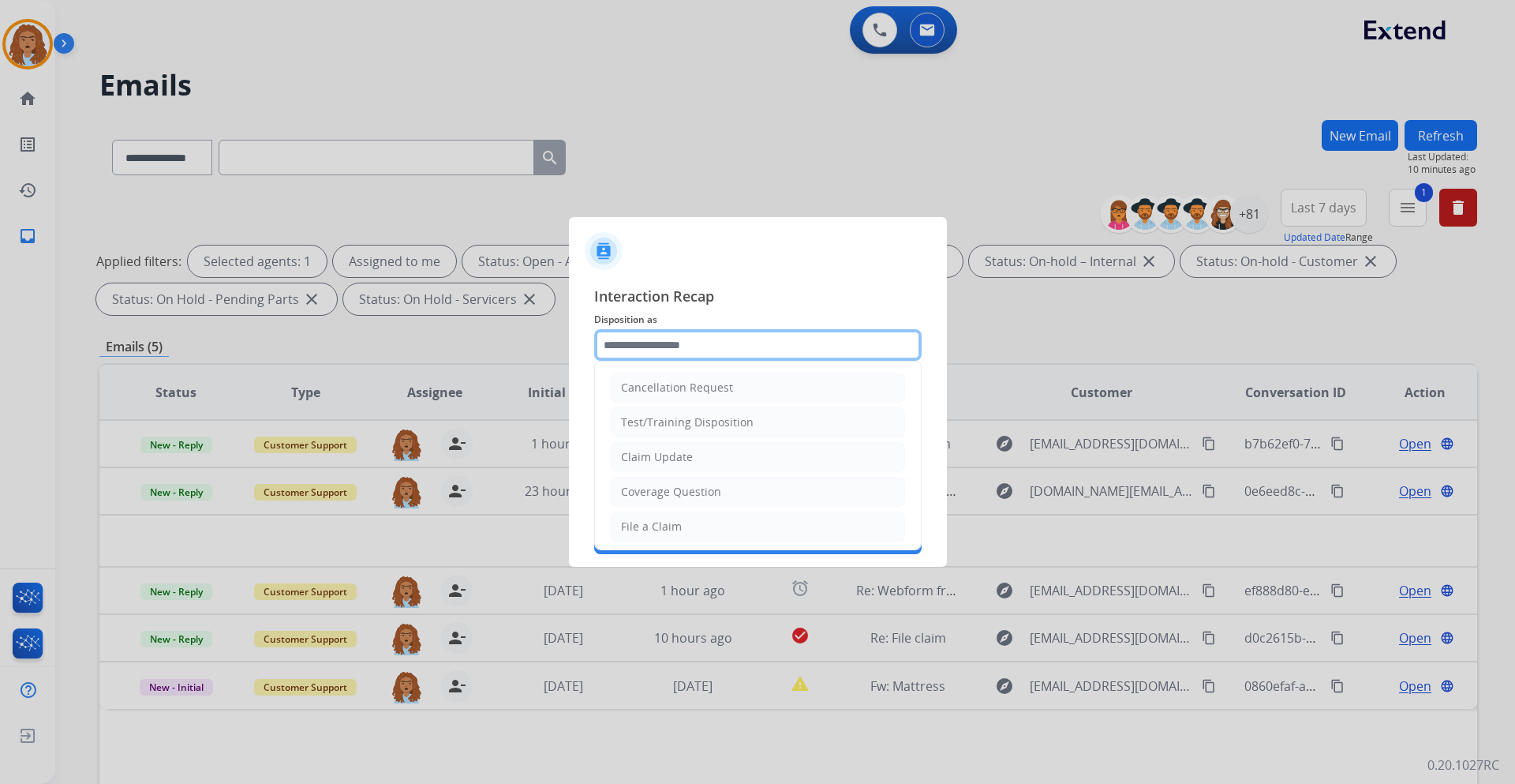
drag, startPoint x: 707, startPoint y: 344, endPoint x: 709, endPoint y: 363, distance: 19.1
click at [707, 345] on input "text" at bounding box center [758, 345] width 327 height 32
click at [687, 457] on div "Claim Update" at bounding box center [657, 457] width 72 height 15
type input "**********"
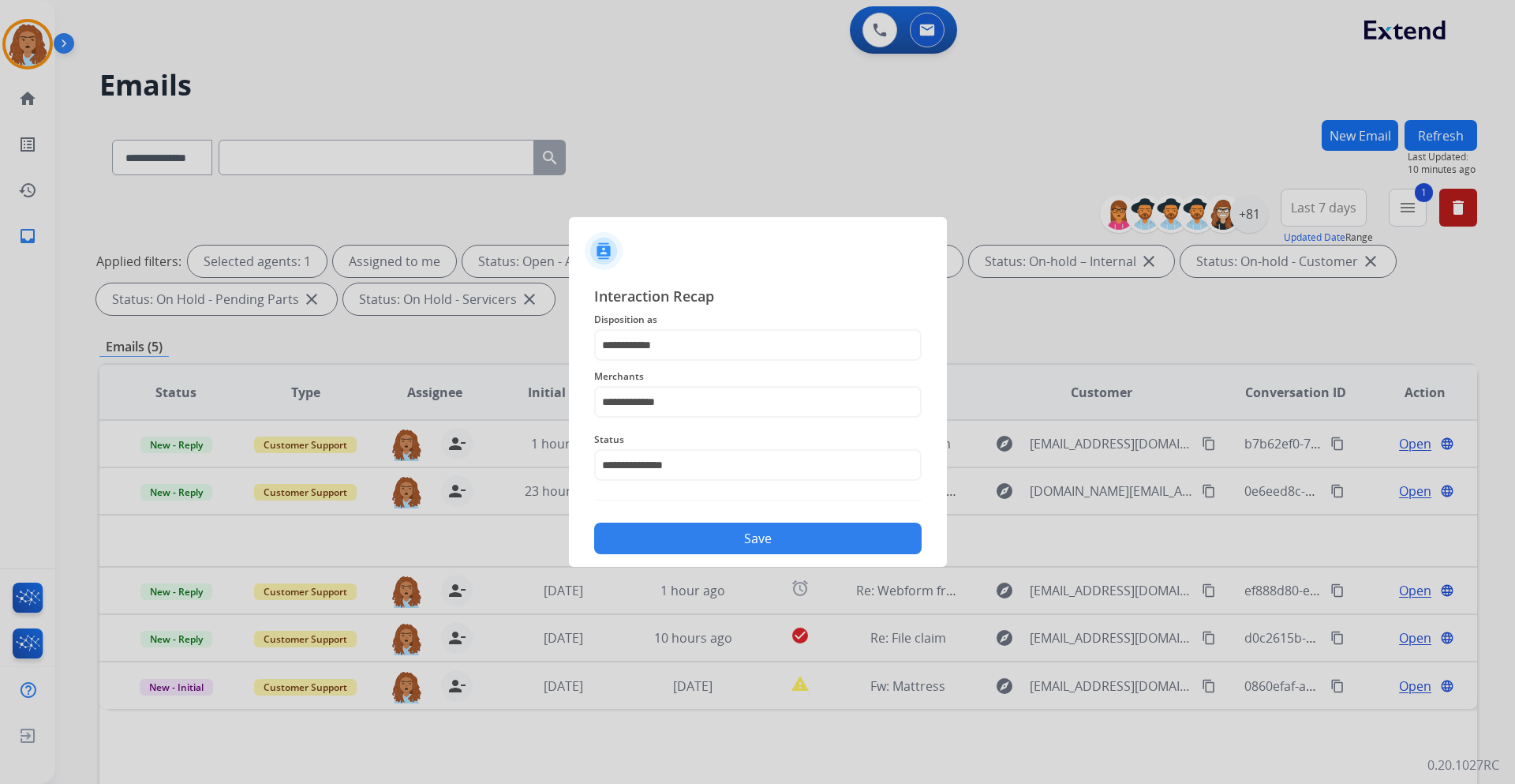
click at [711, 535] on button "Save" at bounding box center [758, 537] width 327 height 32
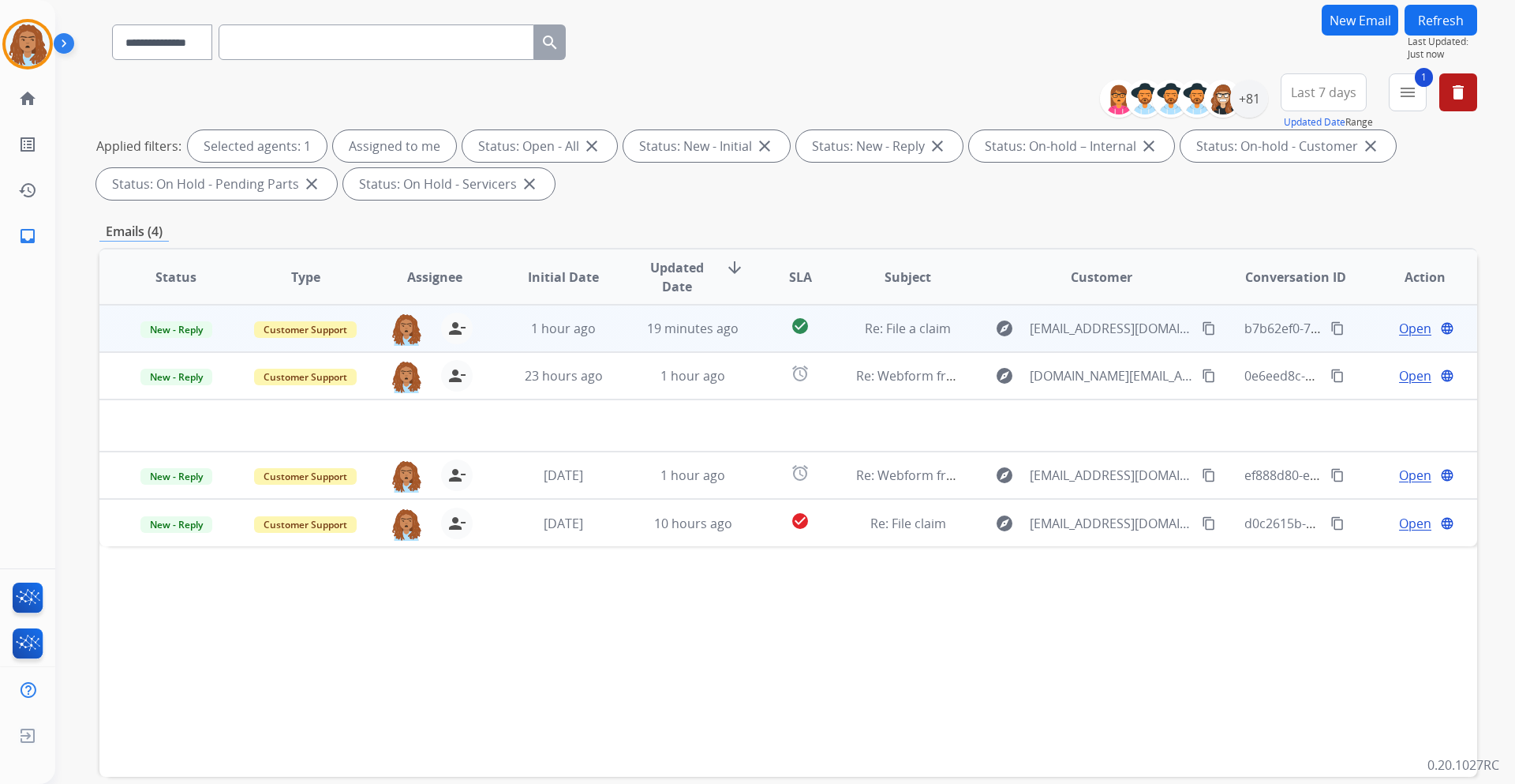
scroll to position [112, 0]
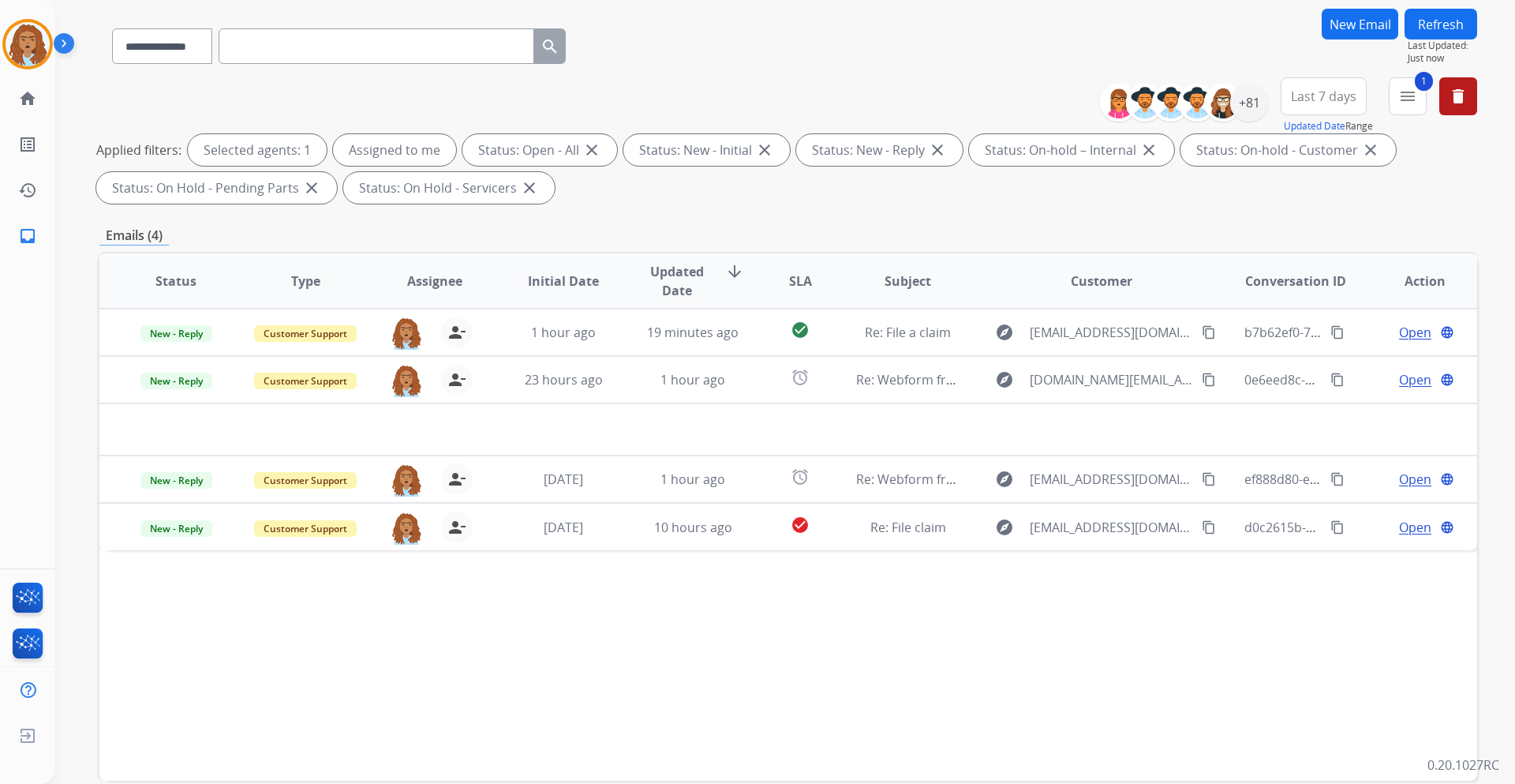
click at [1440, 20] on button "Refresh" at bounding box center [1441, 24] width 72 height 31
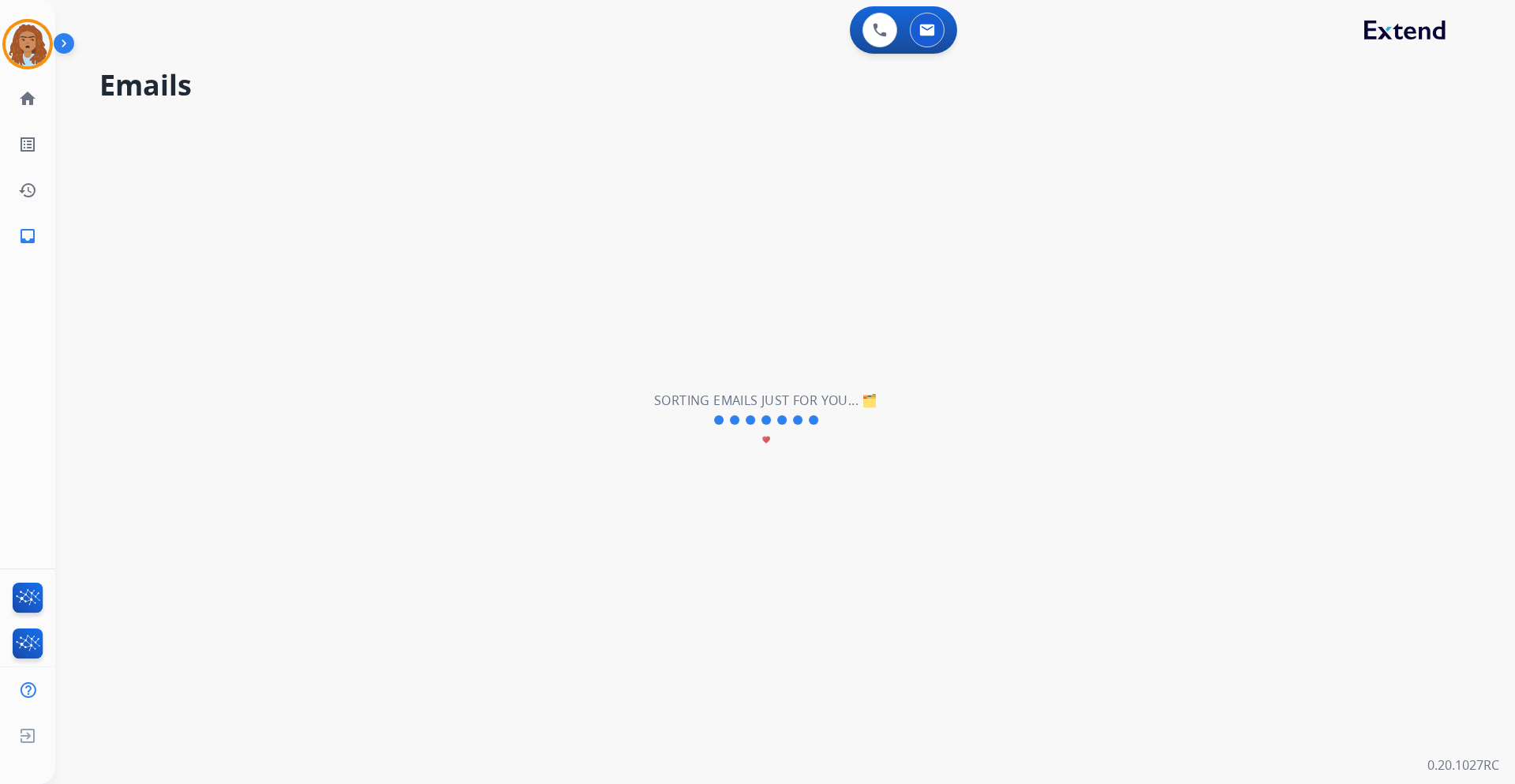
scroll to position [0, 0]
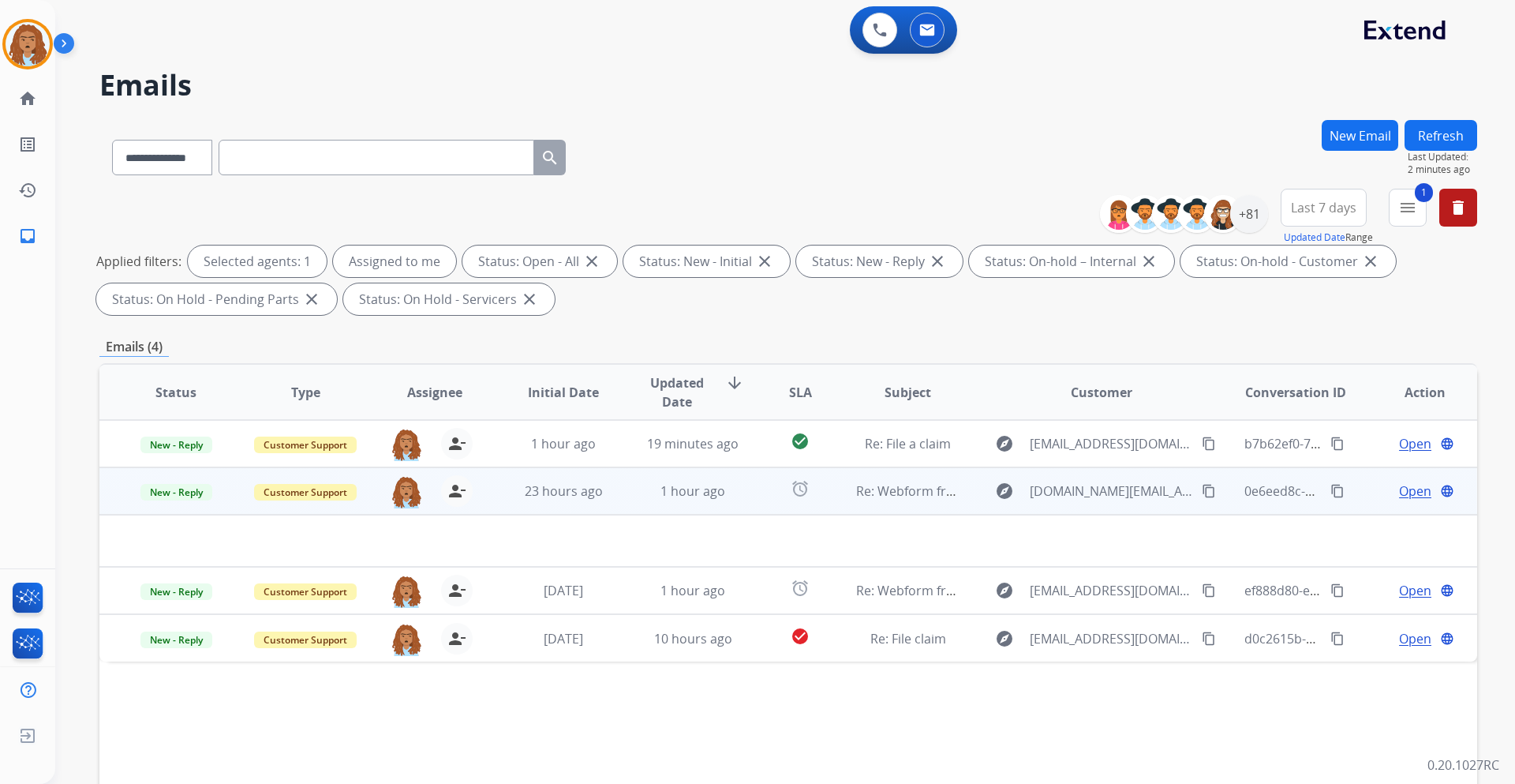
click at [1399, 487] on span "Open" at bounding box center [1416, 491] width 33 height 19
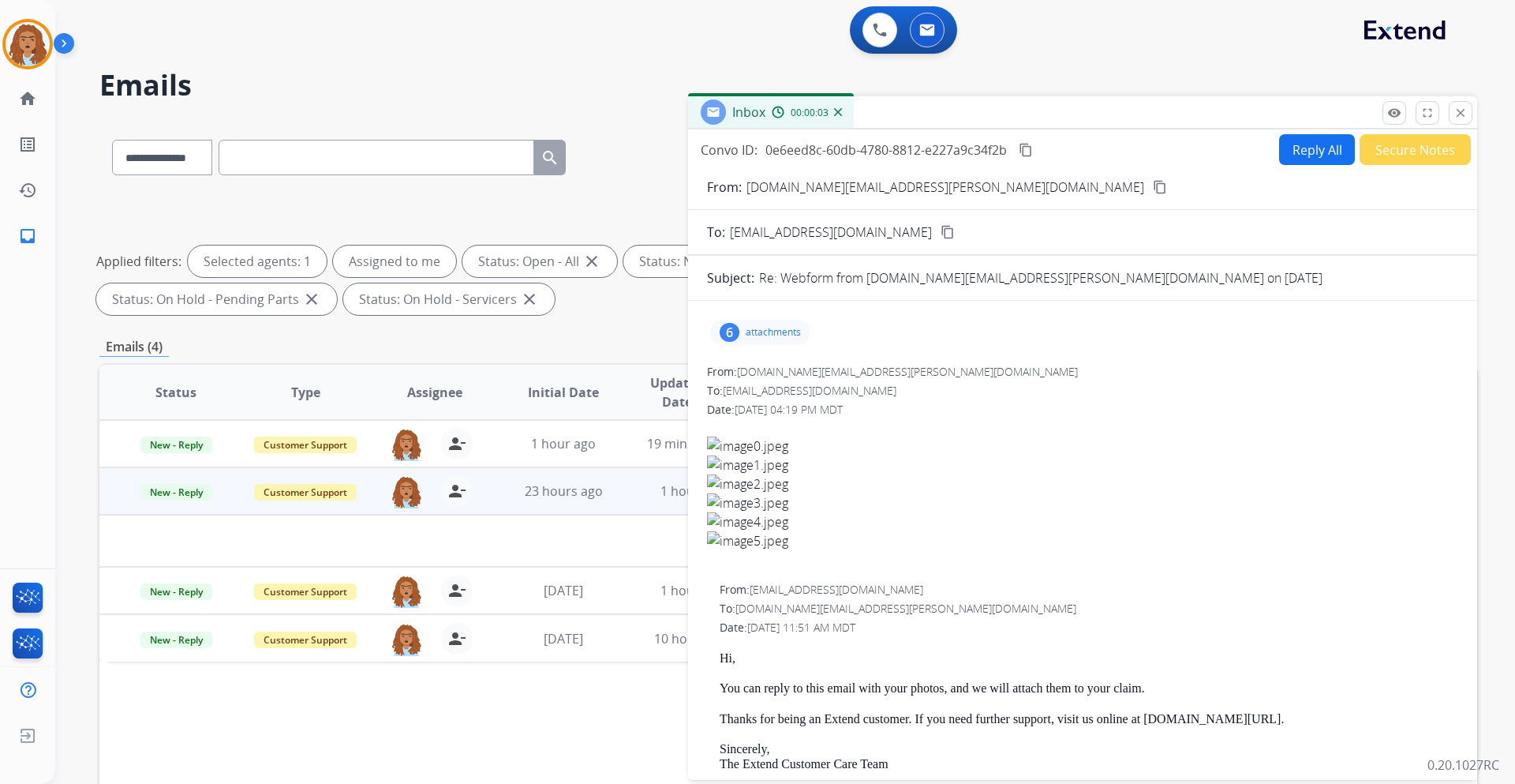
click at [769, 332] on p "attachments" at bounding box center [772, 331] width 55 height 13
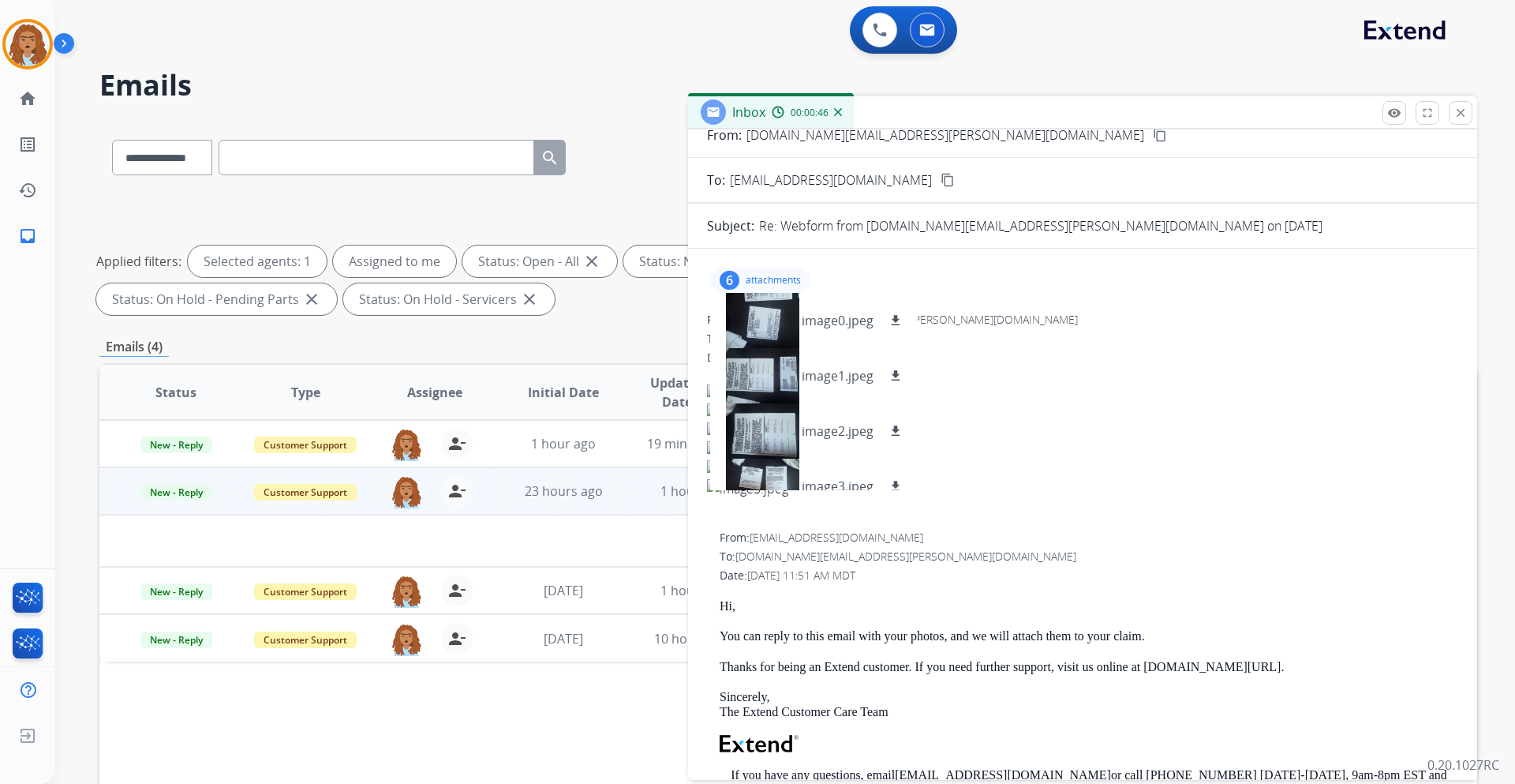
scroll to position [79, 0]
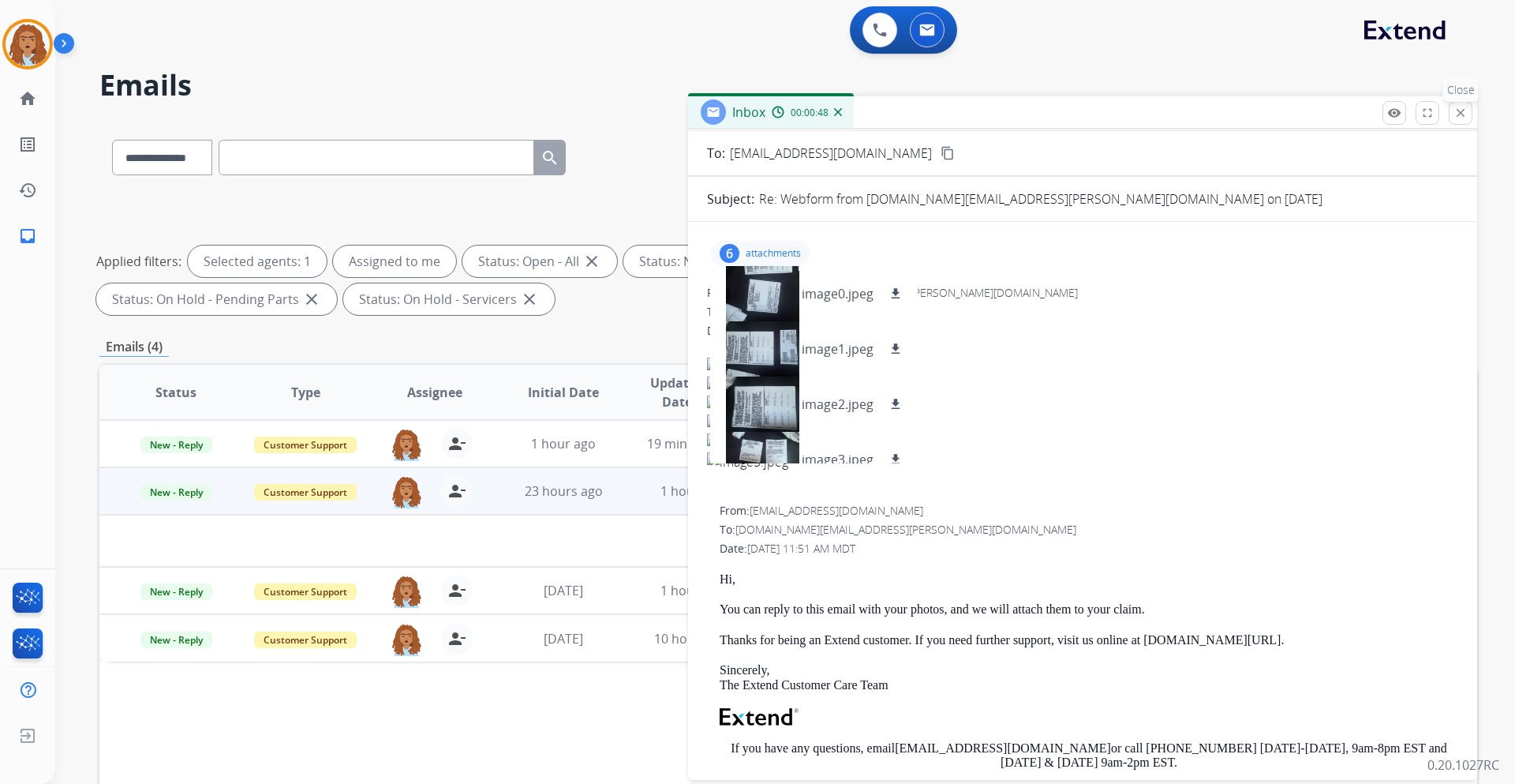
click at [1456, 118] on mat-icon "close" at bounding box center [1460, 113] width 14 height 14
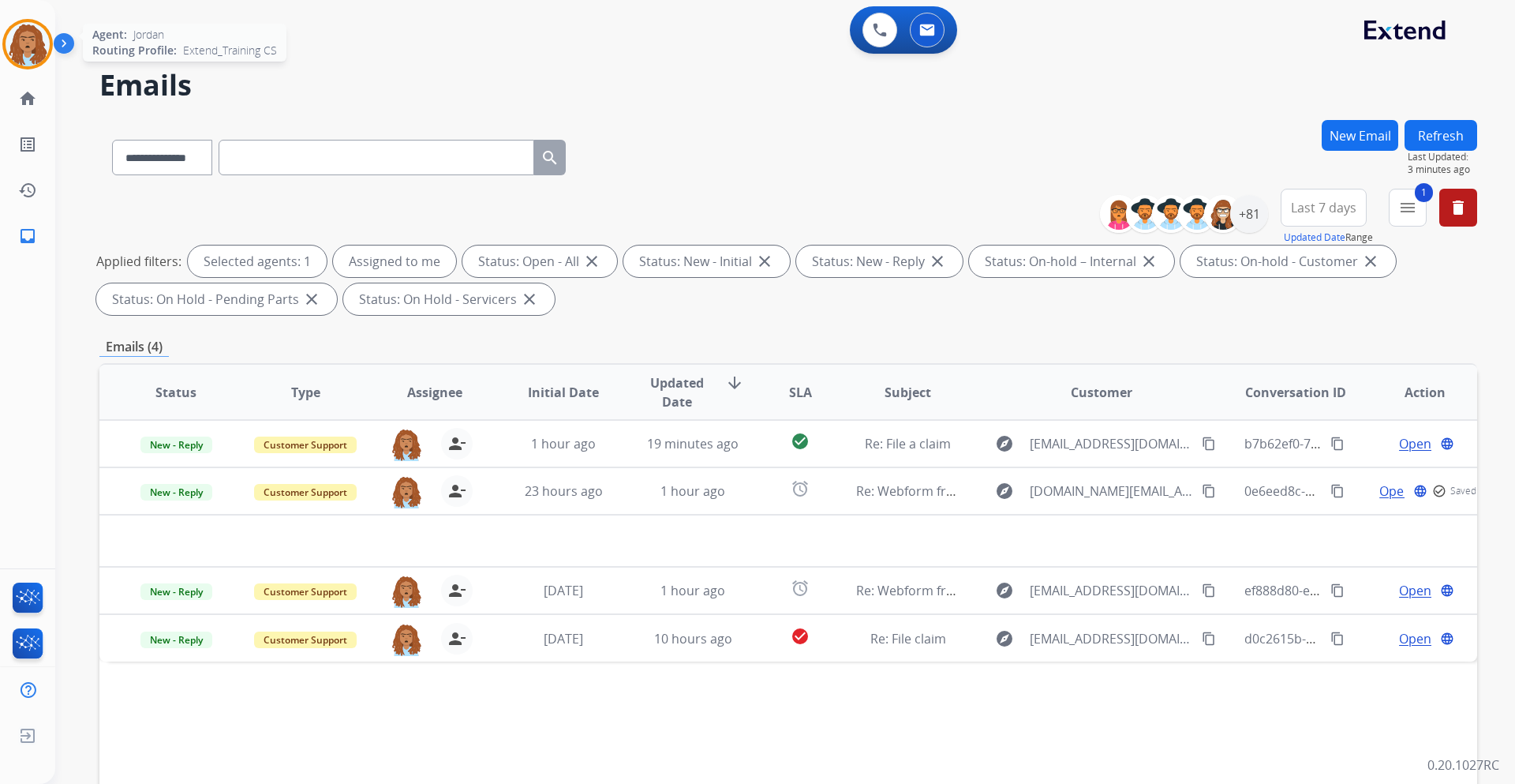
click at [26, 44] on img at bounding box center [28, 44] width 44 height 44
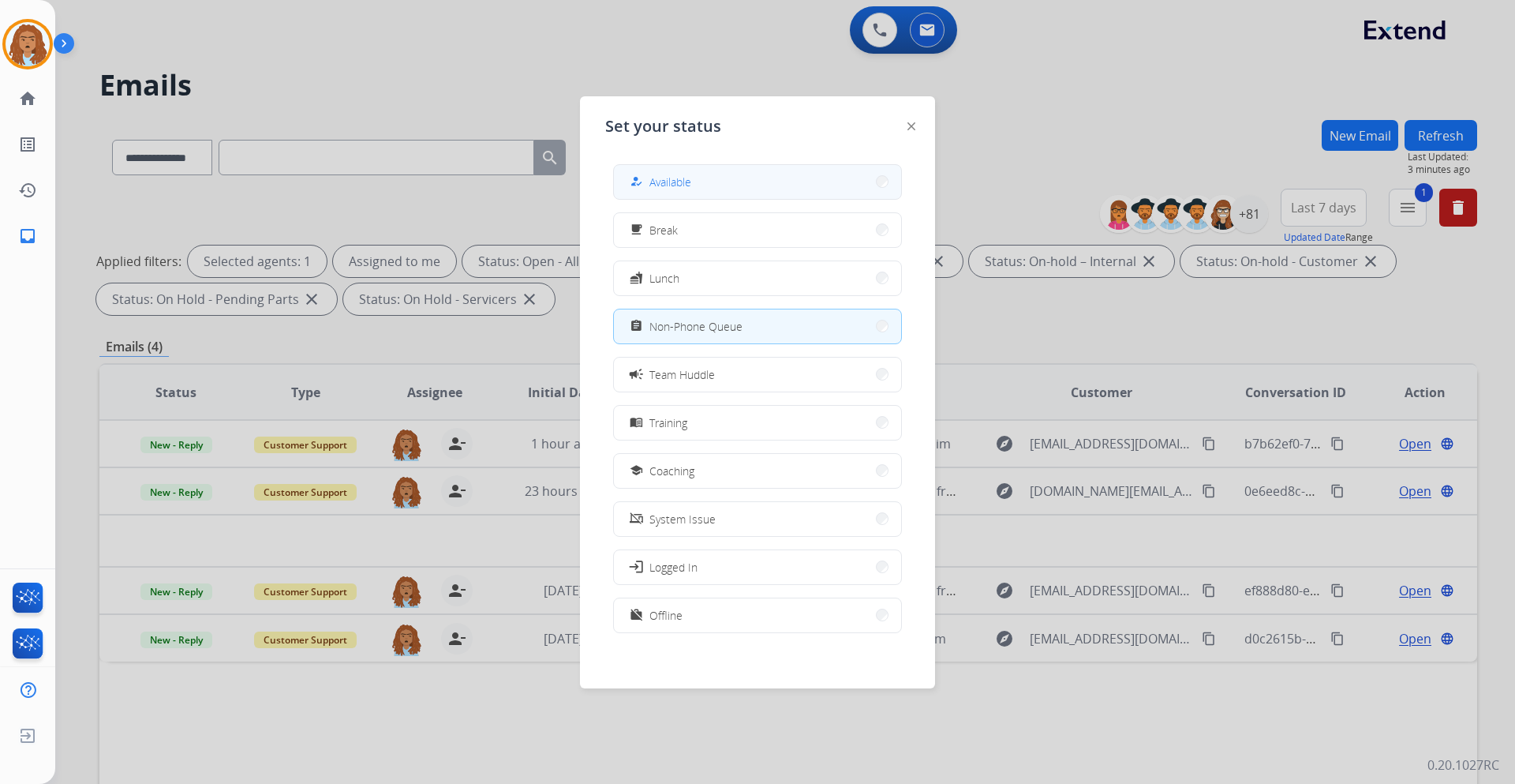
click at [661, 175] on span "Available" at bounding box center [669, 181] width 41 height 16
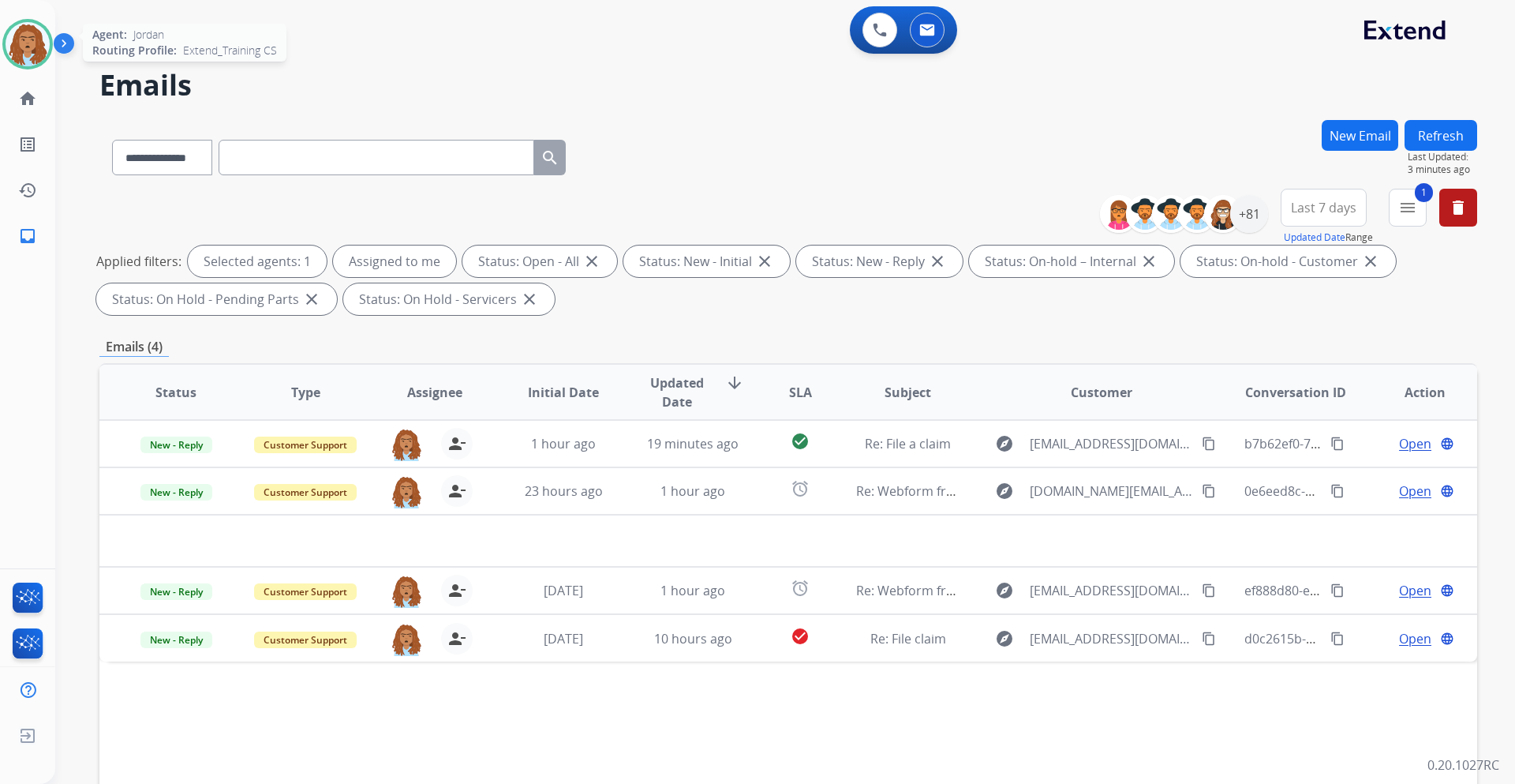
click at [24, 48] on img at bounding box center [28, 44] width 44 height 44
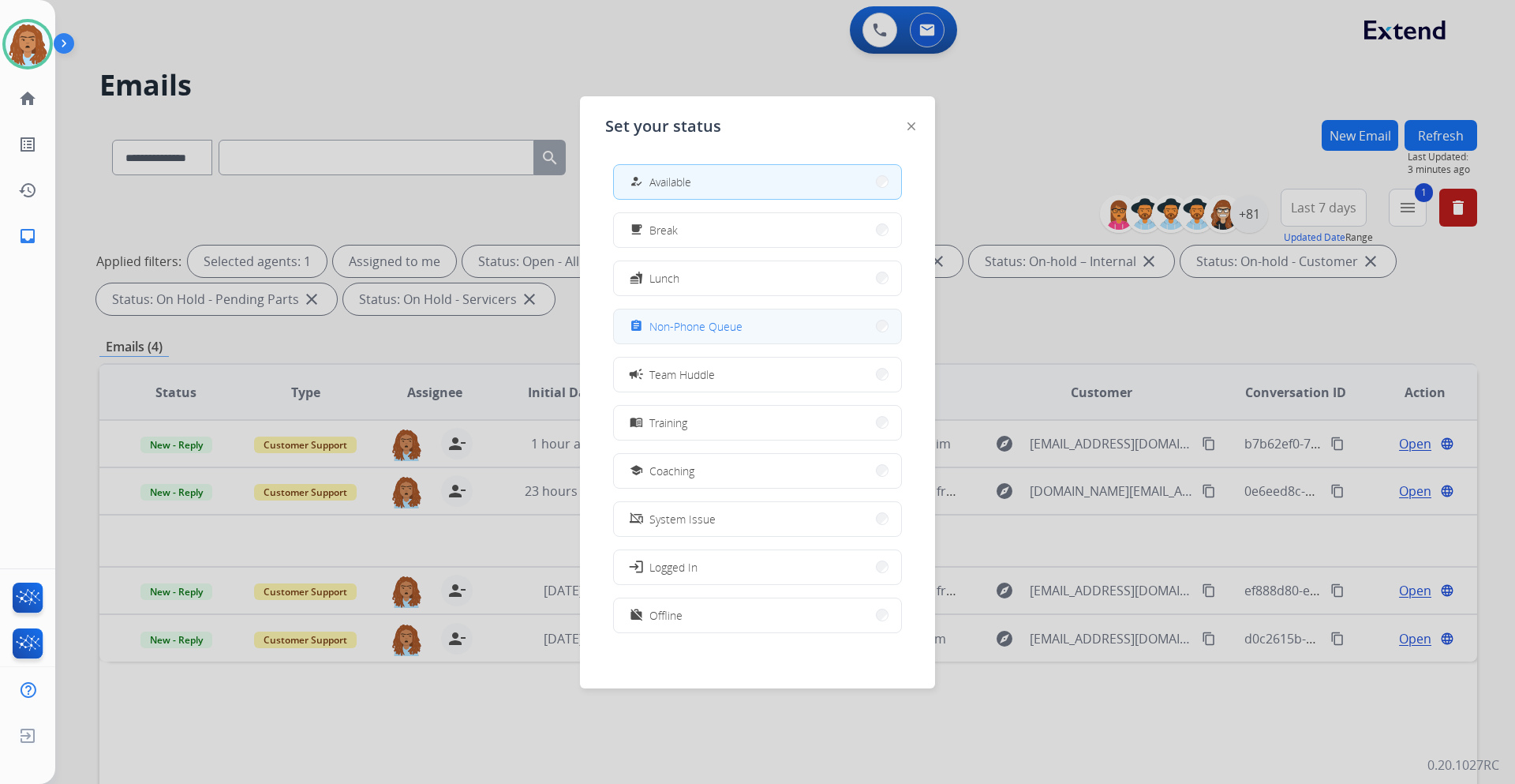
click at [741, 320] on span "Non-Phone Queue" at bounding box center [695, 326] width 93 height 16
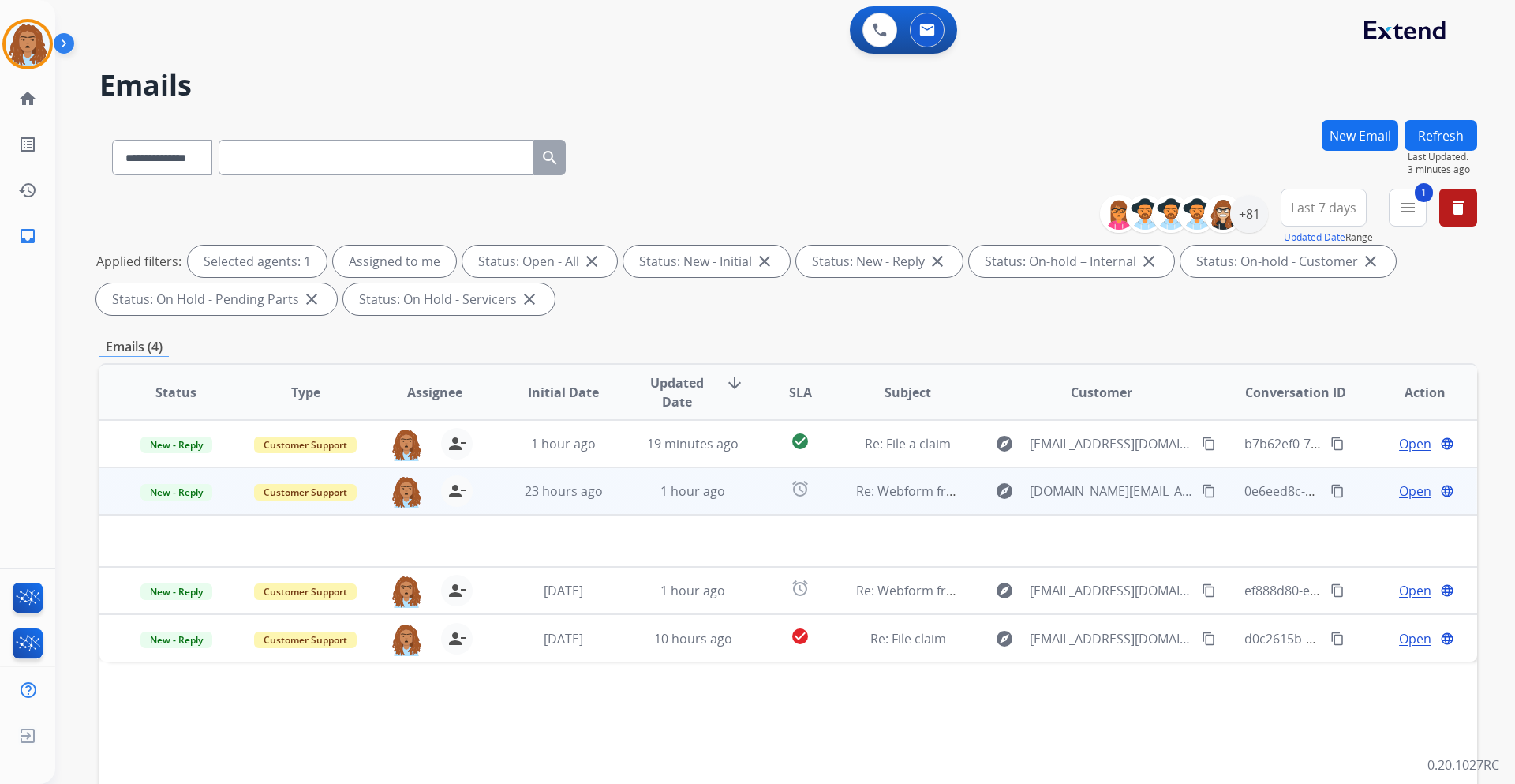
click at [1402, 483] on span "Open" at bounding box center [1416, 491] width 33 height 19
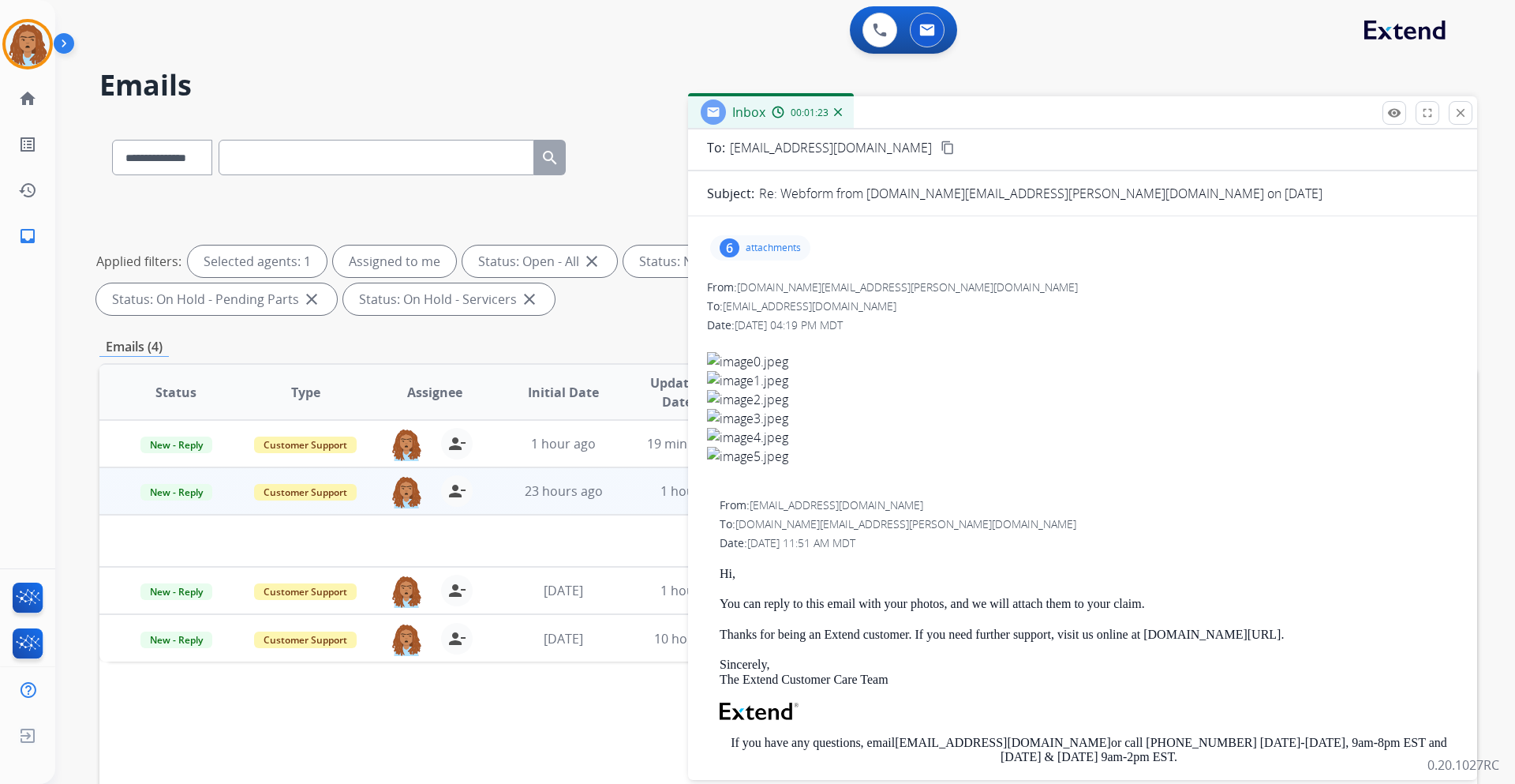
scroll to position [0, 0]
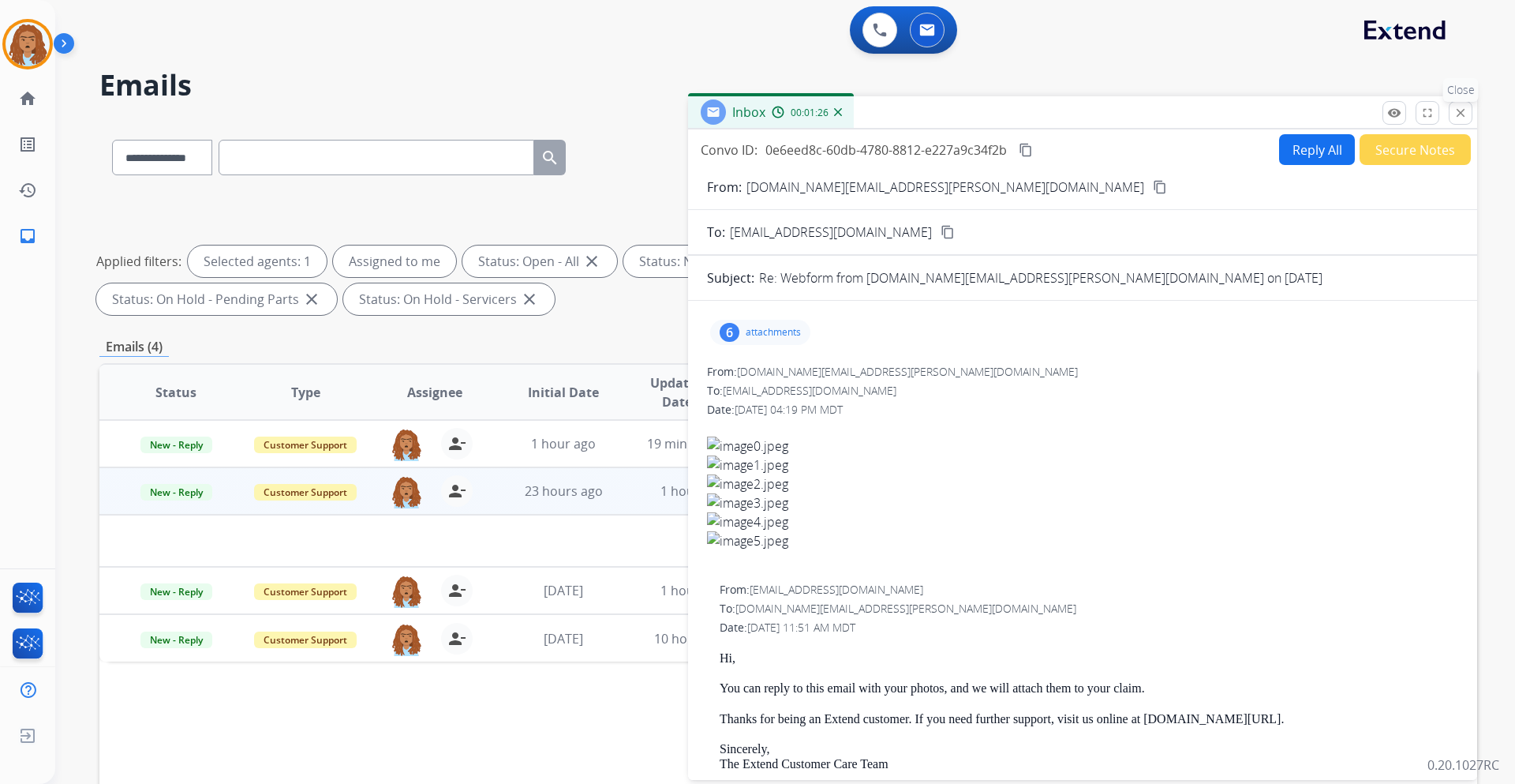
click at [1462, 123] on button "close Close" at bounding box center [1460, 113] width 24 height 24
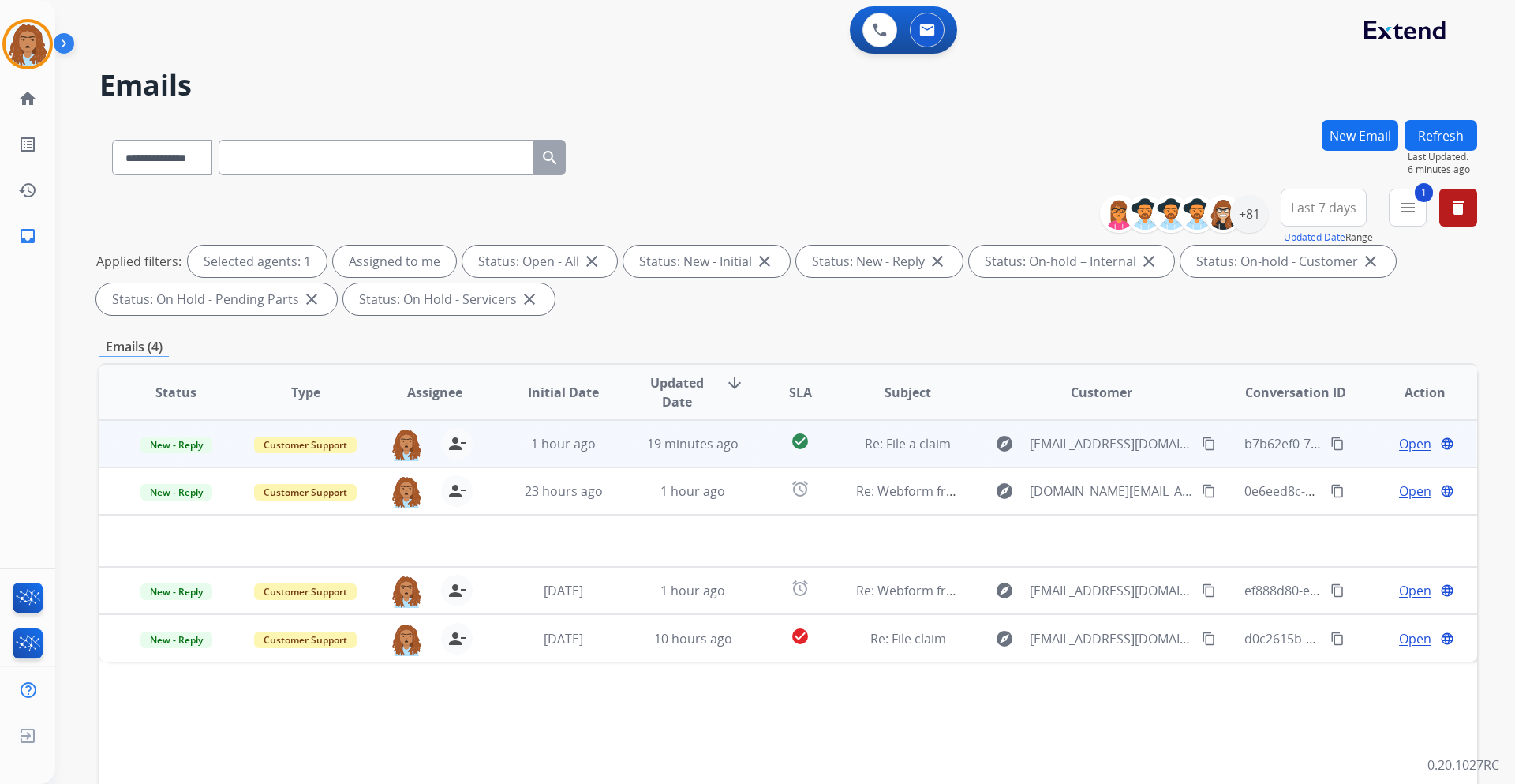
click at [1402, 435] on span "Open" at bounding box center [1416, 444] width 33 height 19
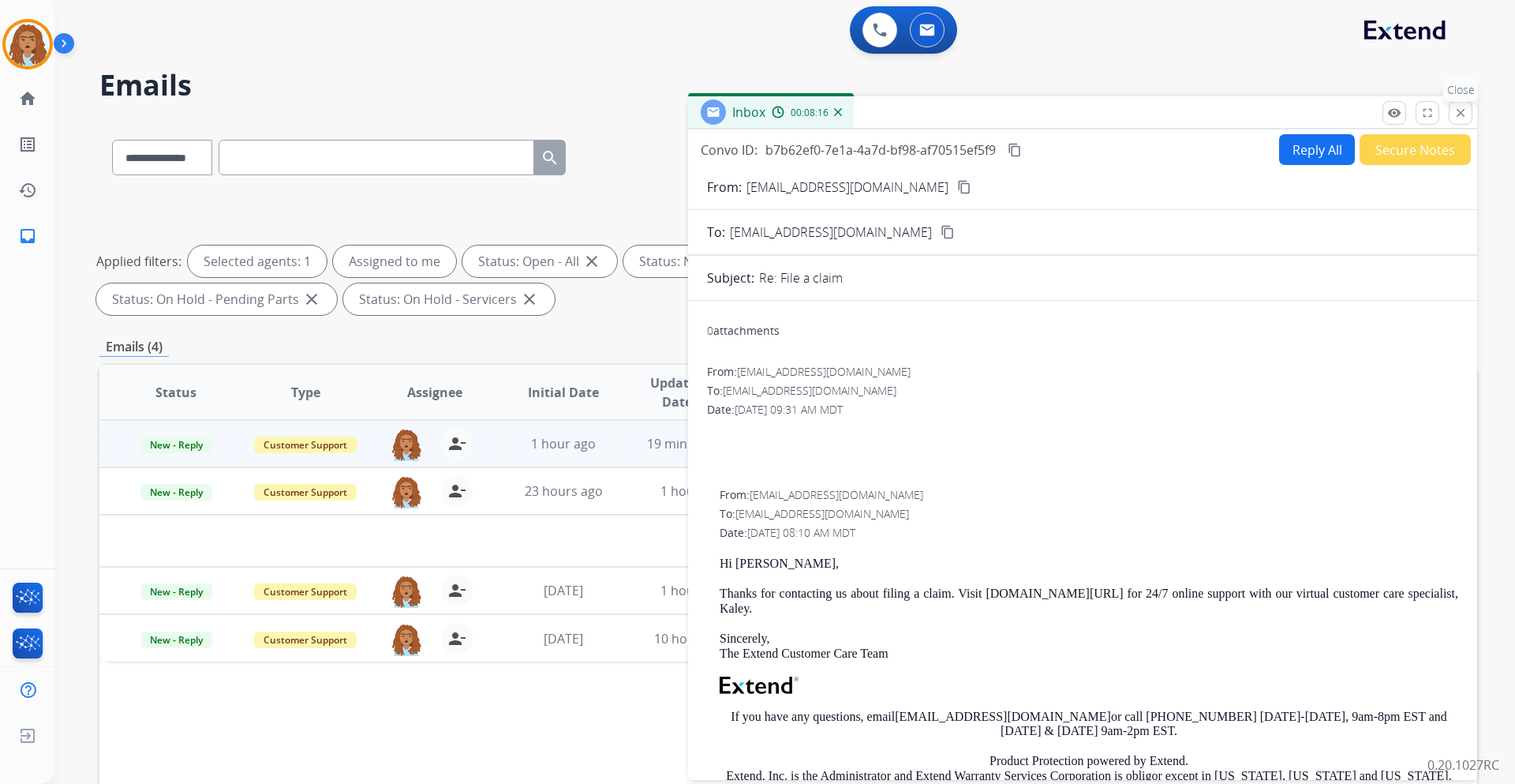
click at [1462, 111] on mat-icon "close" at bounding box center [1460, 113] width 14 height 14
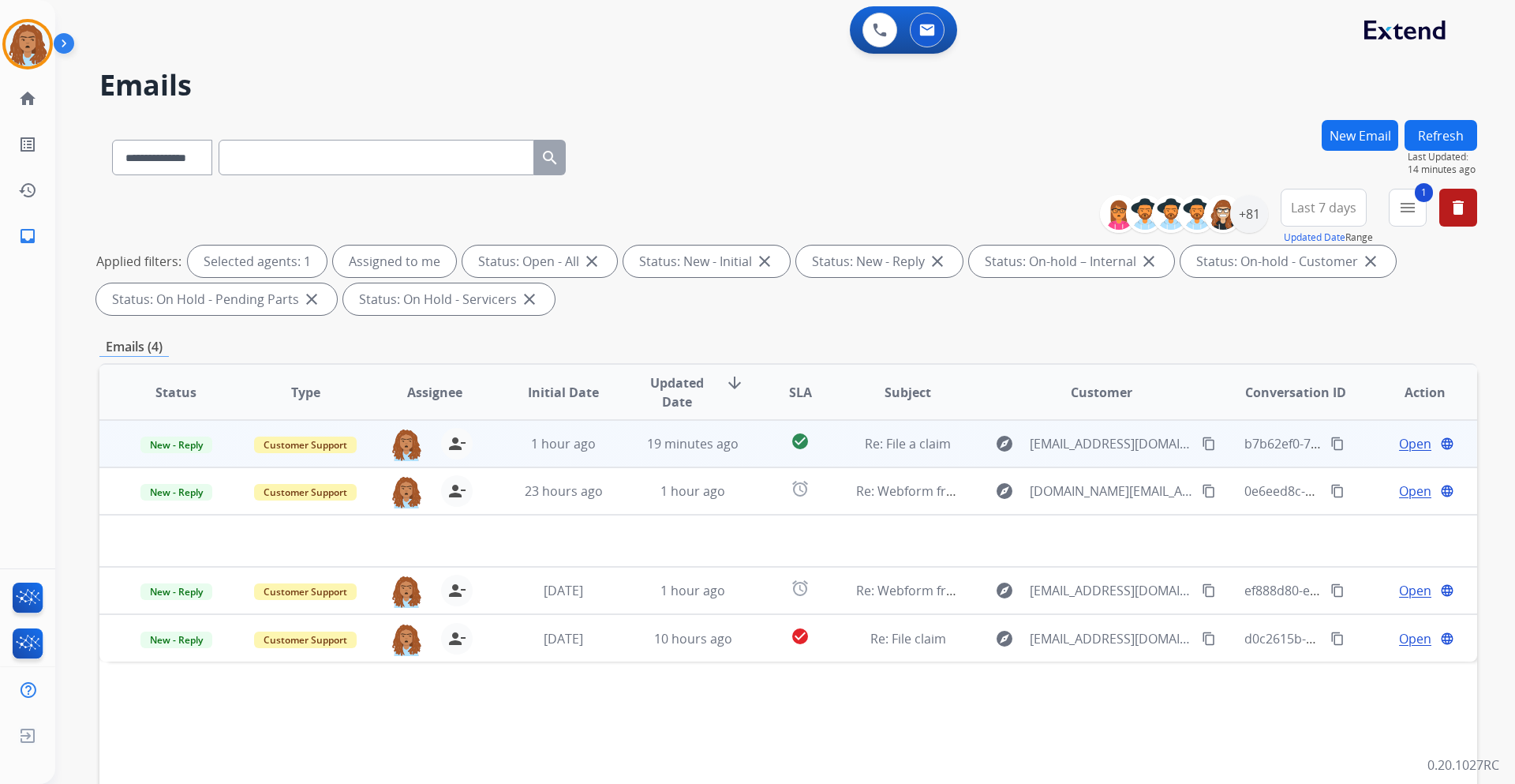
click at [1405, 444] on span "Open" at bounding box center [1416, 444] width 33 height 19
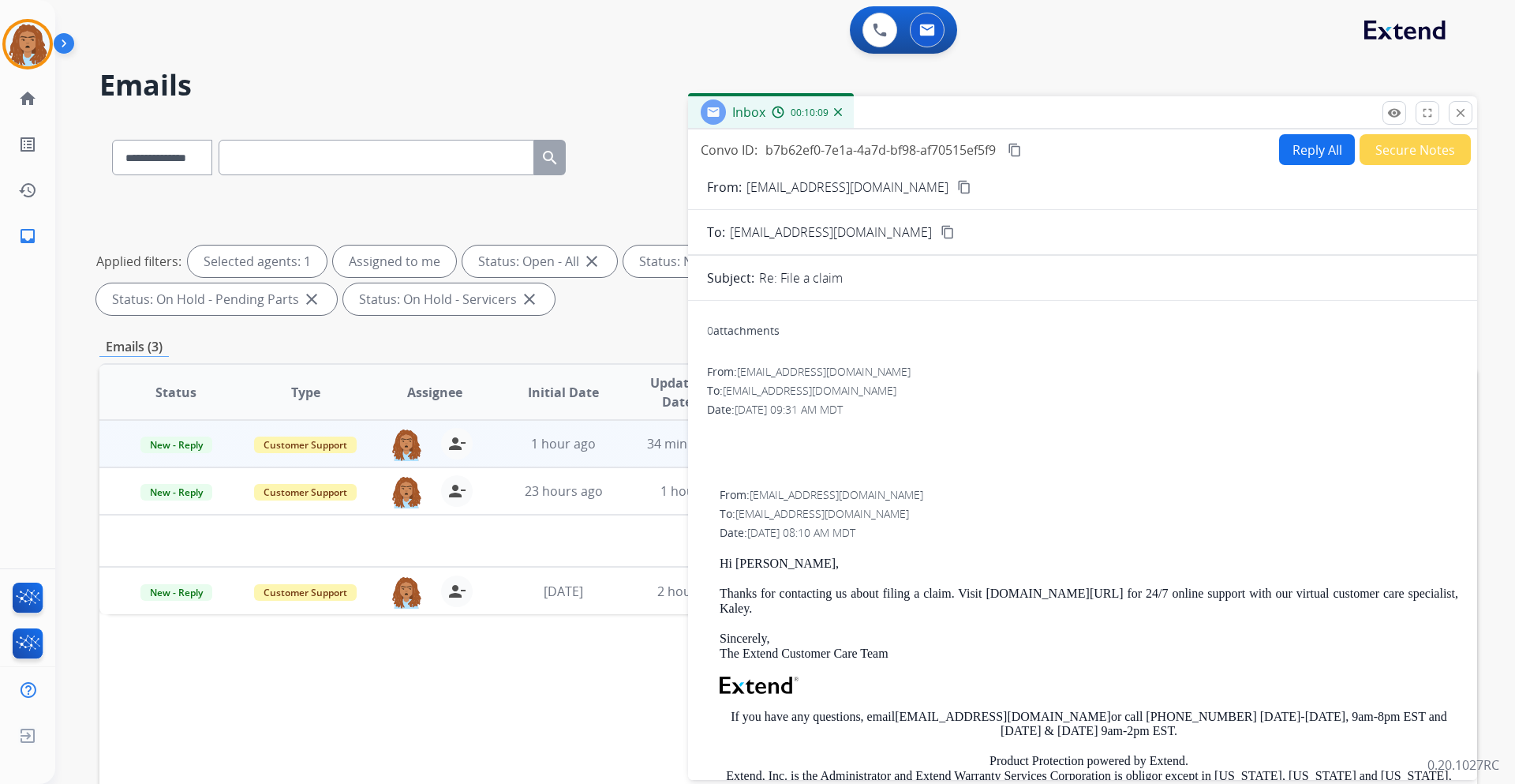
click at [1306, 158] on button "Reply All" at bounding box center [1317, 149] width 76 height 31
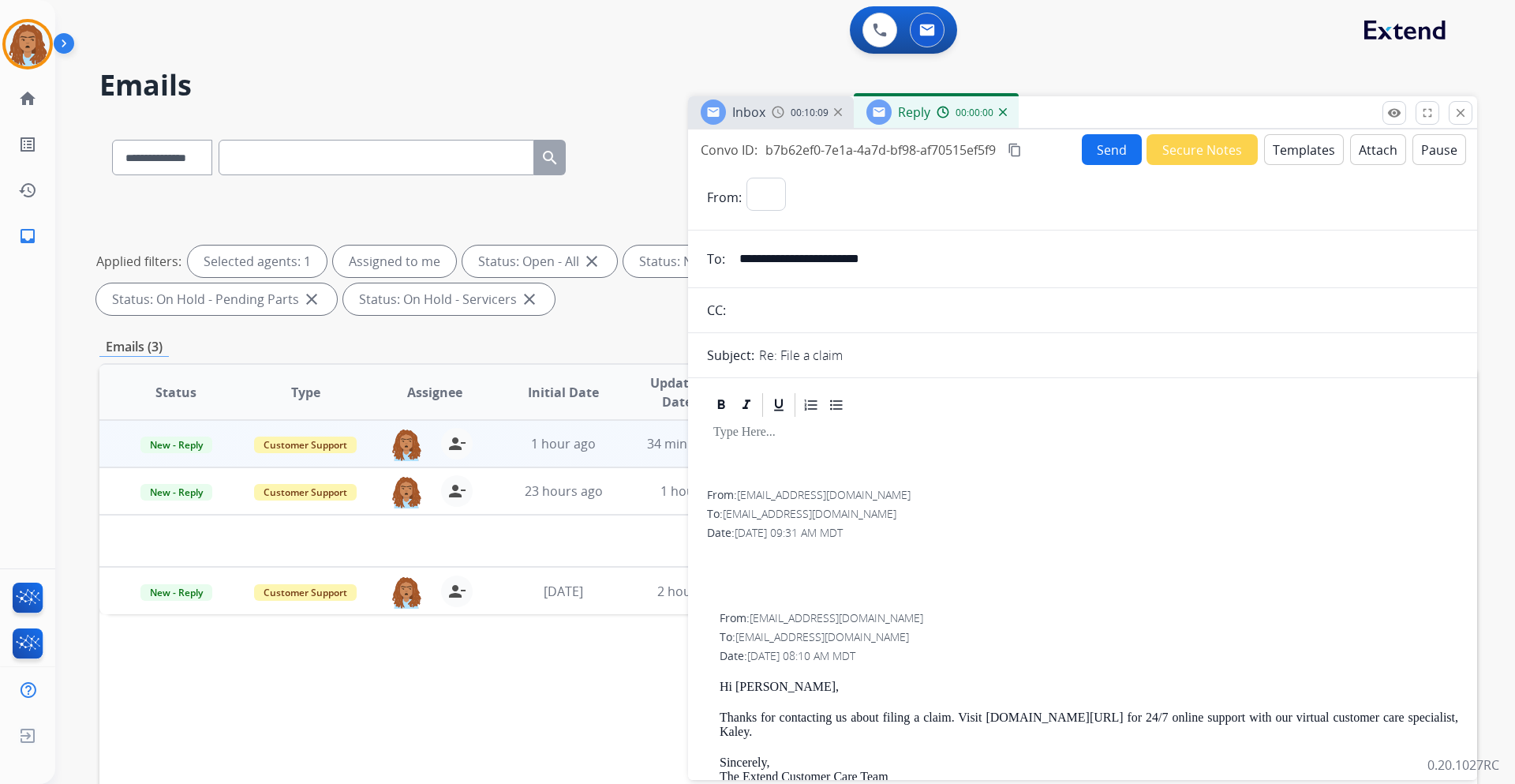
select select "**********"
click at [1281, 147] on button "Templates" at bounding box center [1304, 149] width 80 height 31
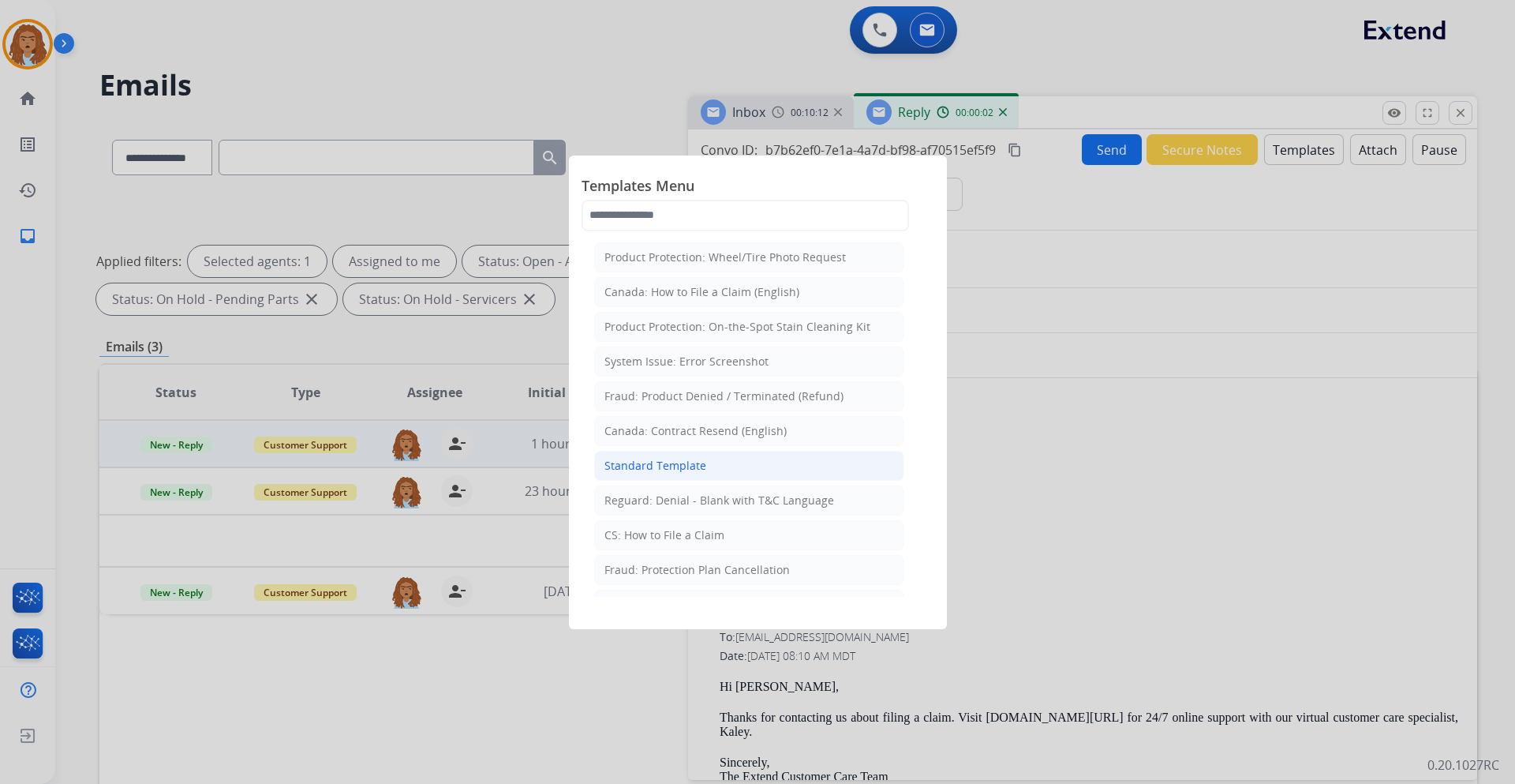
click at [689, 461] on div "Standard Template" at bounding box center [656, 465] width 102 height 15
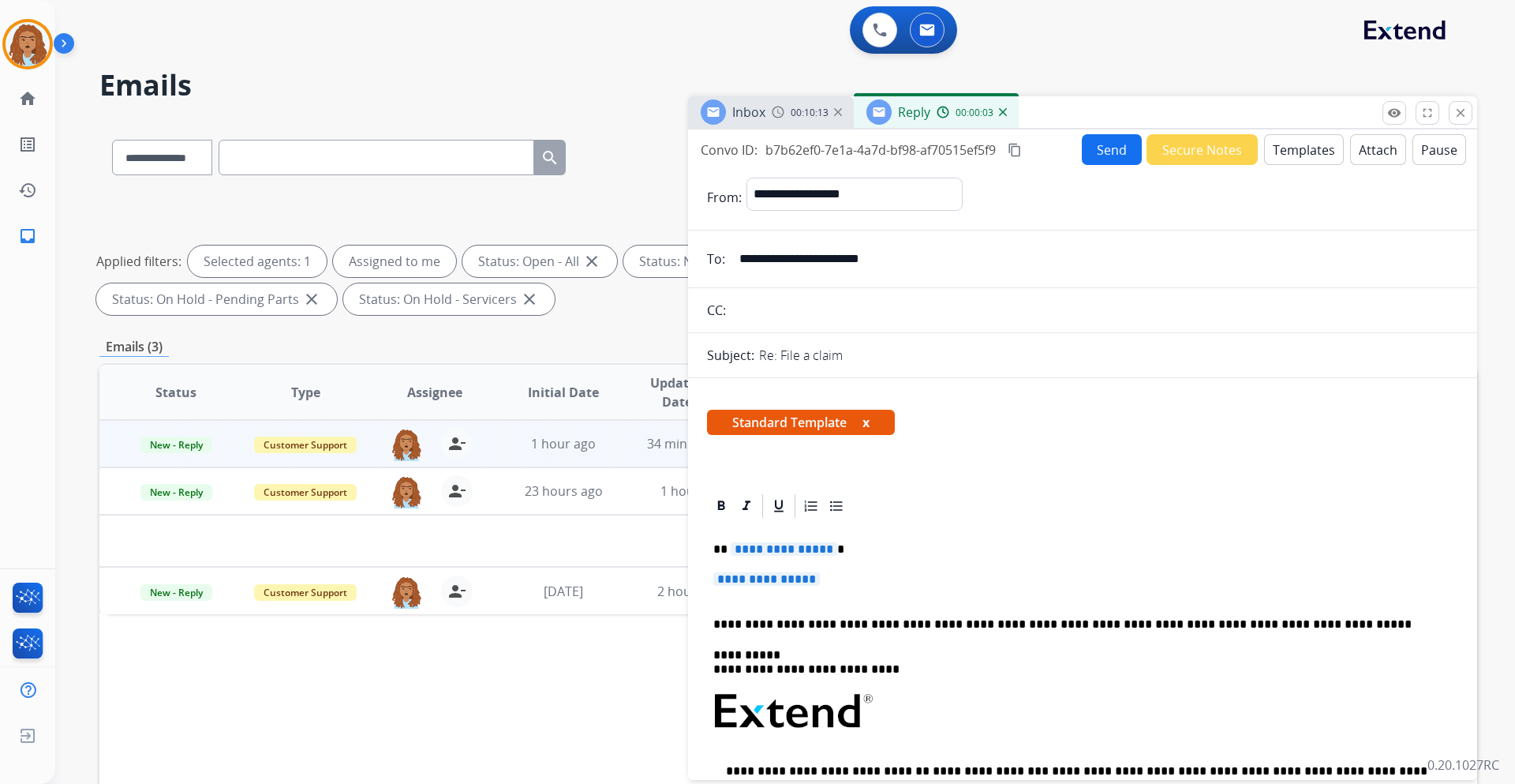
click at [741, 575] on span "**********" at bounding box center [767, 579] width 107 height 13
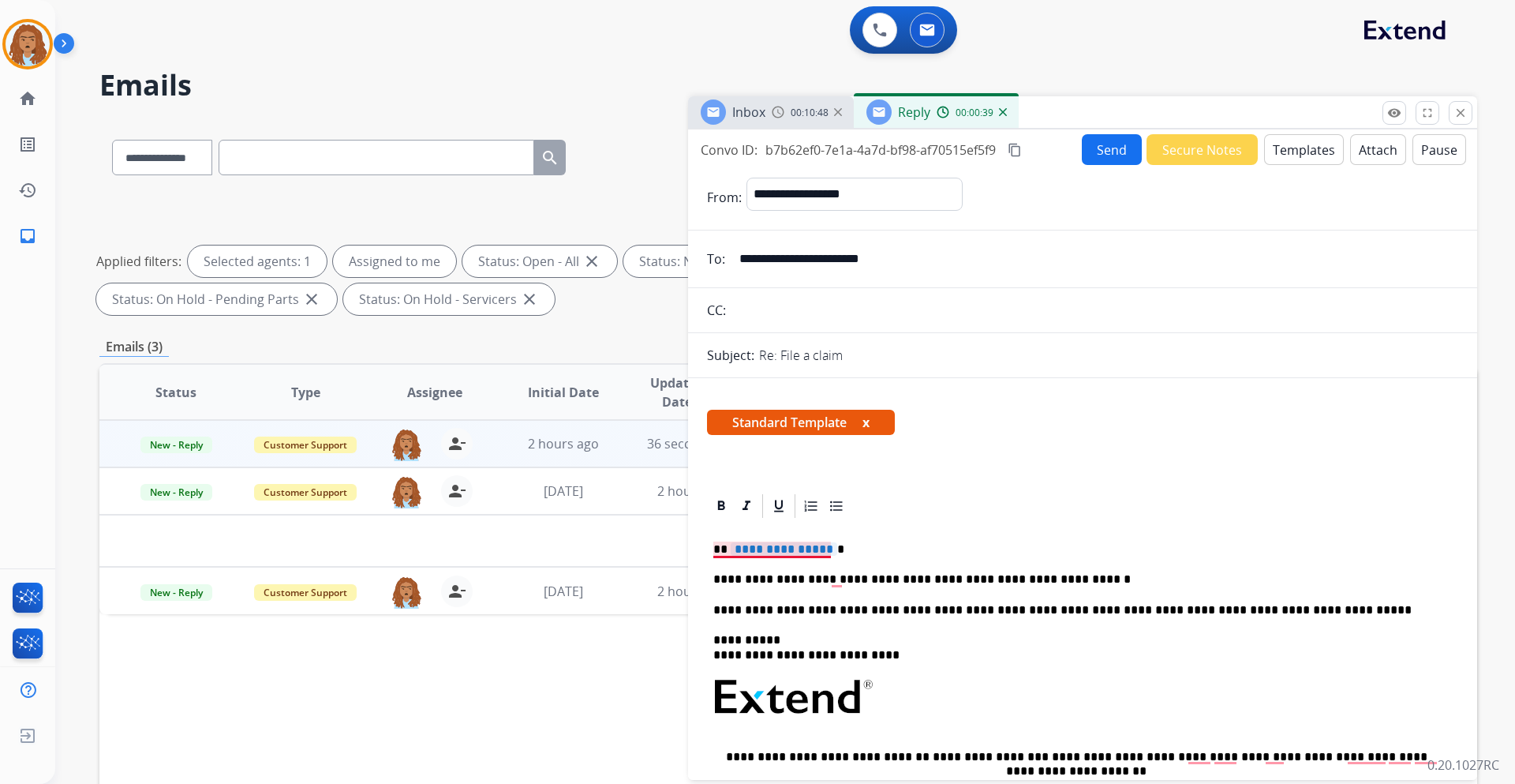
click at [820, 544] on span "**********" at bounding box center [784, 549] width 107 height 13
click at [1111, 144] on button "Send" at bounding box center [1111, 149] width 60 height 31
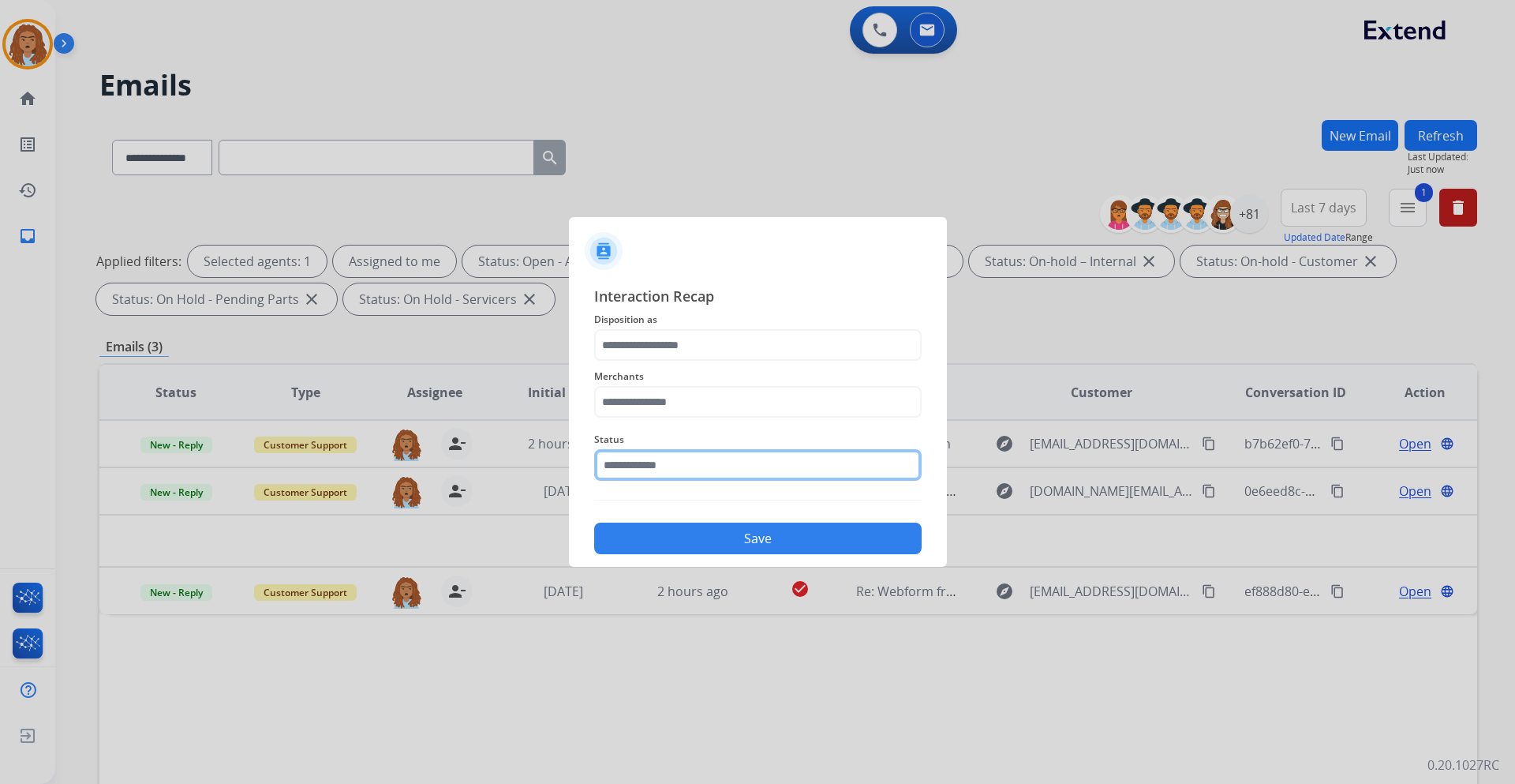
click at [741, 460] on input "text" at bounding box center [758, 464] width 327 height 32
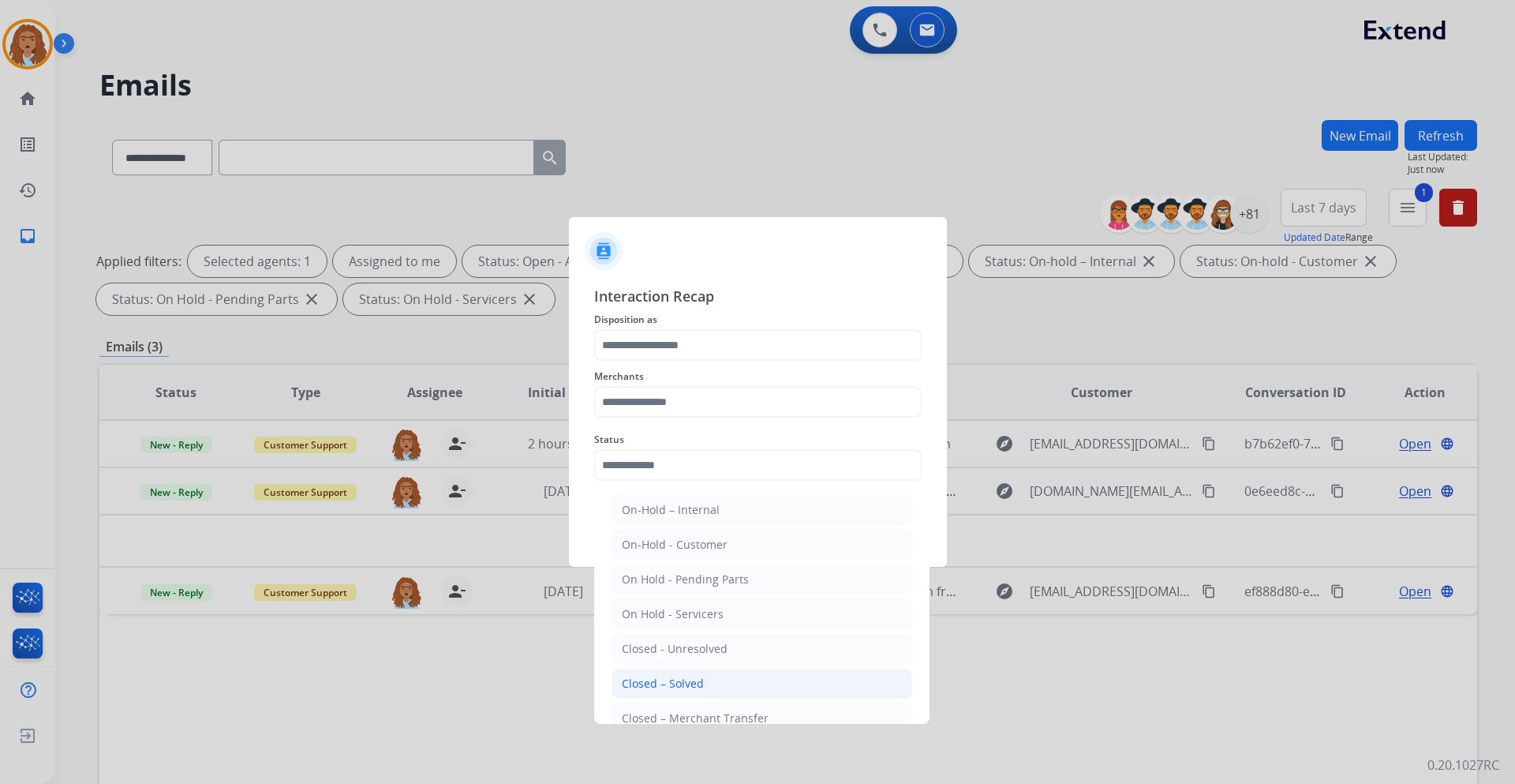
click at [644, 681] on div "Closed – Solved" at bounding box center [663, 683] width 82 height 15
type input "**********"
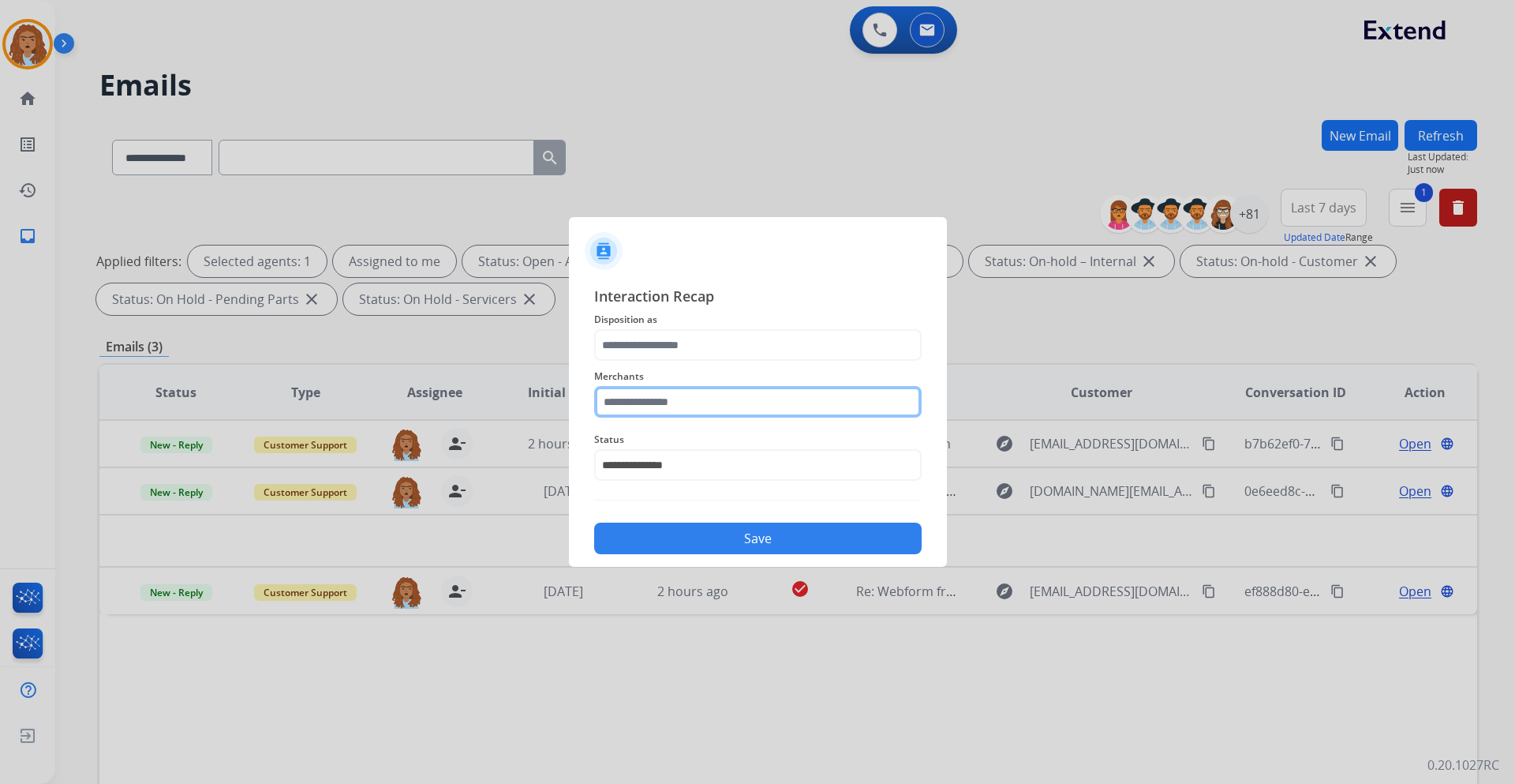
click at [652, 402] on input "text" at bounding box center [758, 402] width 327 height 32
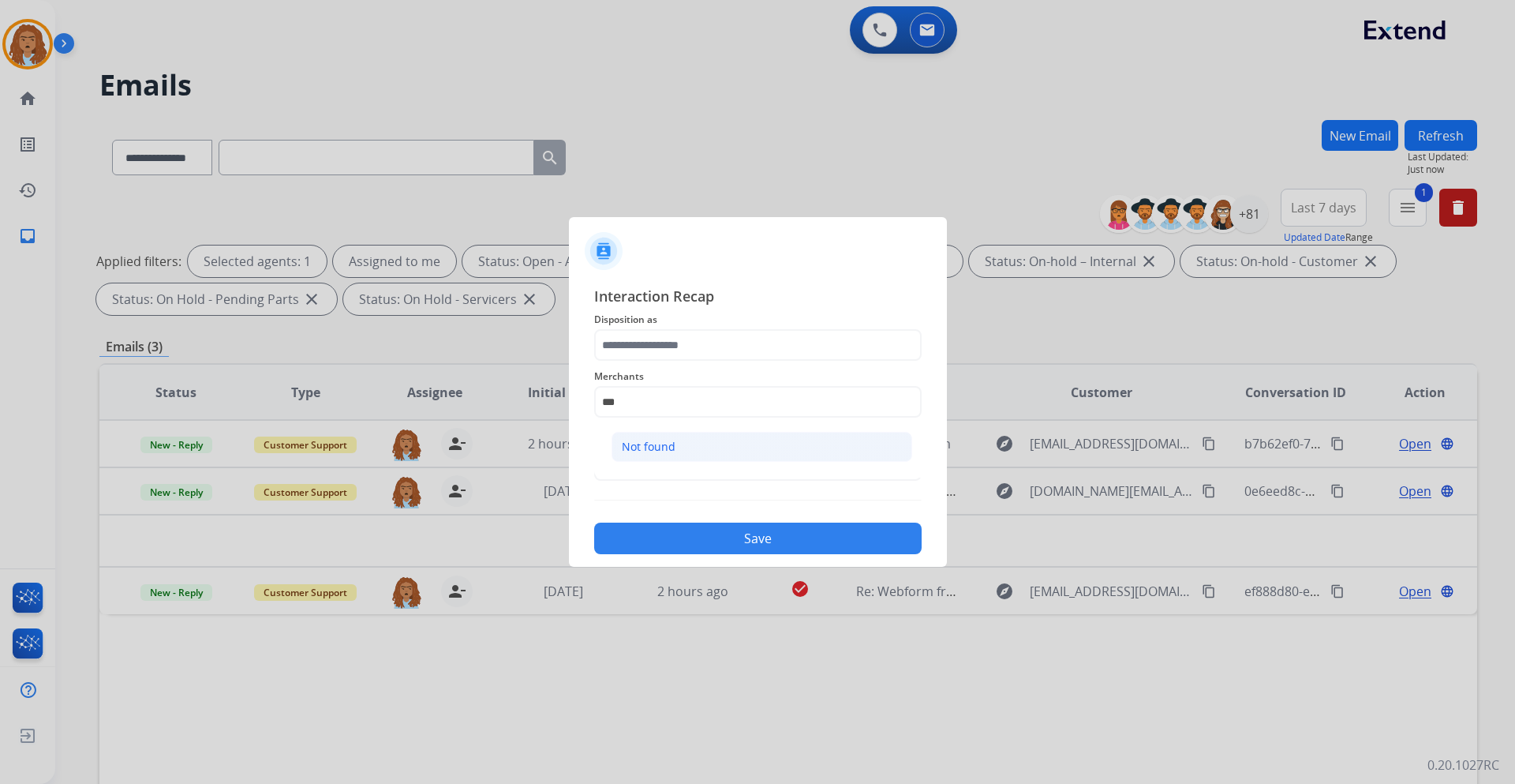
click at [679, 445] on li "Not found" at bounding box center [762, 446] width 300 height 30
type input "*********"
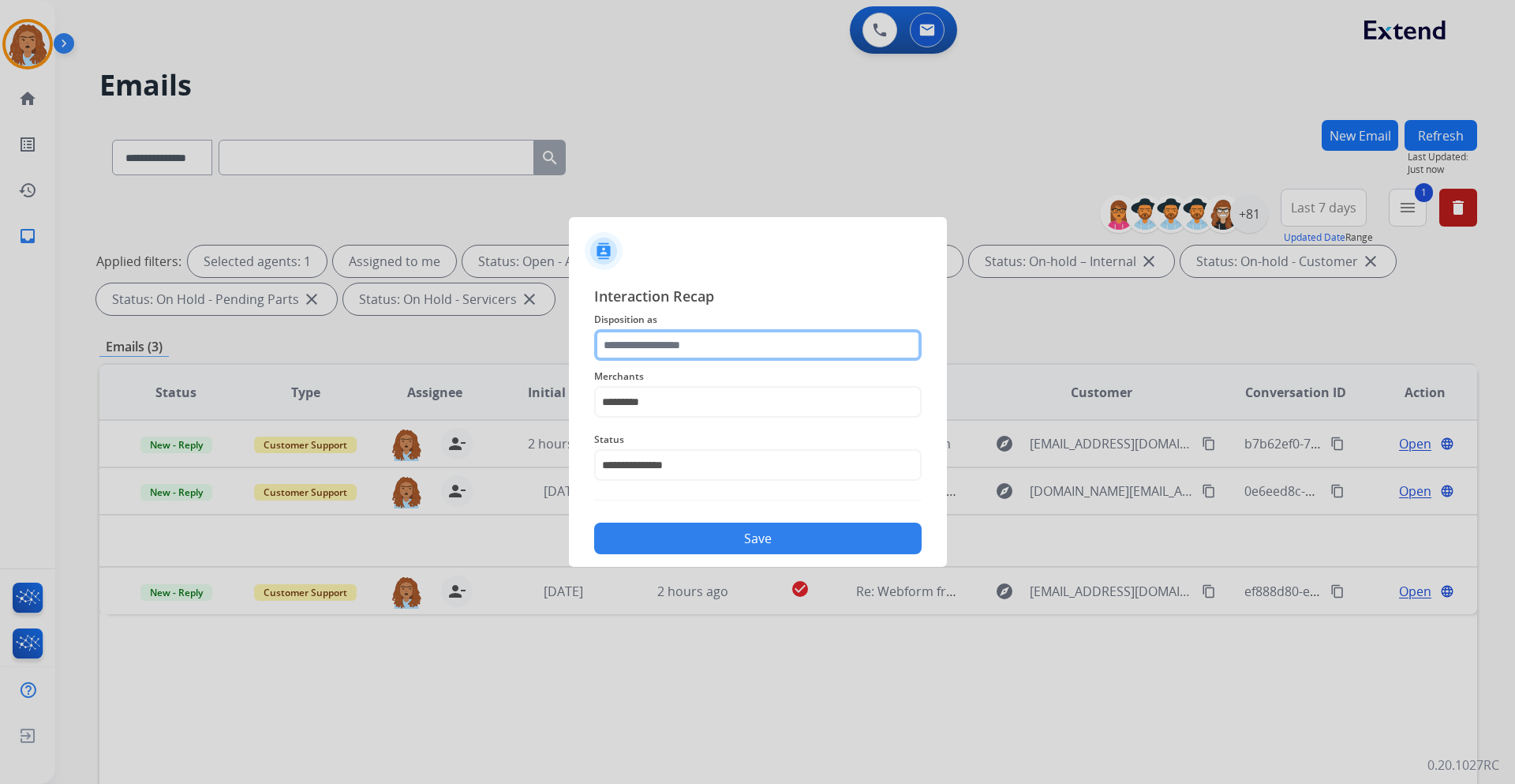
click at [700, 347] on input "text" at bounding box center [758, 345] width 327 height 32
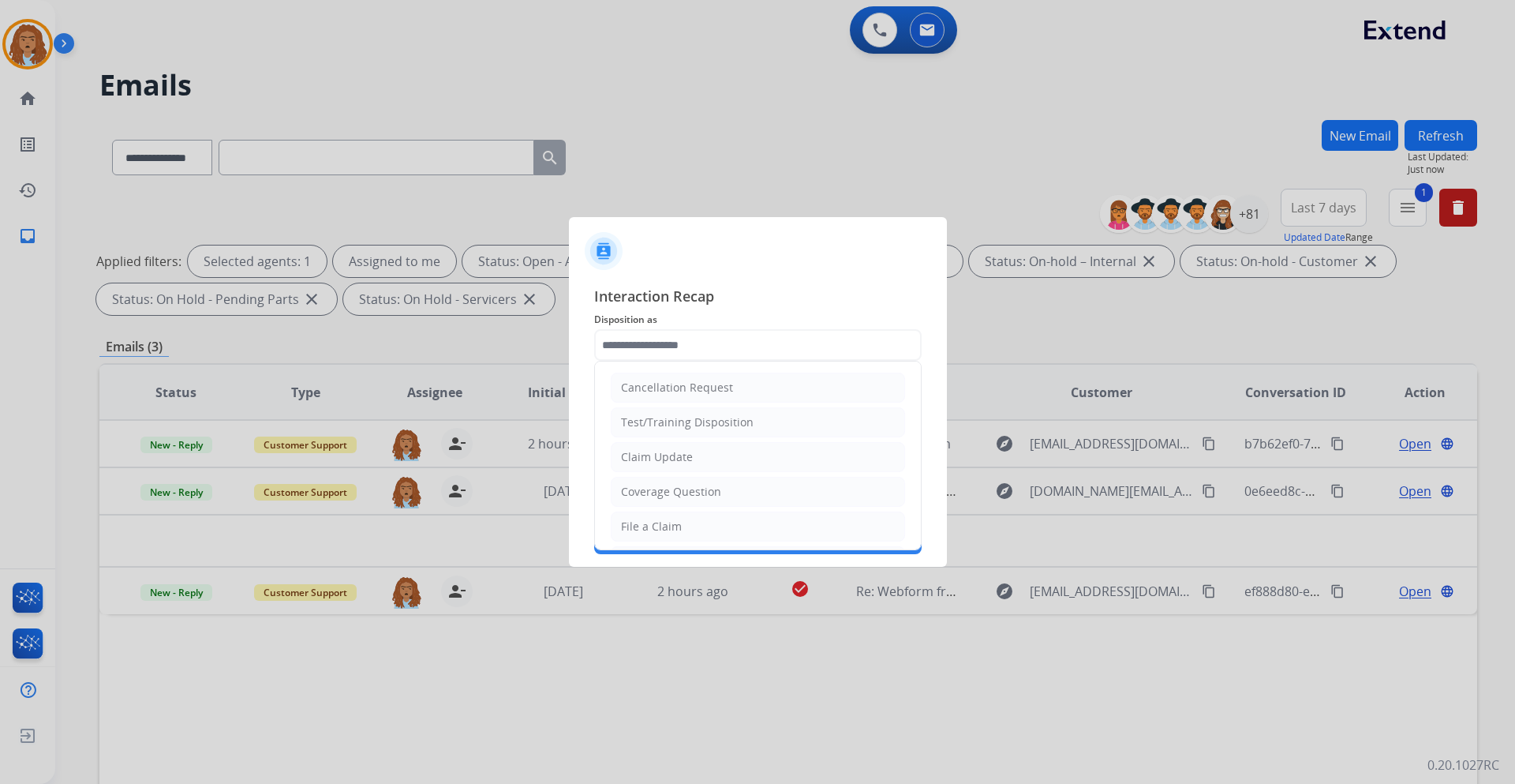
click at [706, 489] on div "Coverage Question" at bounding box center [671, 491] width 100 height 15
type input "**********"
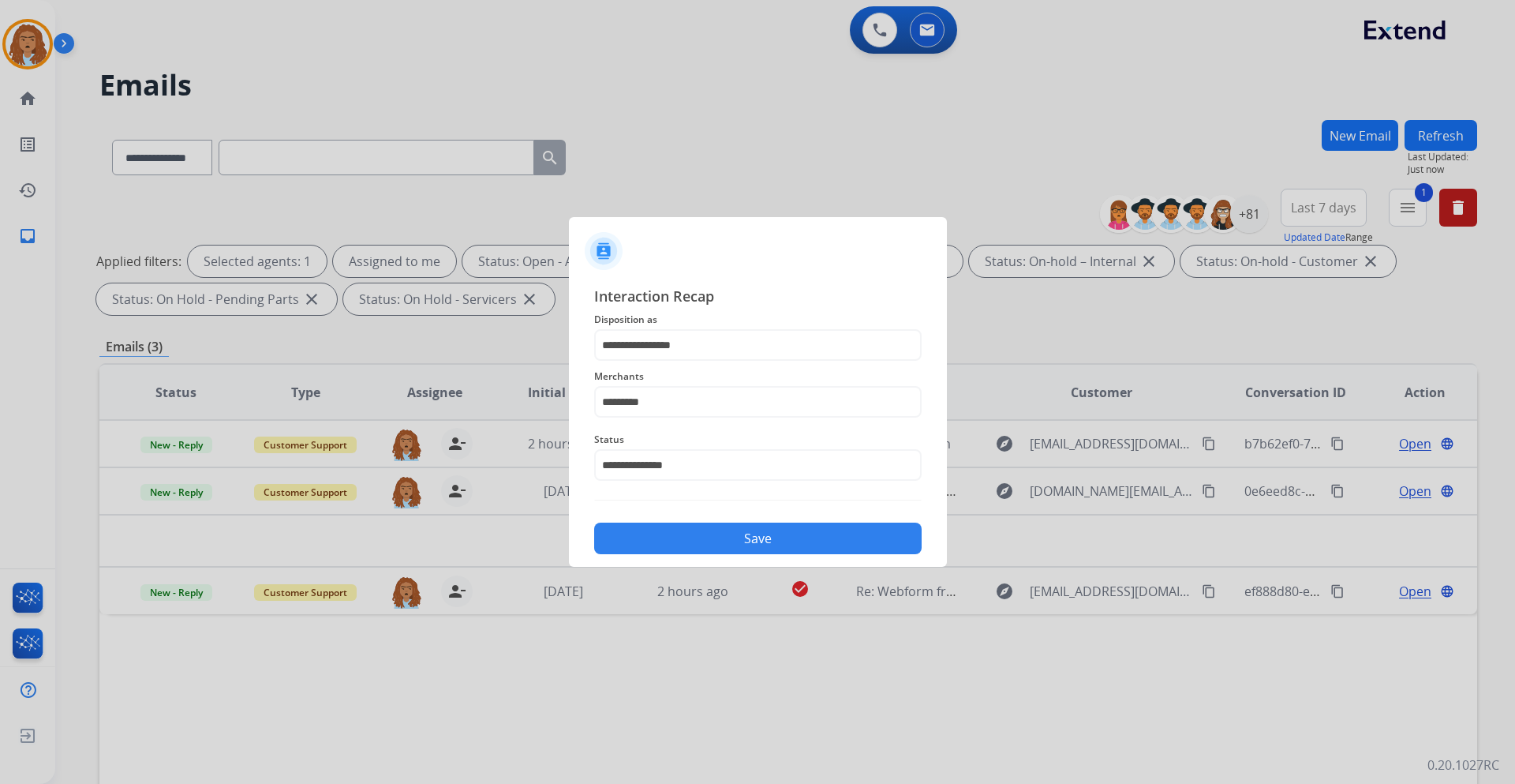
click at [718, 539] on button "Save" at bounding box center [758, 537] width 327 height 32
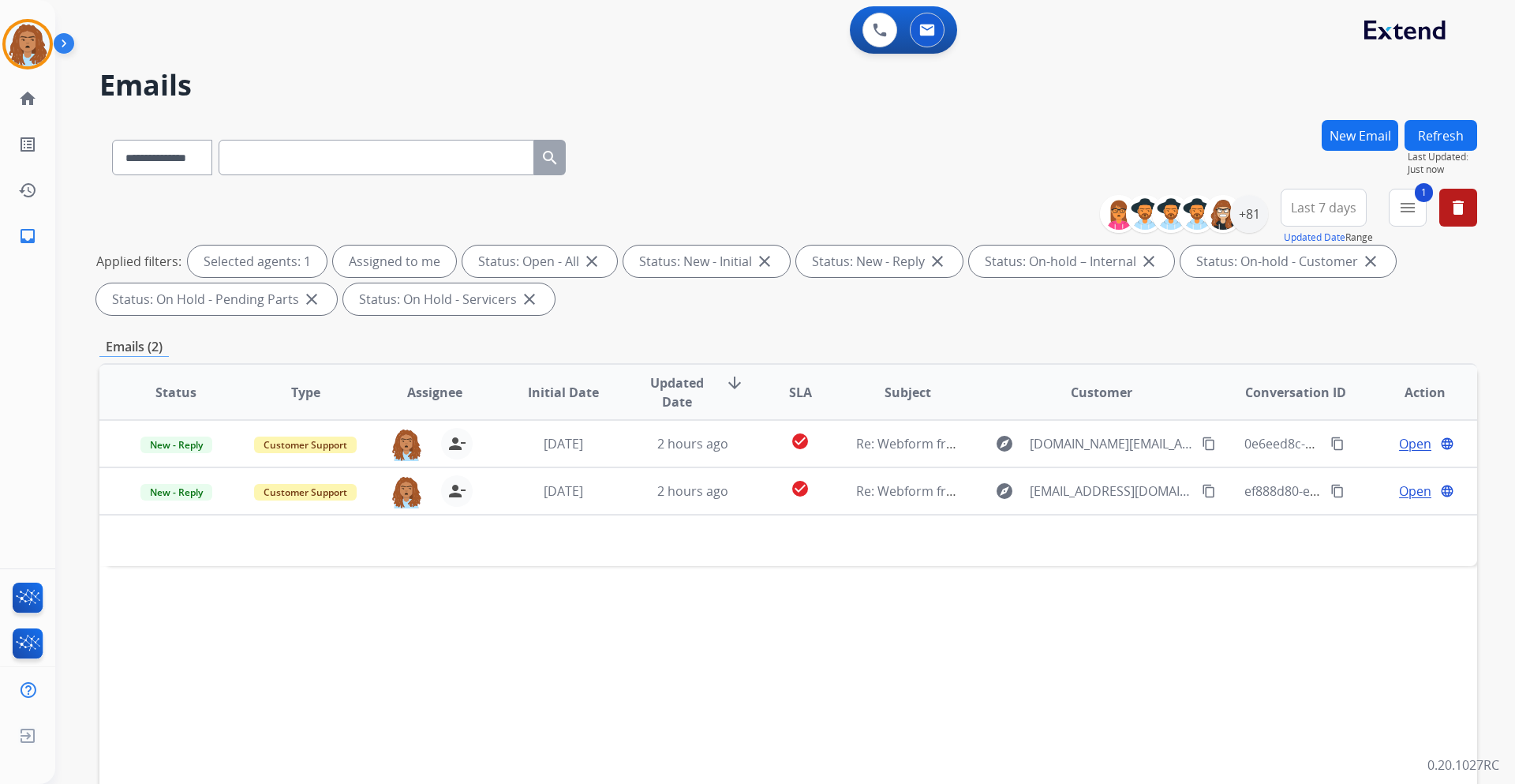
click at [1432, 138] on button "Refresh" at bounding box center [1441, 136] width 72 height 31
click at [1462, 209] on mat-icon "delete" at bounding box center [1458, 208] width 19 height 19
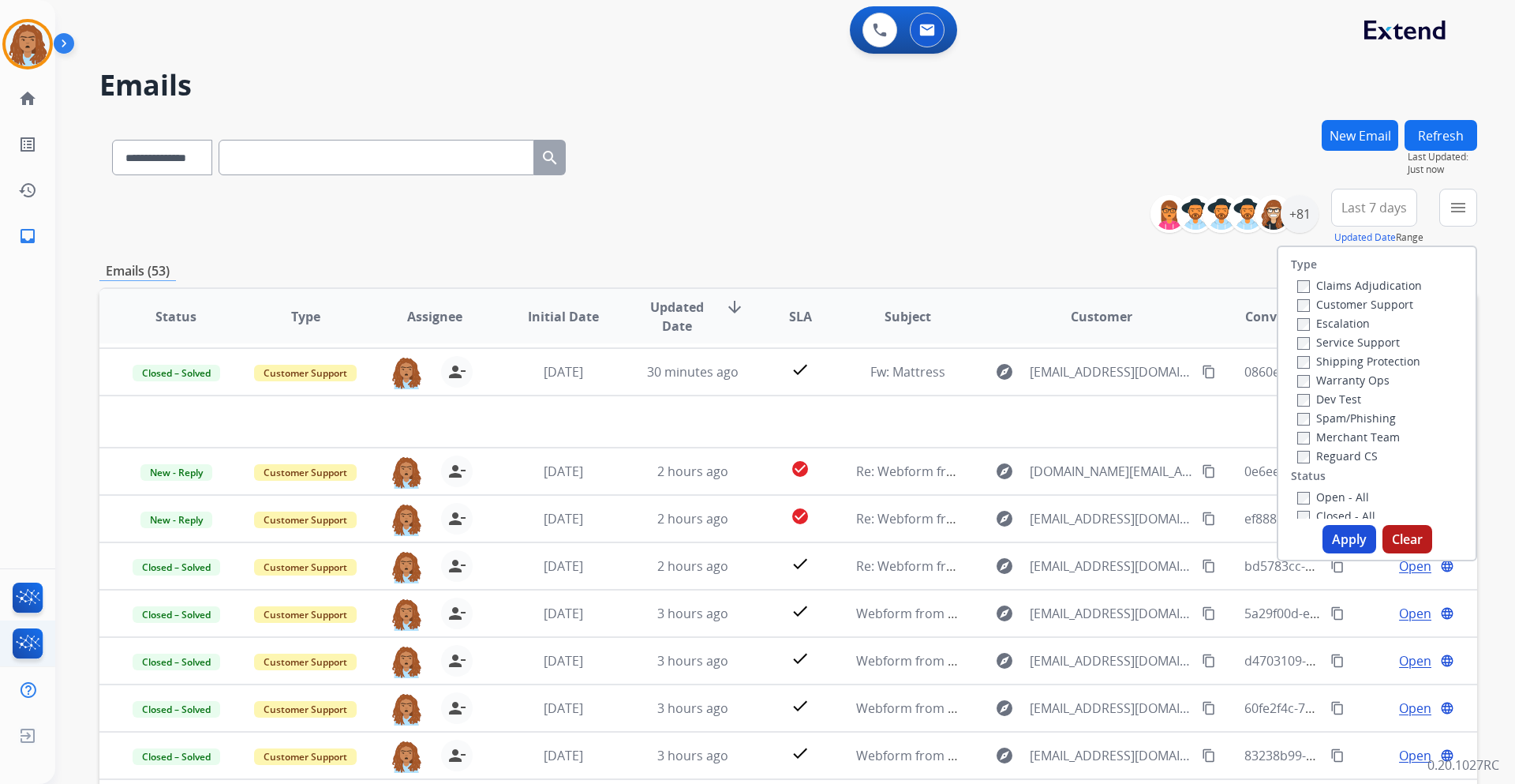
scroll to position [54, 0]
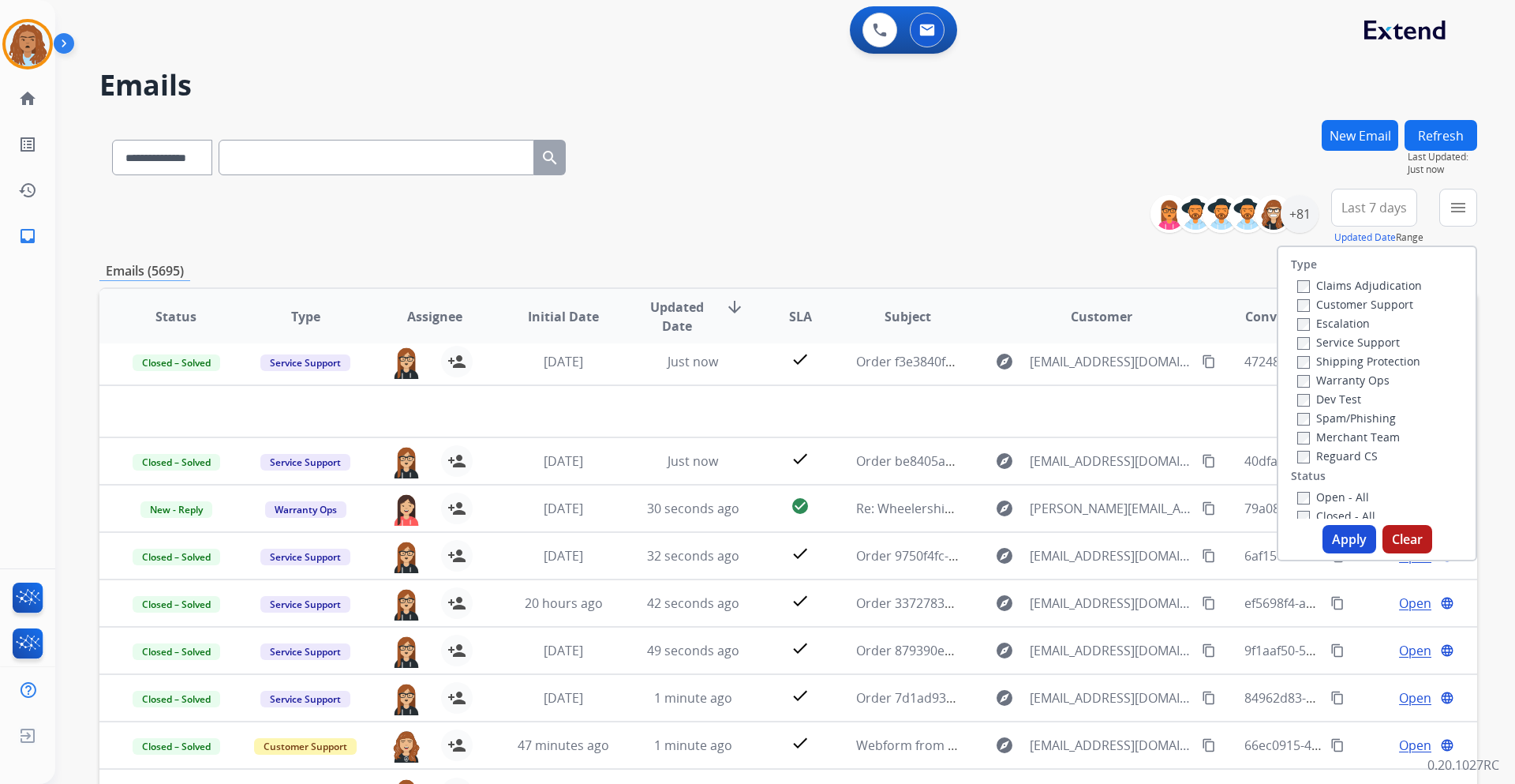
click at [746, 159] on div "**********" at bounding box center [788, 154] width 1378 height 68
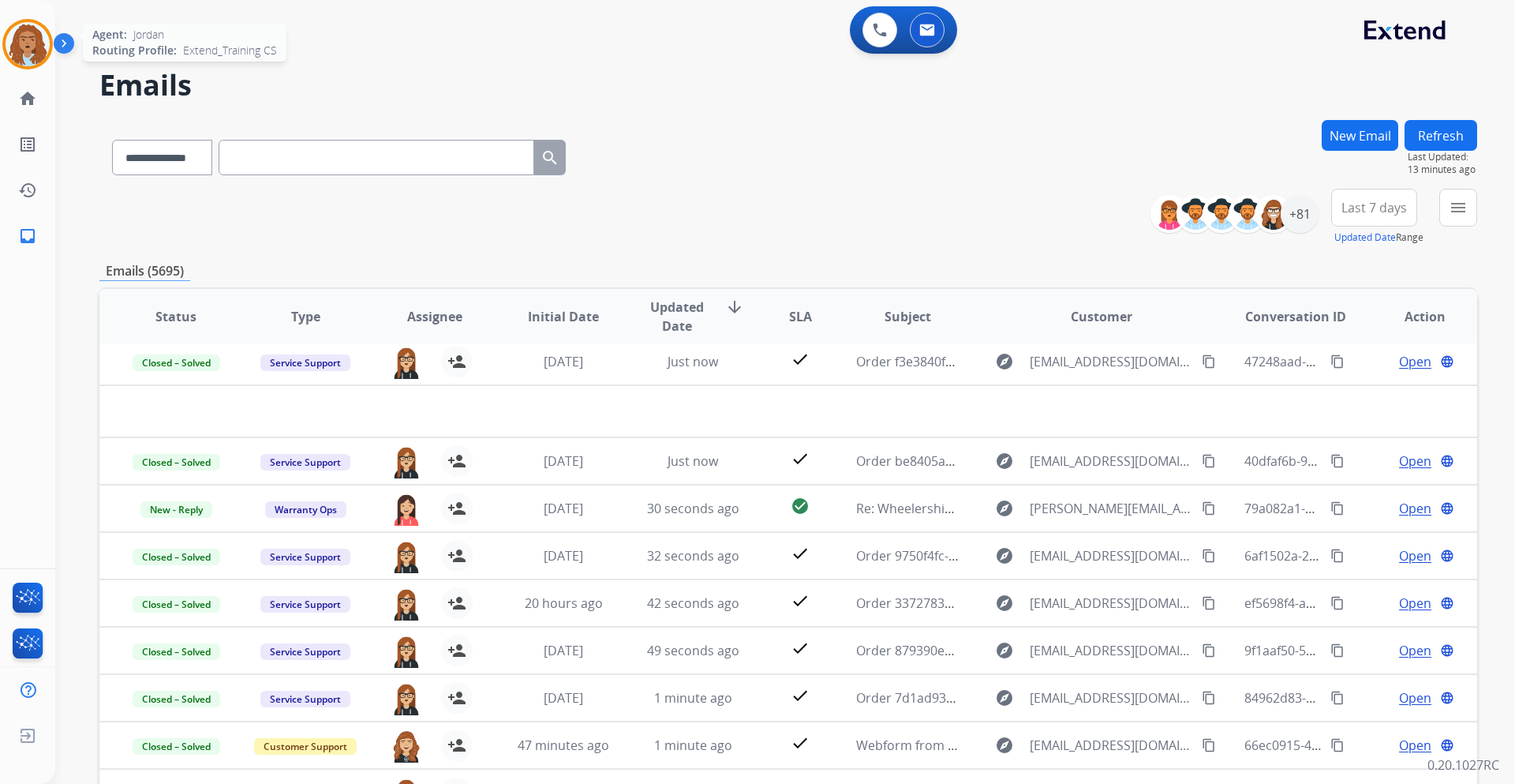
click at [33, 40] on img at bounding box center [28, 44] width 44 height 44
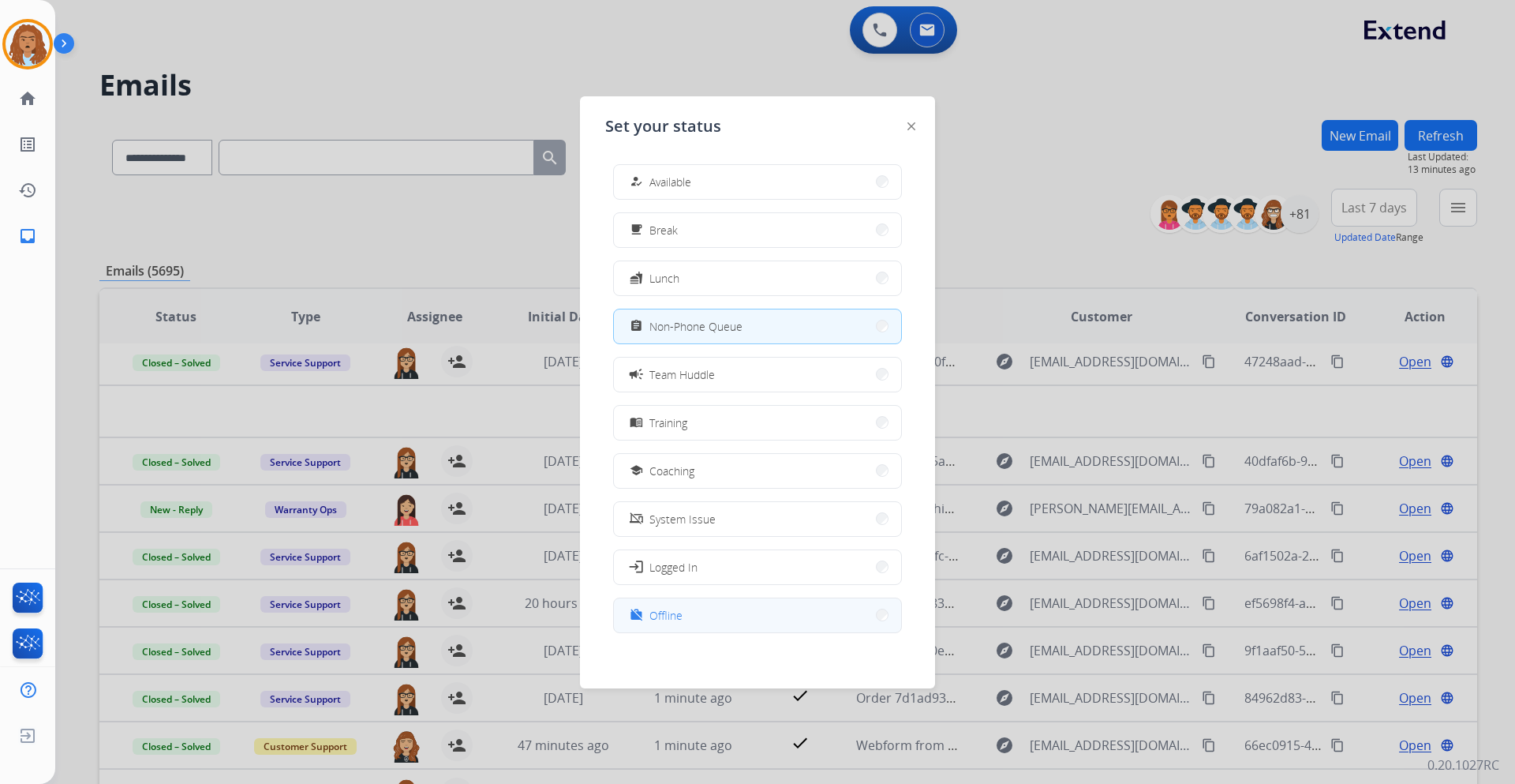
click at [696, 614] on button "work_off Offline" at bounding box center [758, 614] width 287 height 34
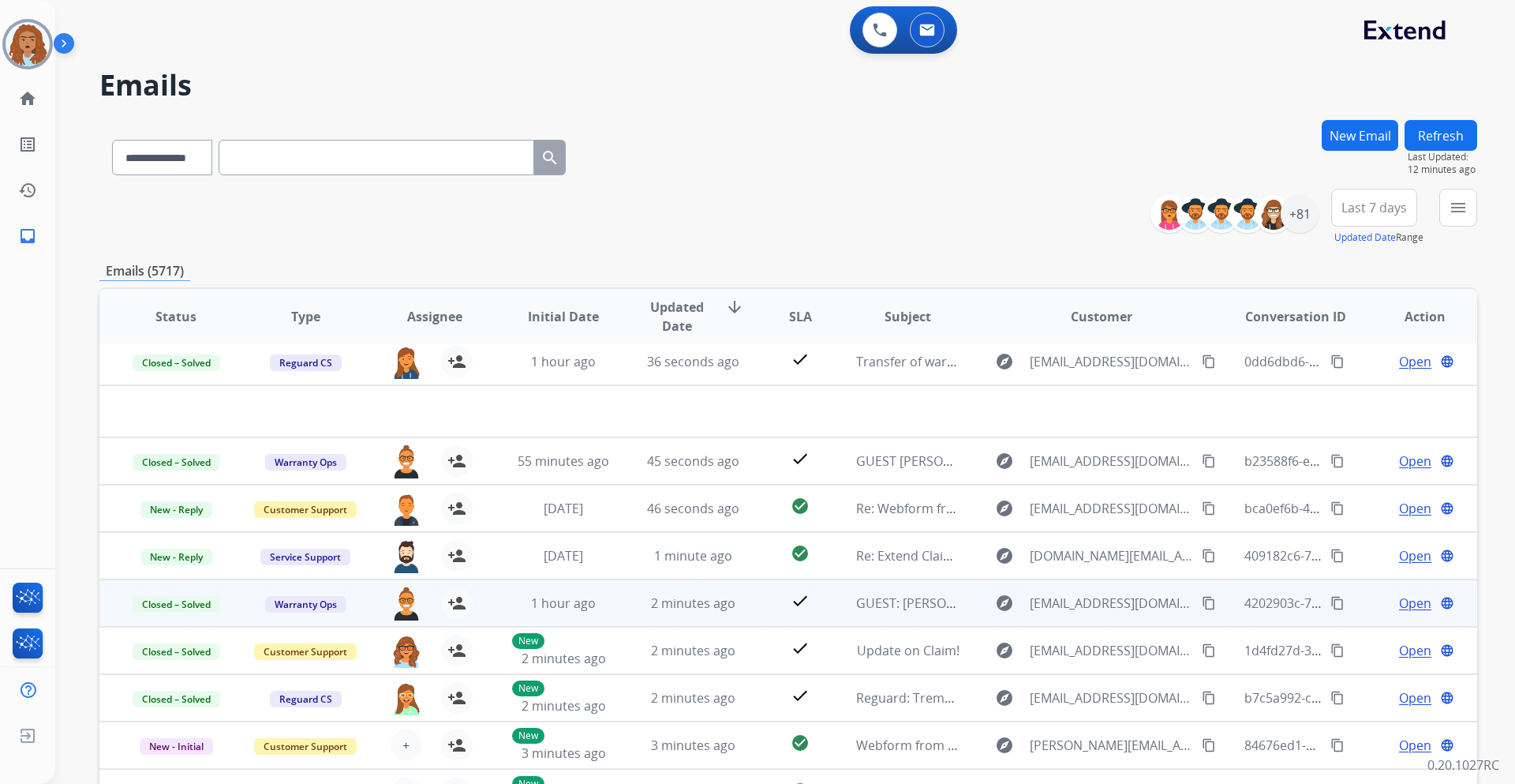
click at [696, 614] on td "2 minutes ago" at bounding box center [681, 602] width 129 height 47
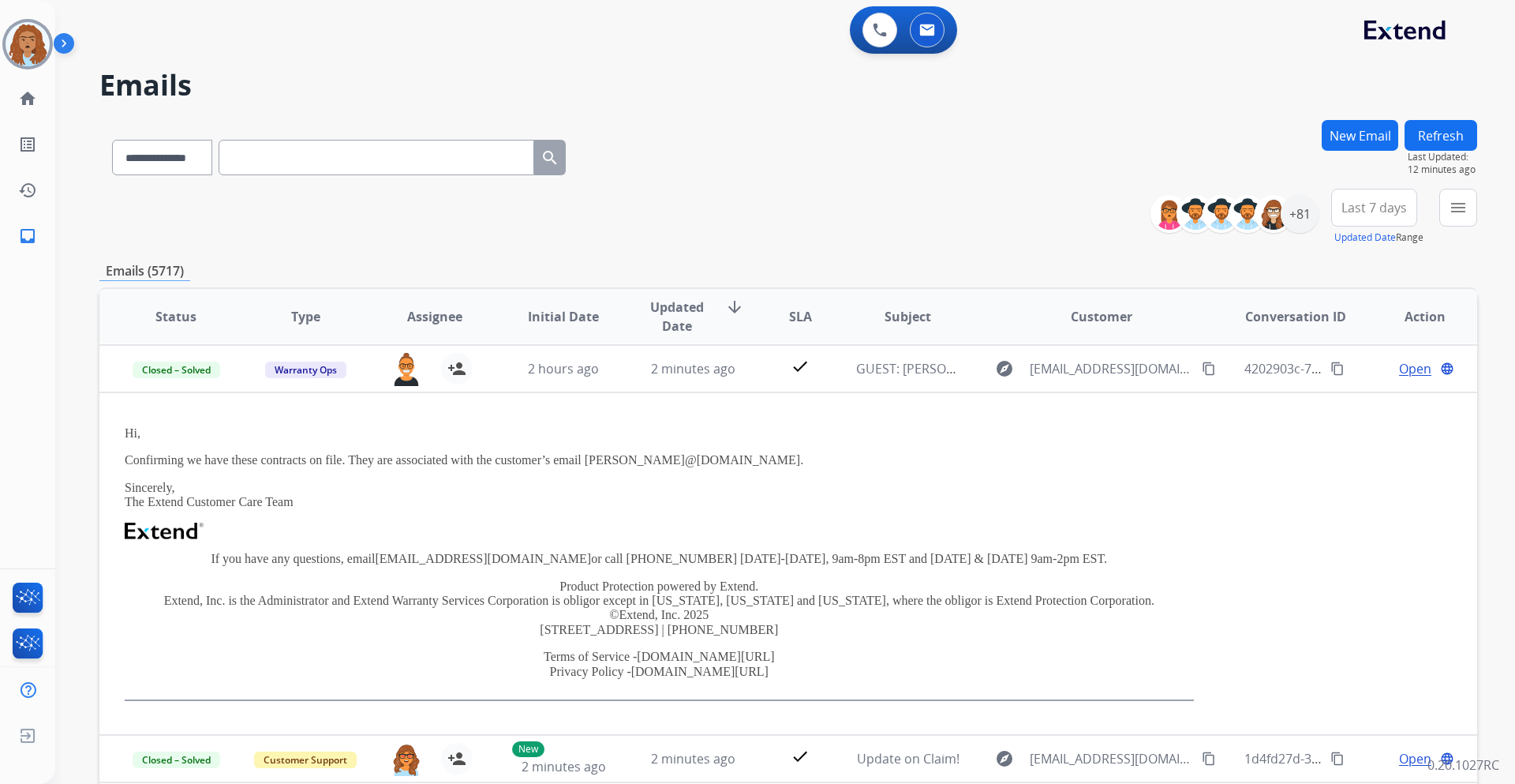
scroll to position [237, 0]
click at [28, 49] on img at bounding box center [28, 44] width 44 height 44
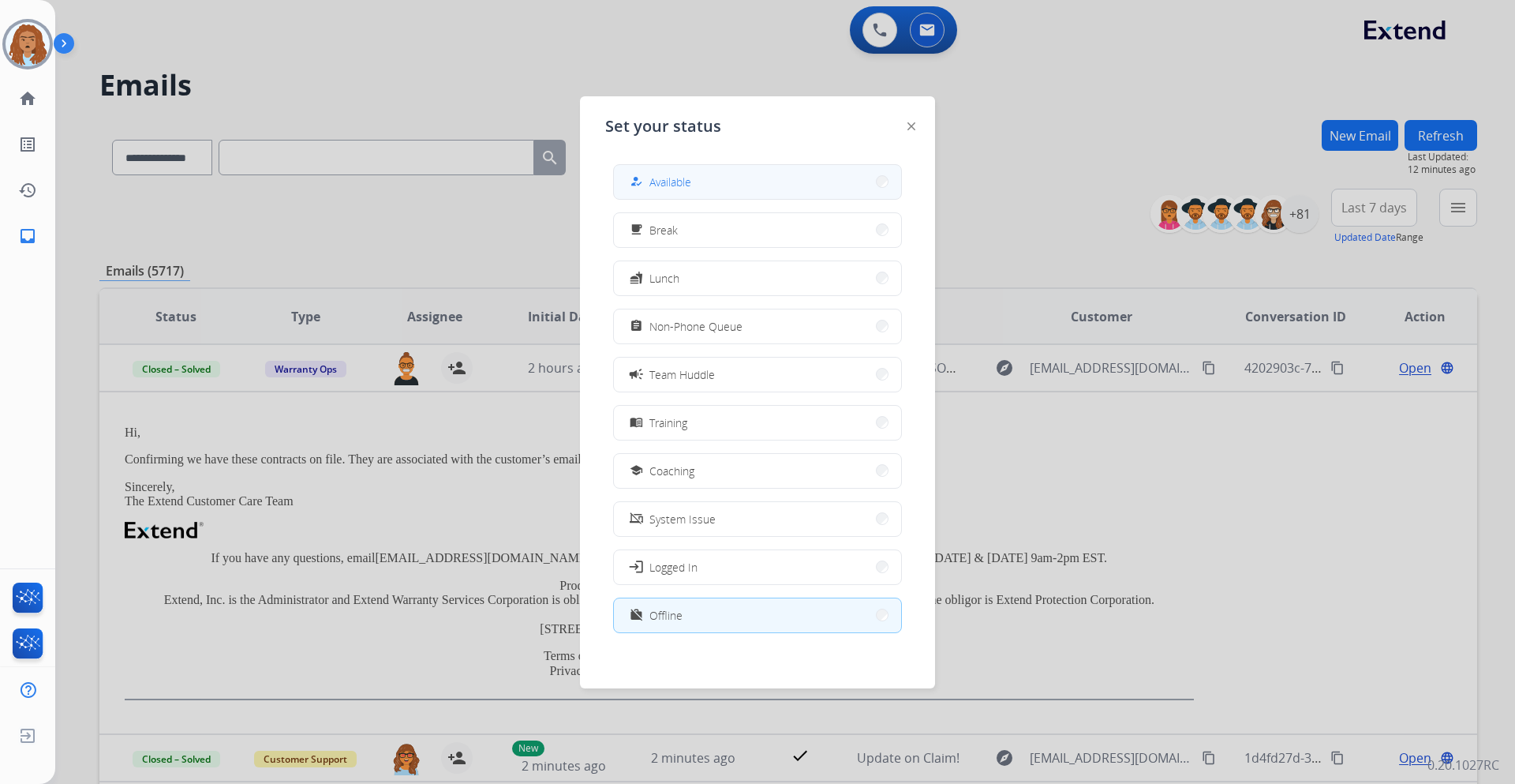
click at [737, 181] on button "how_to_reg Available" at bounding box center [758, 181] width 287 height 34
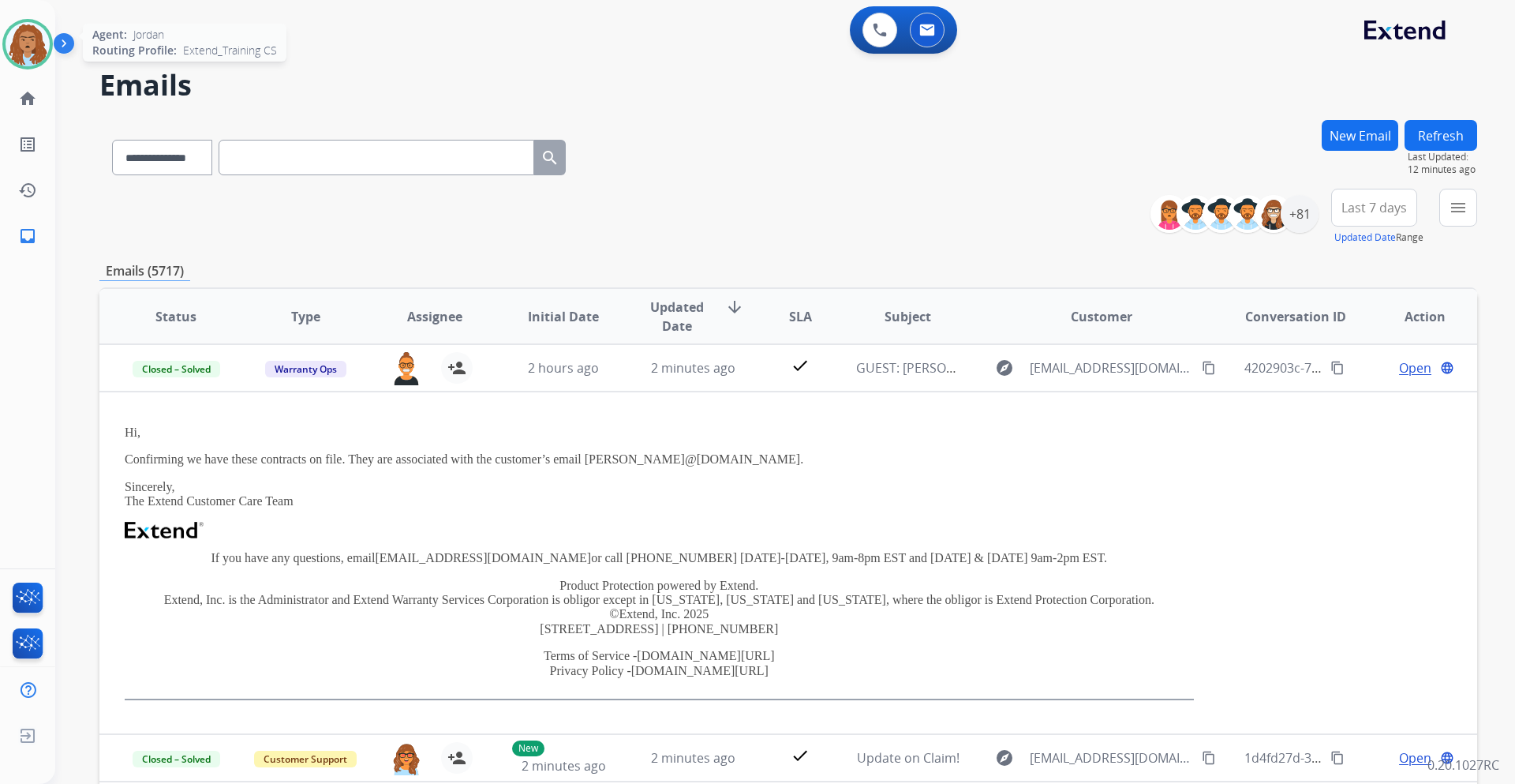
click at [42, 34] on img at bounding box center [28, 44] width 44 height 44
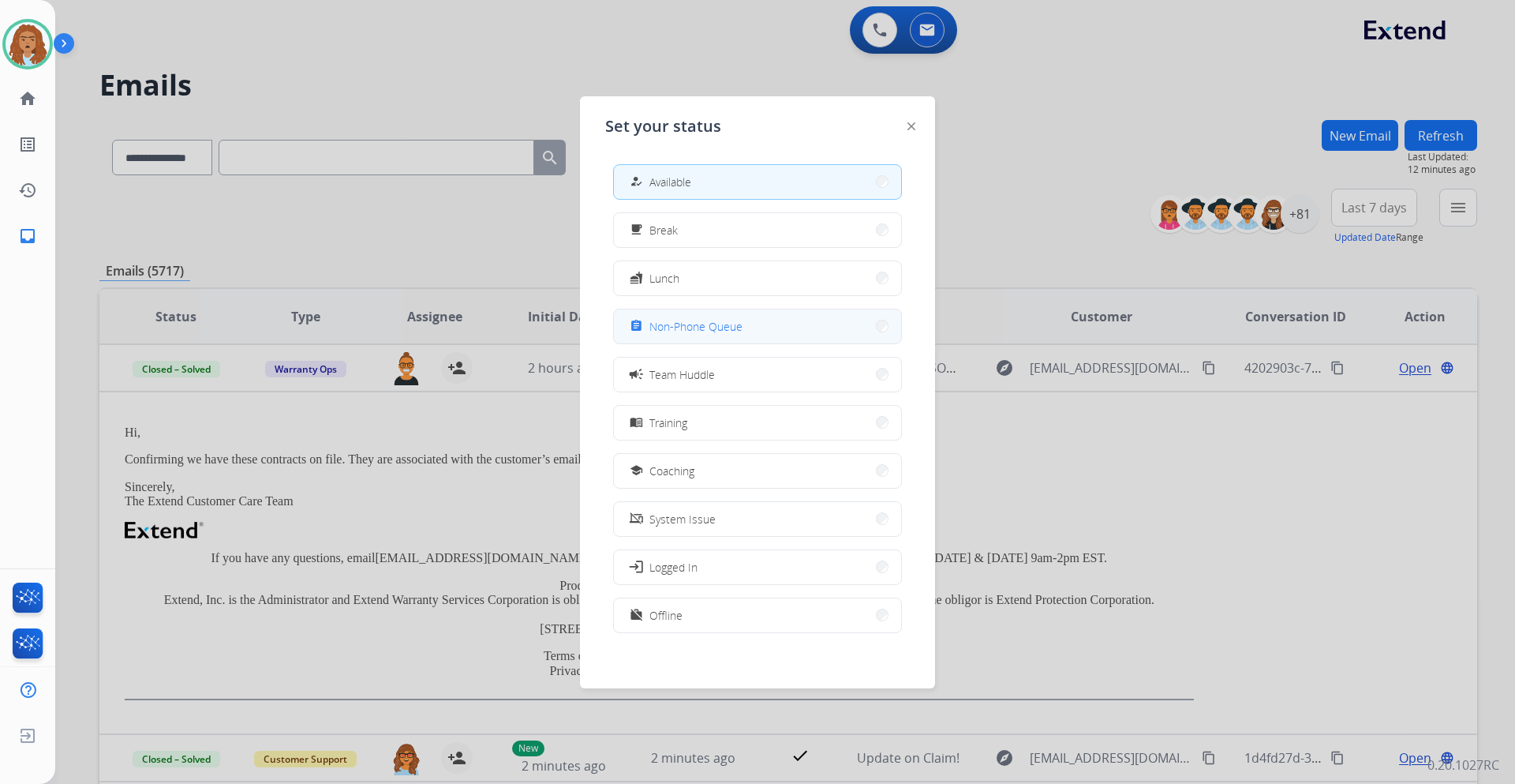
click at [653, 316] on button "assignment Non-Phone Queue" at bounding box center [758, 326] width 287 height 34
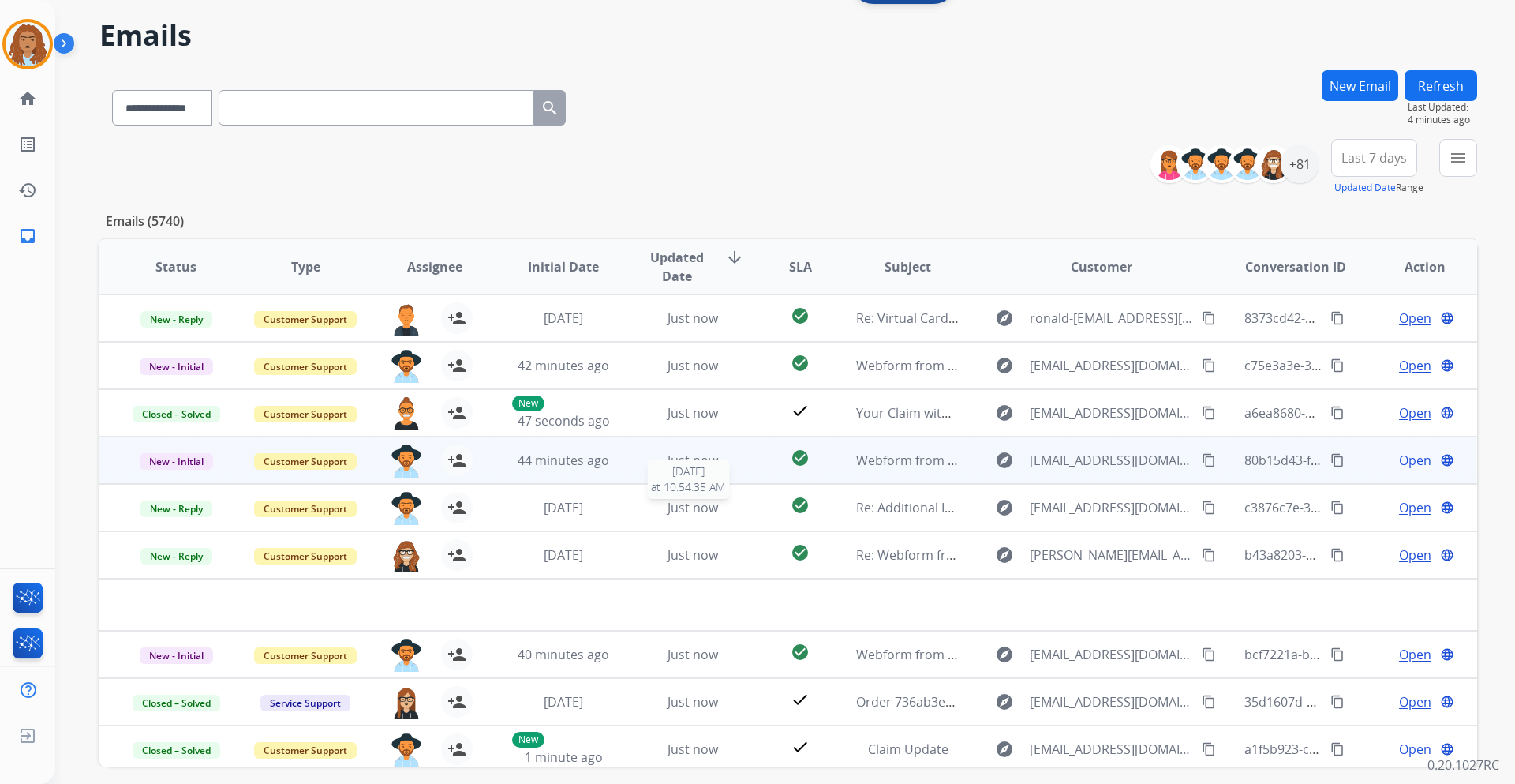
scroll to position [0, 0]
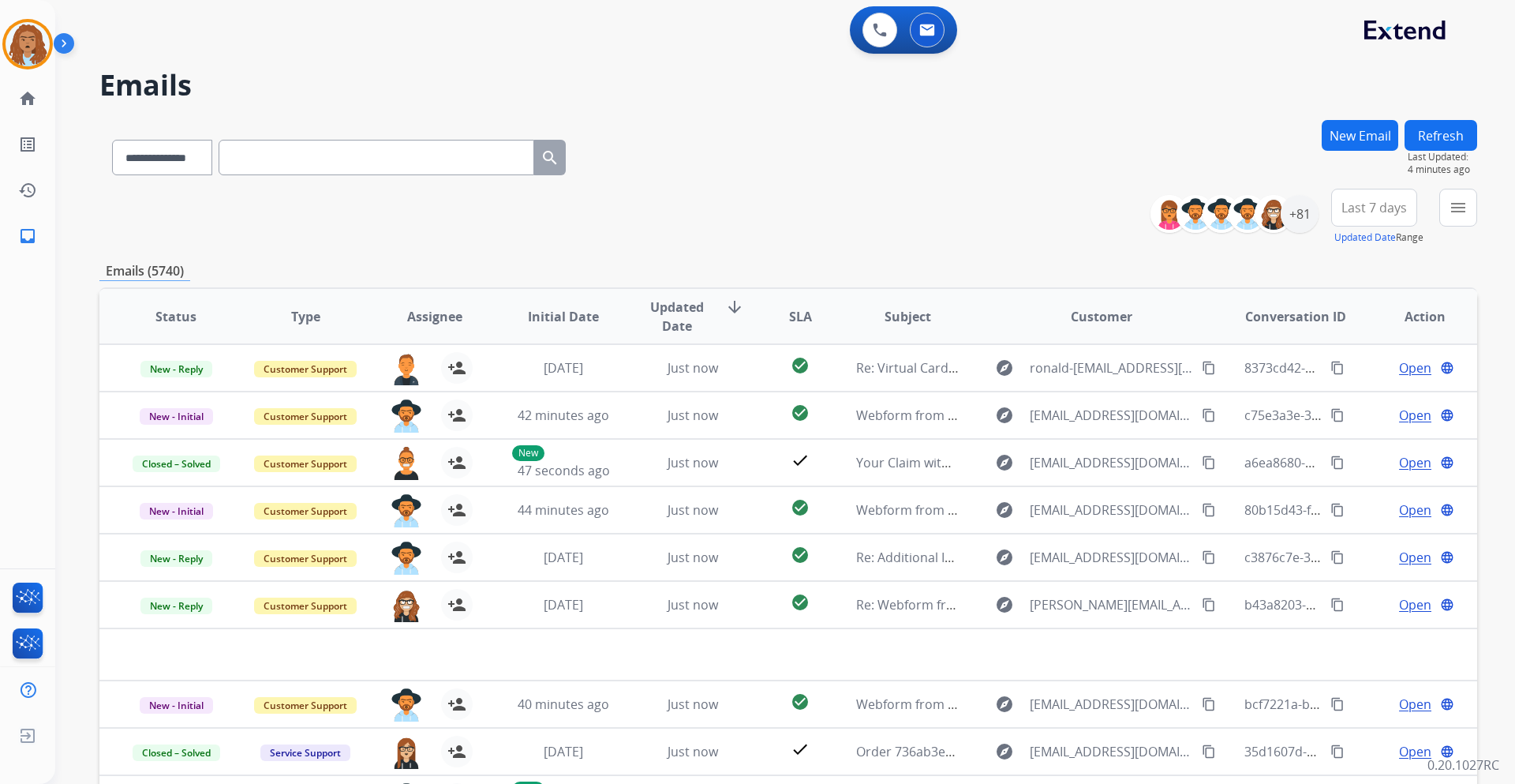
select select "**********"
click at [26, 56] on img at bounding box center [28, 44] width 44 height 44
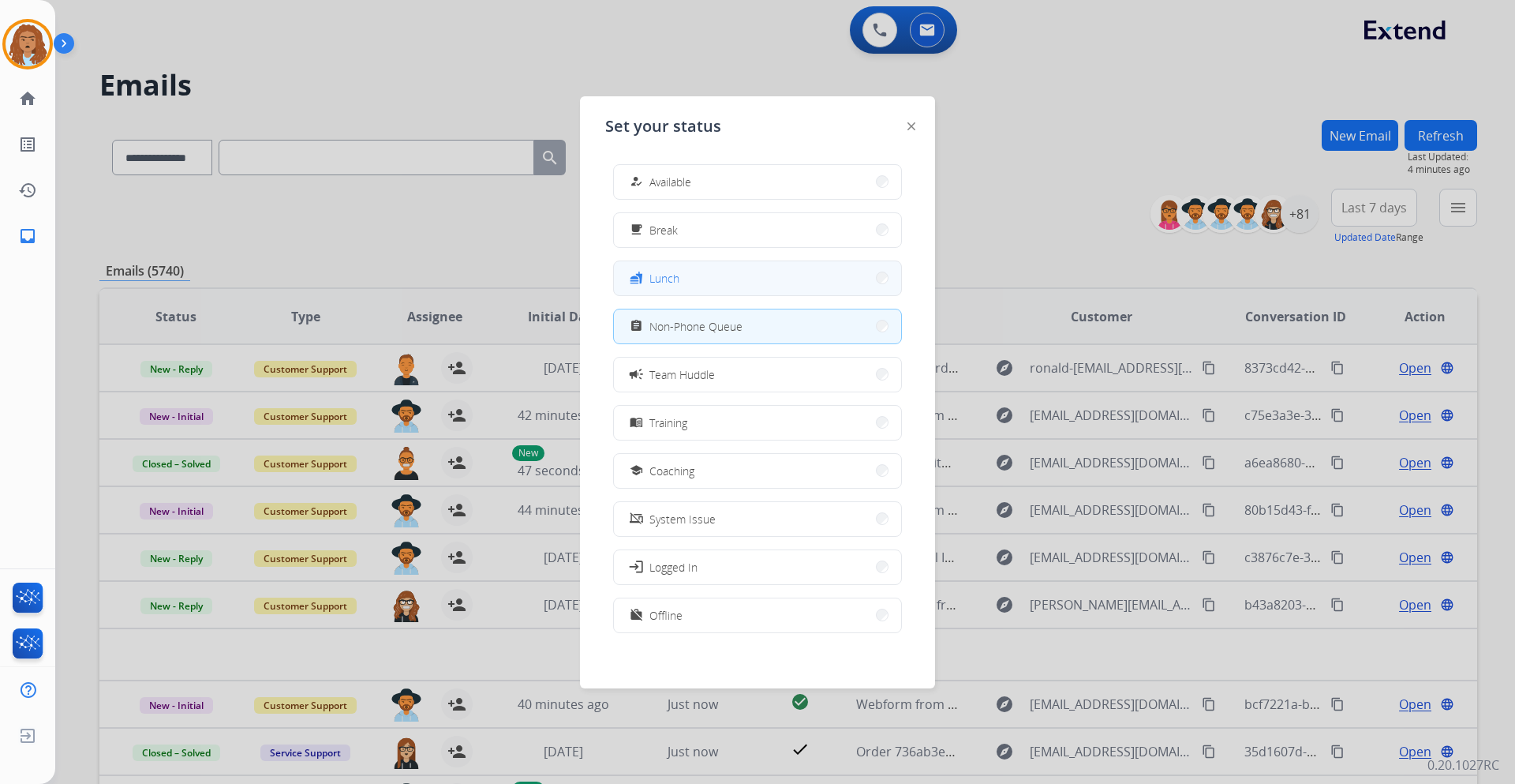
click at [680, 275] on span "Lunch" at bounding box center [664, 277] width 30 height 16
